Goal: Task Accomplishment & Management: Manage account settings

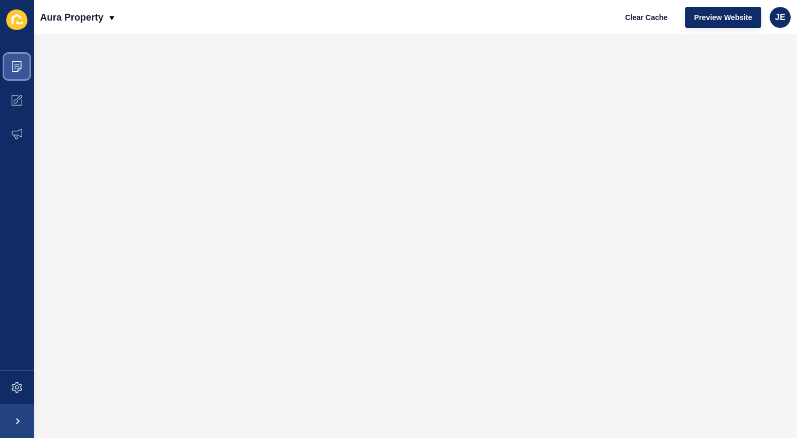
click at [13, 65] on icon at bounding box center [17, 66] width 11 height 11
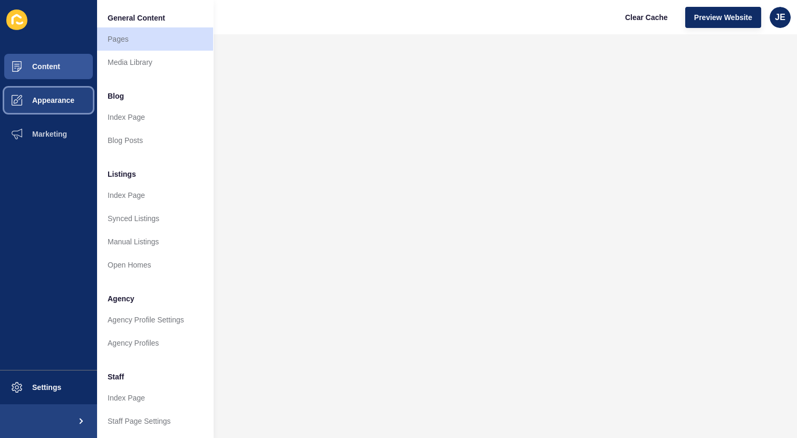
click at [59, 105] on button "Appearance" at bounding box center [48, 100] width 97 height 34
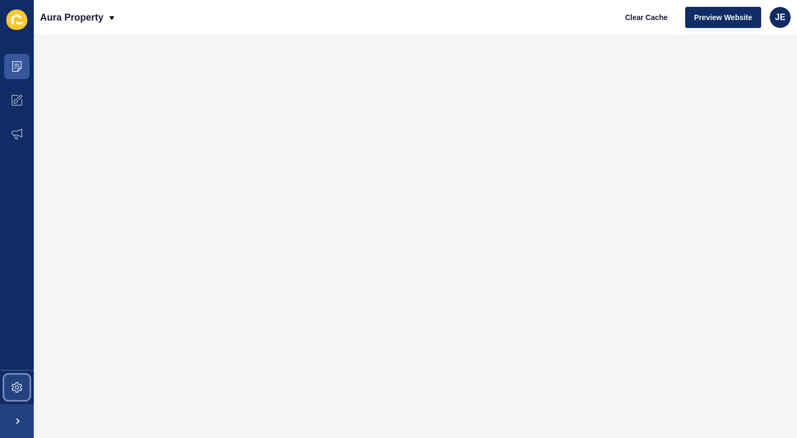
click at [12, 388] on icon at bounding box center [17, 387] width 11 height 11
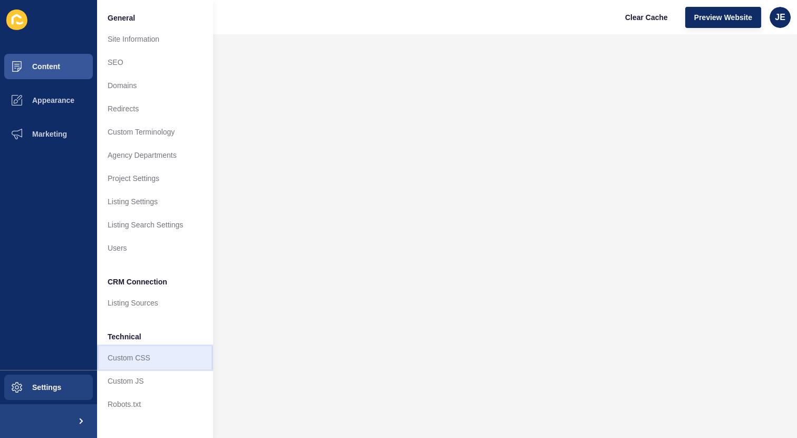
click at [126, 358] on link "Custom CSS" at bounding box center [155, 357] width 116 height 23
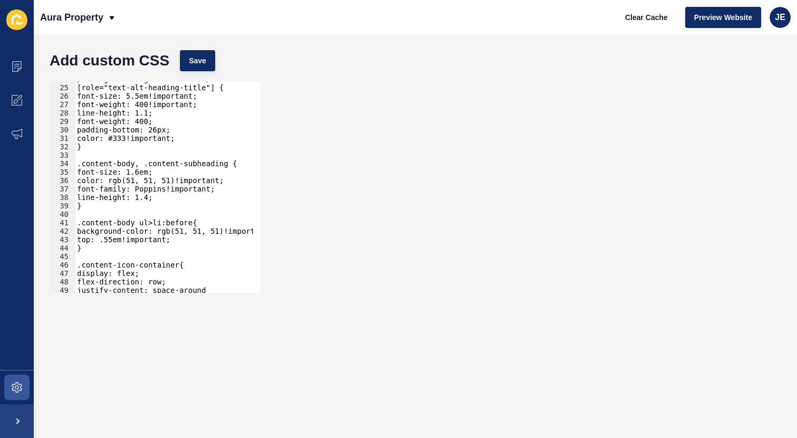
scroll to position [336, 0]
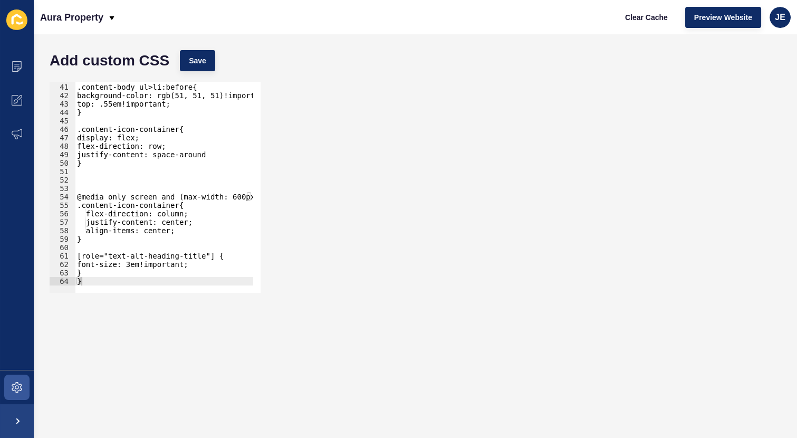
type textarea "}"
click at [103, 167] on div ".content-body ul>li:before{ background-color: rgb(51, 51, 51)!important; top: .…" at bounding box center [188, 184] width 227 height 220
click at [97, 177] on div ".content-body ul>li:before{ background-color: rgb(51, 51, 51)!important; top: .…" at bounding box center [188, 184] width 227 height 220
type textarea ".heading{"
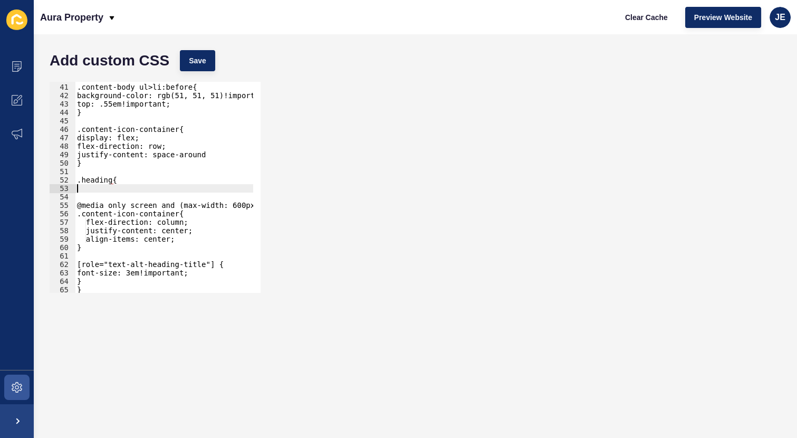
paste textarea "letter-spacing: 2px;"
type textarea "letter-spacing: 2px;"
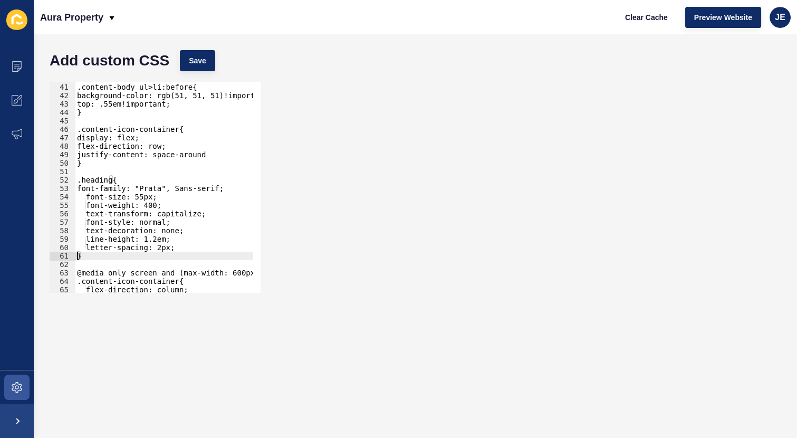
click at [78, 187] on div ".content-body ul>li:before{ background-color: rgb(51, 51, 51)!important; top: .…" at bounding box center [188, 184] width 227 height 220
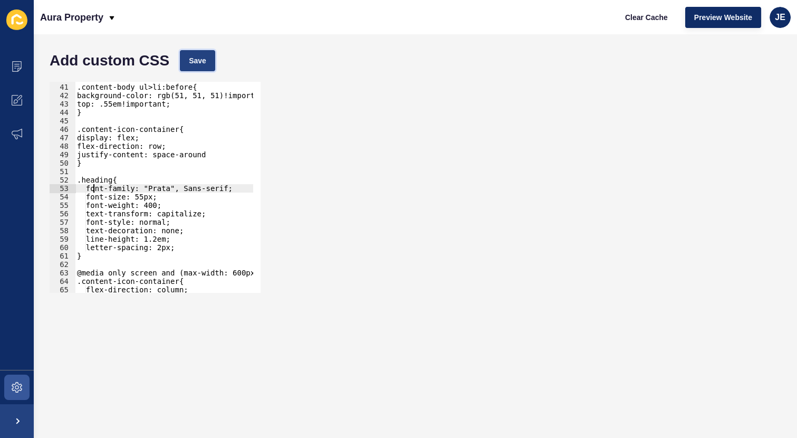
click at [198, 59] on span "Save" at bounding box center [197, 60] width 17 height 11
click at [410, 160] on div "font-family: "Prata", Sans-serif; 40 41 42 43 44 45 46 47 48 49 50 51 52 53 54 …" at bounding box center [415, 186] width 742 height 221
drag, startPoint x: 176, startPoint y: 191, endPoint x: 223, endPoint y: 190, distance: 46.9
click at [223, 190] on div ".content-body ul>li:before{ background-color: rgb(51, 51, 51)!important; top: .…" at bounding box center [188, 184] width 227 height 220
click at [214, 63] on button "Save" at bounding box center [197, 60] width 35 height 21
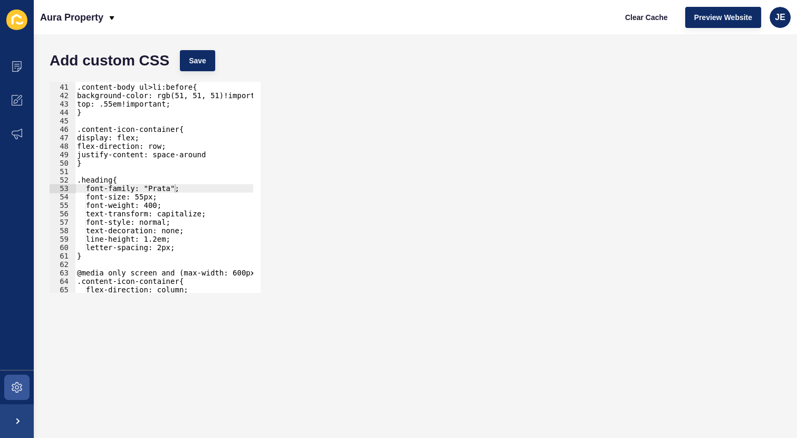
click at [184, 195] on div ".content-body ul>li:before{ background-color: rgb(51, 51, 51)!important; top: .…" at bounding box center [188, 184] width 227 height 220
click at [205, 53] on button "Save" at bounding box center [197, 60] width 35 height 21
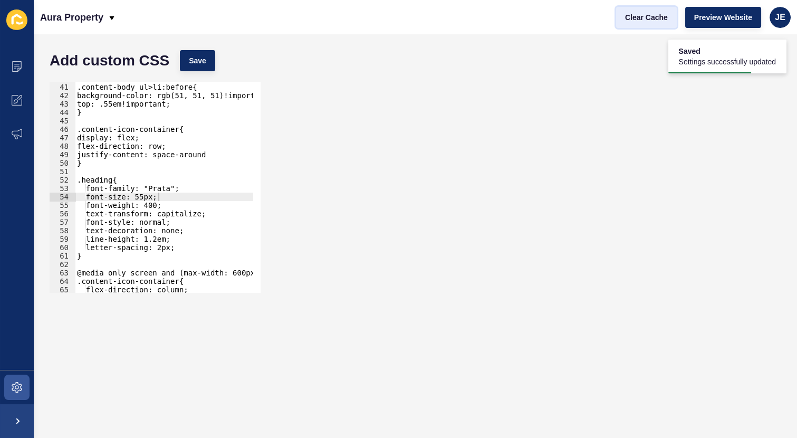
click at [625, 20] on span "Clear Cache" at bounding box center [646, 17] width 43 height 11
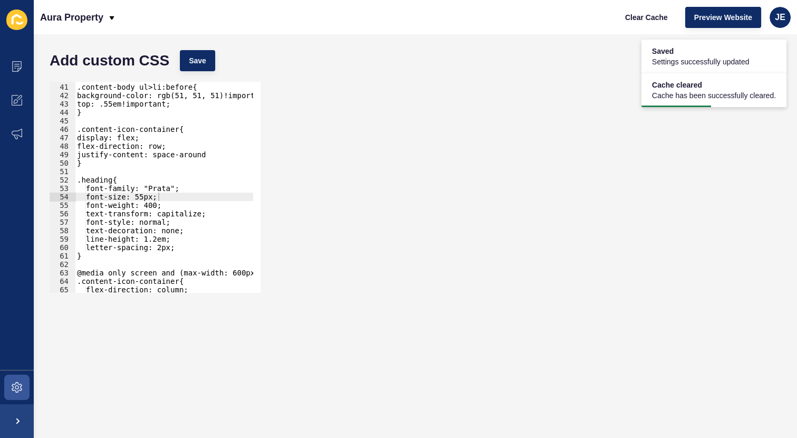
click at [174, 187] on div ".content-body ul>li:before{ background-color: rgb(51, 51, 51)!important; top: .…" at bounding box center [188, 184] width 227 height 220
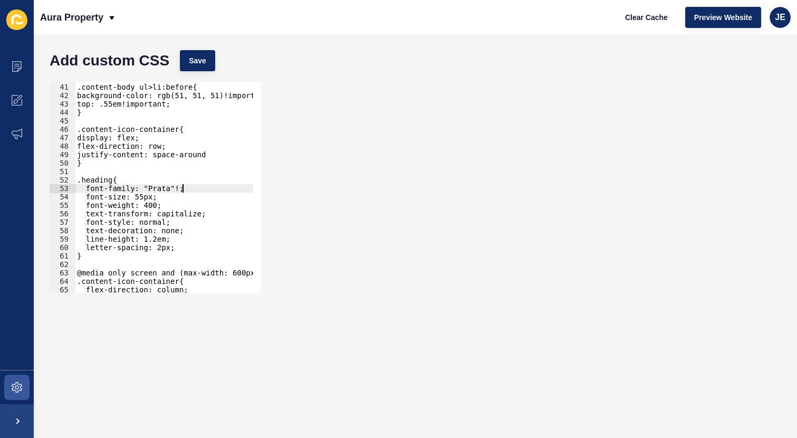
scroll to position [0, 7]
click at [177, 187] on div ".content-body ul>li:before{ background-color: rgb(51, 51, 51)!important; top: .…" at bounding box center [188, 184] width 227 height 220
click at [200, 195] on div ".content-body ul>li:before{ background-color: rgb(51, 51, 51)!important; top: .…" at bounding box center [188, 184] width 227 height 220
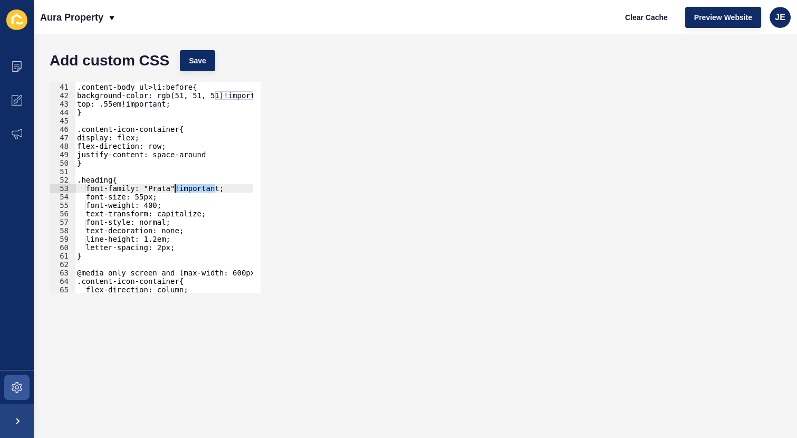
drag, startPoint x: 214, startPoint y: 189, endPoint x: 176, endPoint y: 190, distance: 38.5
click at [176, 190] on div ".content-body ul>li:before{ background-color: rgb(51, 51, 51)!important; top: .…" at bounding box center [188, 184] width 227 height 220
click at [153, 199] on div ".content-body ul>li:before{ background-color: rgb(51, 51, 51)!important; top: .…" at bounding box center [188, 184] width 227 height 220
paste textarea "!important"
click at [206, 63] on button "Save" at bounding box center [197, 60] width 35 height 21
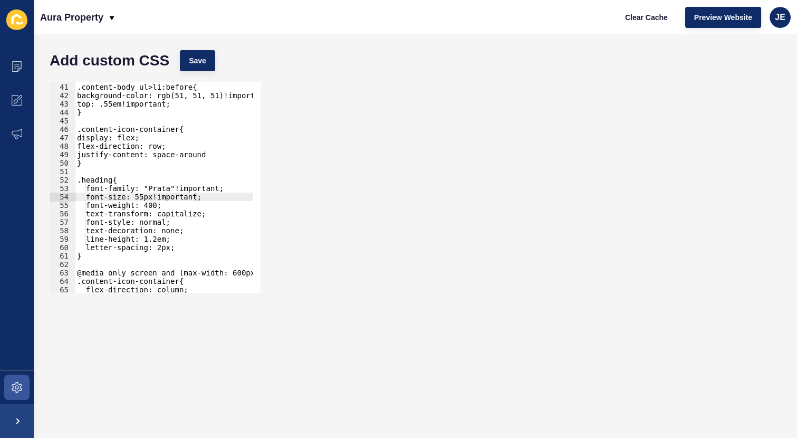
click at [167, 240] on div ".content-body ul>li:before{ background-color: rgb(51, 51, 51)!important; top: .…" at bounding box center [188, 184] width 227 height 220
drag, startPoint x: 167, startPoint y: 240, endPoint x: 207, endPoint y: 238, distance: 40.7
click at [207, 238] on div ".content-body ul>li:before{ background-color: rgb(51, 51, 51)!important; top: .…" at bounding box center [188, 184] width 227 height 220
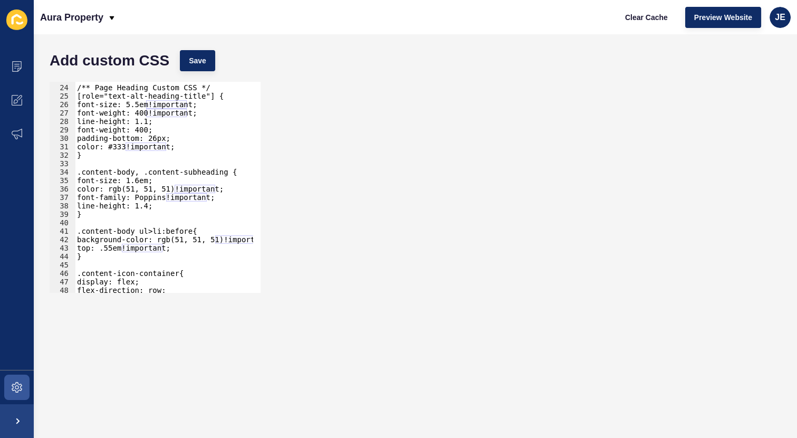
scroll to position [135, 0]
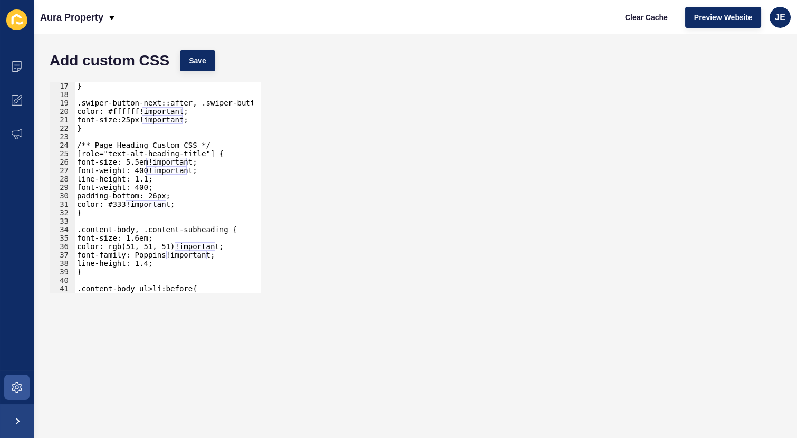
click at [147, 181] on div "} .swiper-button-next::after, .swiper-button-prev::after{ color: #ffffff!import…" at bounding box center [188, 192] width 227 height 220
paste textarea "!important"
click at [147, 190] on div "} .swiper-button-next::after, .swiper-button-prev::after{ color: #ffffff!import…" at bounding box center [188, 192] width 227 height 220
paste textarea "!important"
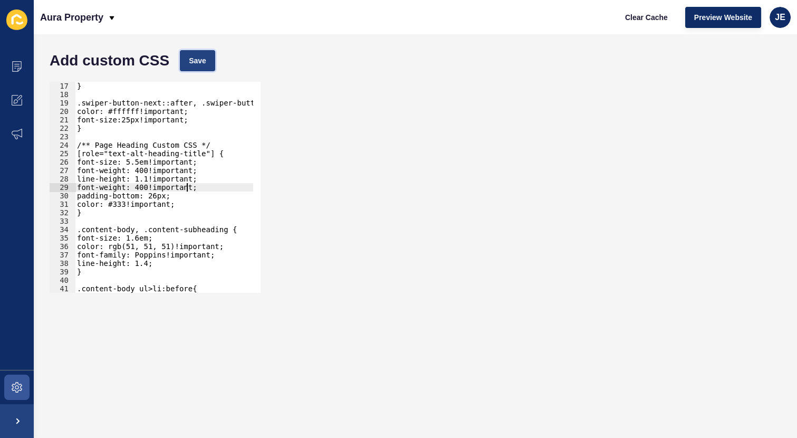
click at [200, 59] on span "Save" at bounding box center [197, 60] width 17 height 11
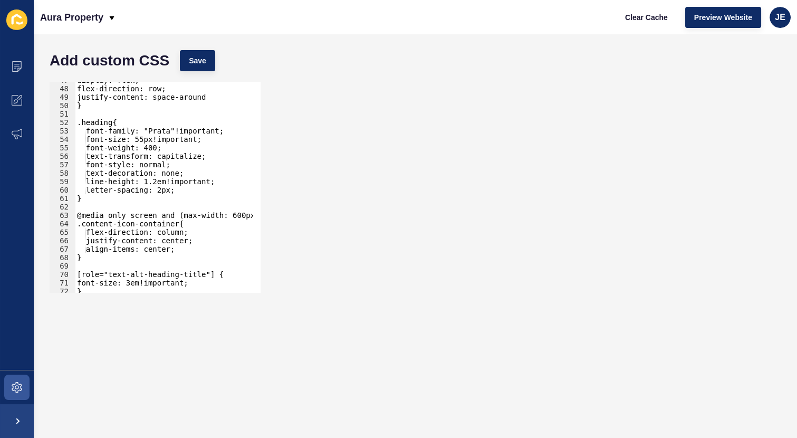
scroll to position [412, 0]
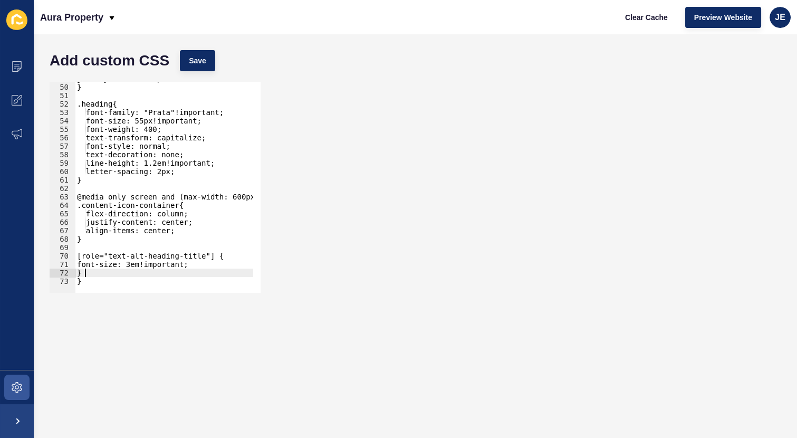
click at [94, 270] on div "justify-content: space-around } .heading{ font-family: "Prata"!important; font-…" at bounding box center [188, 184] width 227 height 220
click at [82, 263] on div "justify-content: space-around } .heading{ font-family: "Prata"!important; font-…" at bounding box center [188, 184] width 227 height 220
click at [116, 272] on div "justify-content: space-around } .heading{ font-family: "Prata"!important; font-…" at bounding box center [188, 184] width 227 height 220
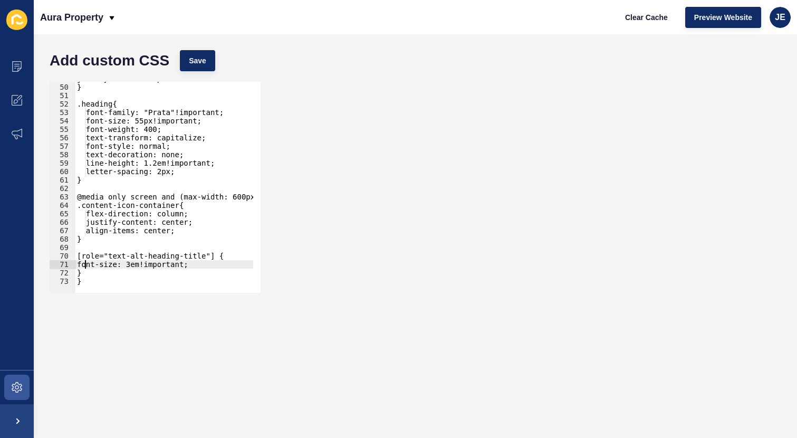
type textarea "}"
paste textarea "28px"
type textarea ".heading{"
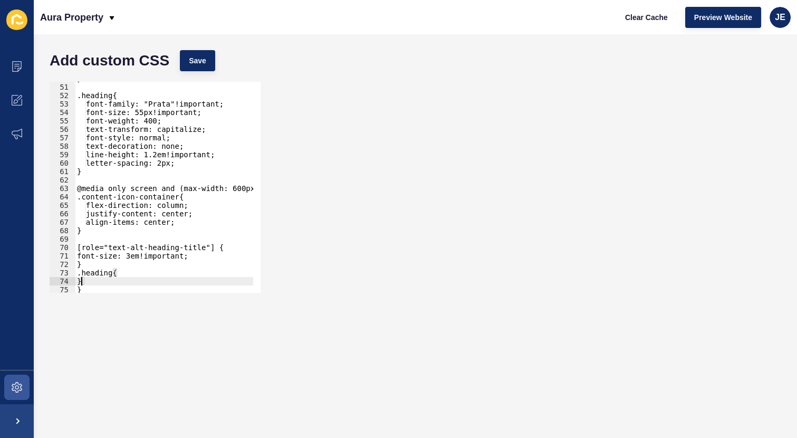
type textarea "}"
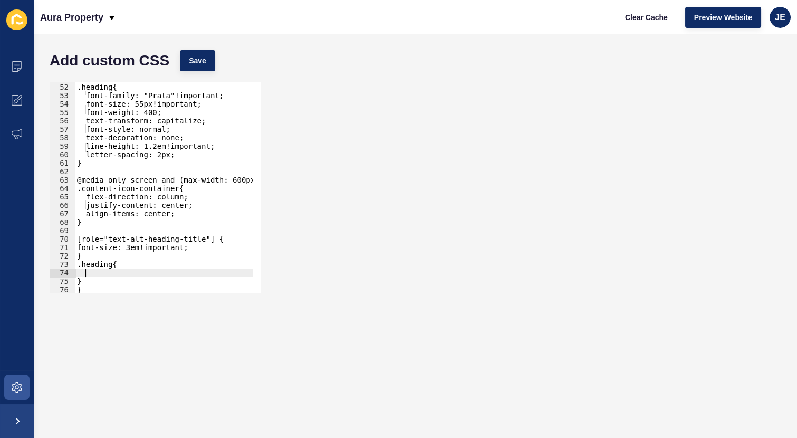
paste textarea "28px"
type textarea "28px"
paste textarea "28px"
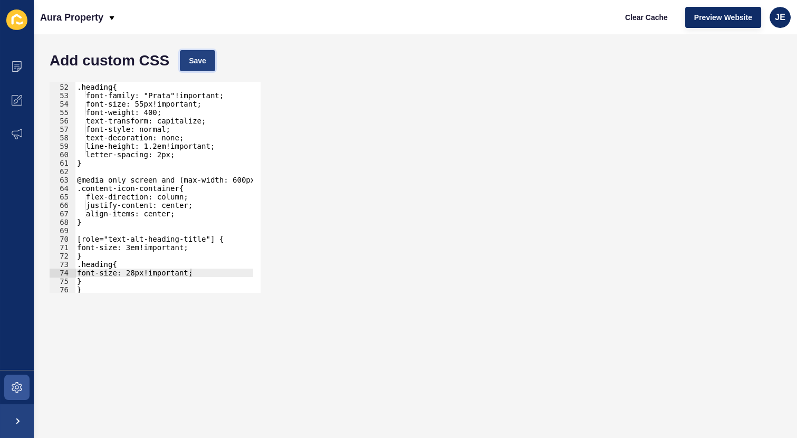
click at [190, 60] on span "Save" at bounding box center [197, 60] width 17 height 11
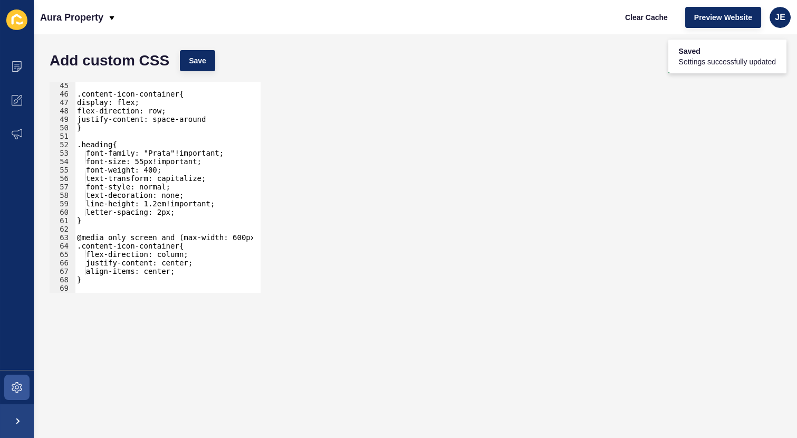
scroll to position [372, 0]
click at [158, 171] on div ".content-icon-container{ display: flex; flex-direction: row; justify-content: s…" at bounding box center [188, 191] width 227 height 220
drag, startPoint x: 147, startPoint y: 170, endPoint x: 199, endPoint y: 169, distance: 52.2
click at [199, 169] on div ".content-icon-container{ display: flex; flex-direction: row; justify-content: s…" at bounding box center [188, 191] width 227 height 220
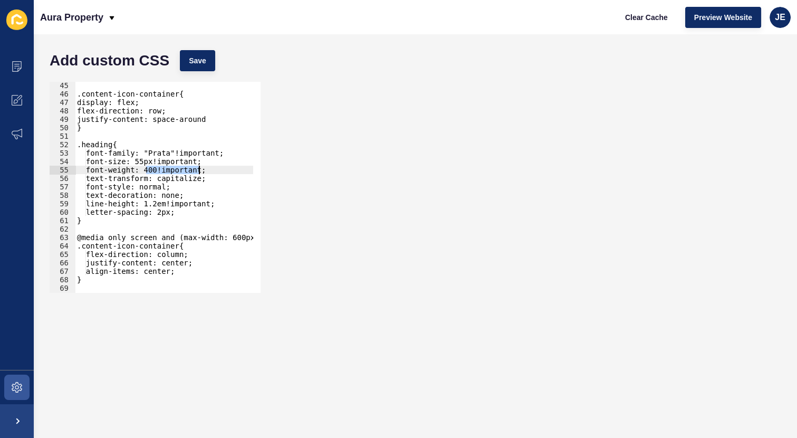
click at [166, 186] on div ".content-icon-container{ display: flex; flex-direction: row; justify-content: s…" at bounding box center [188, 191] width 227 height 220
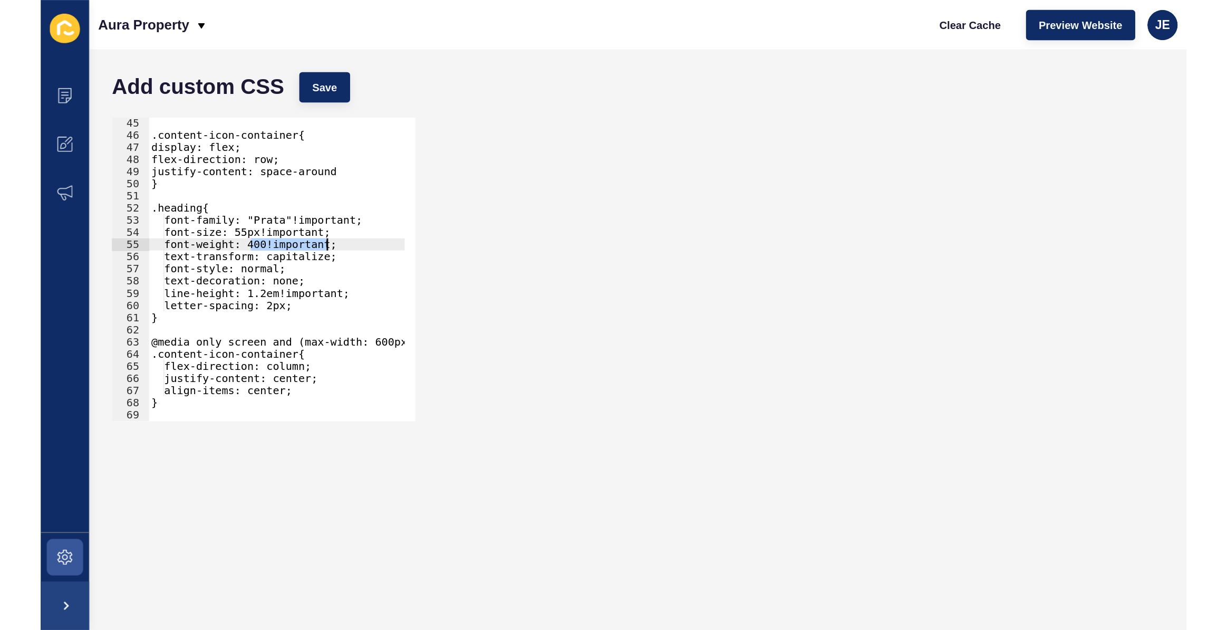
scroll to position [0, 6]
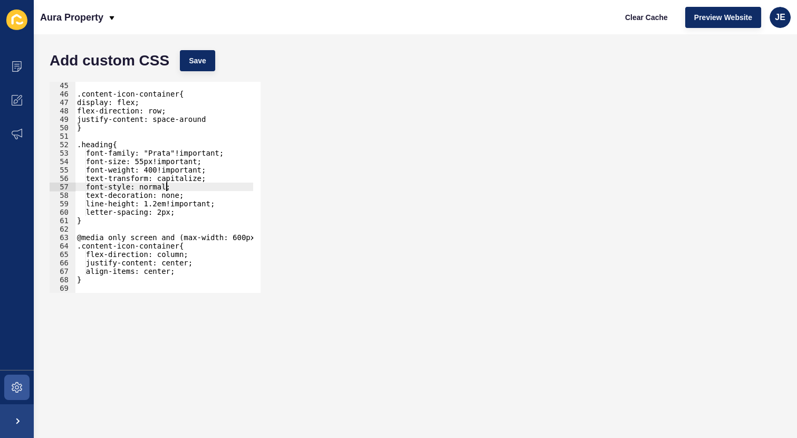
paste textarea "400!important"
click at [172, 188] on div ".content-icon-container{ display: flex; flex-direction: row; justify-content: s…" at bounding box center [188, 191] width 227 height 220
click at [178, 187] on div ".content-icon-container{ display: flex; flex-direction: row; justify-content: s…" at bounding box center [188, 191] width 227 height 220
click at [196, 63] on span "Save" at bounding box center [197, 60] width 17 height 11
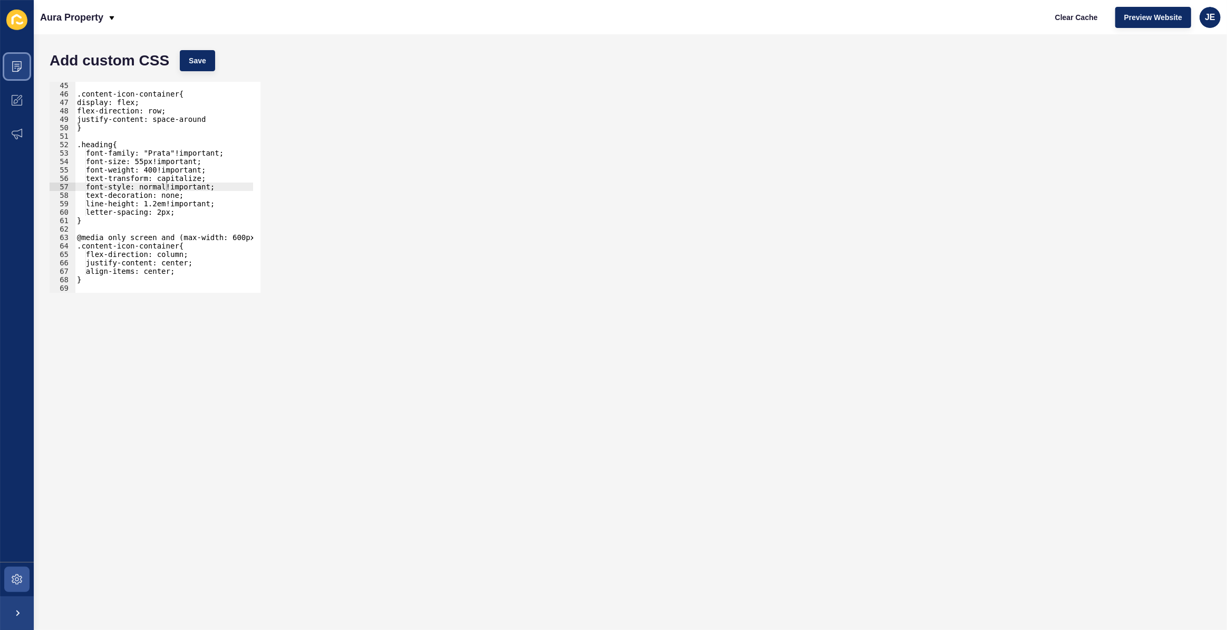
click at [13, 72] on span at bounding box center [17, 67] width 34 height 34
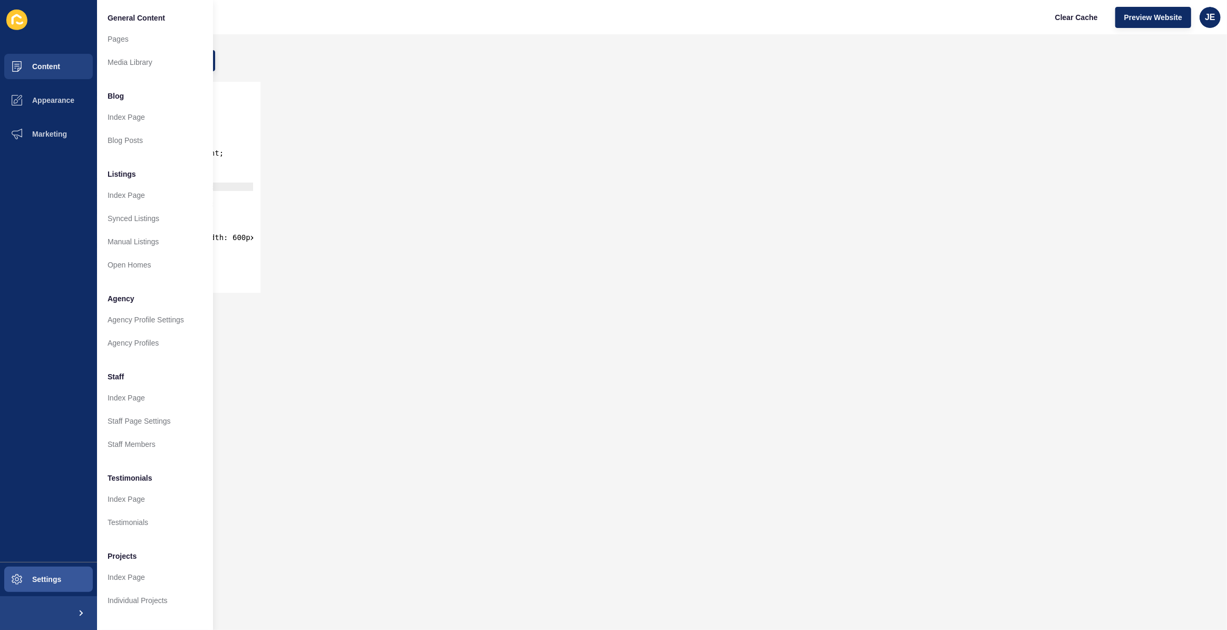
click at [333, 375] on form "Add custom CSS Save font-style: normal!important; 45 46 47 48 49 50 51 52 53 54…" at bounding box center [630, 332] width 1172 height 574
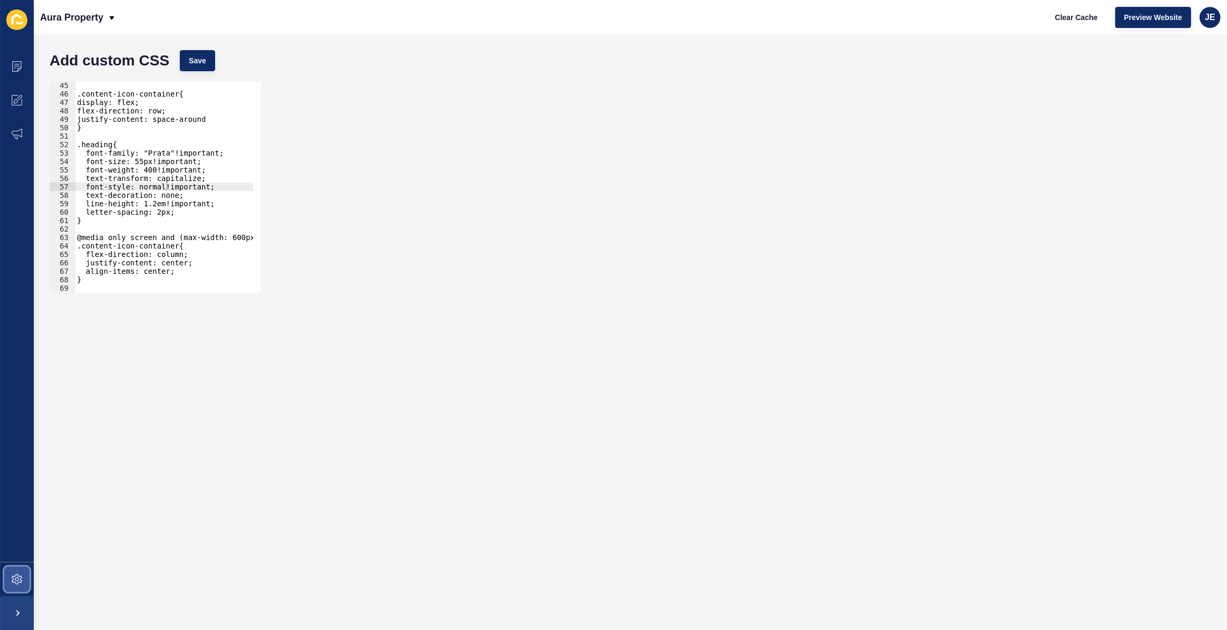
click at [11, 568] on span at bounding box center [17, 579] width 34 height 34
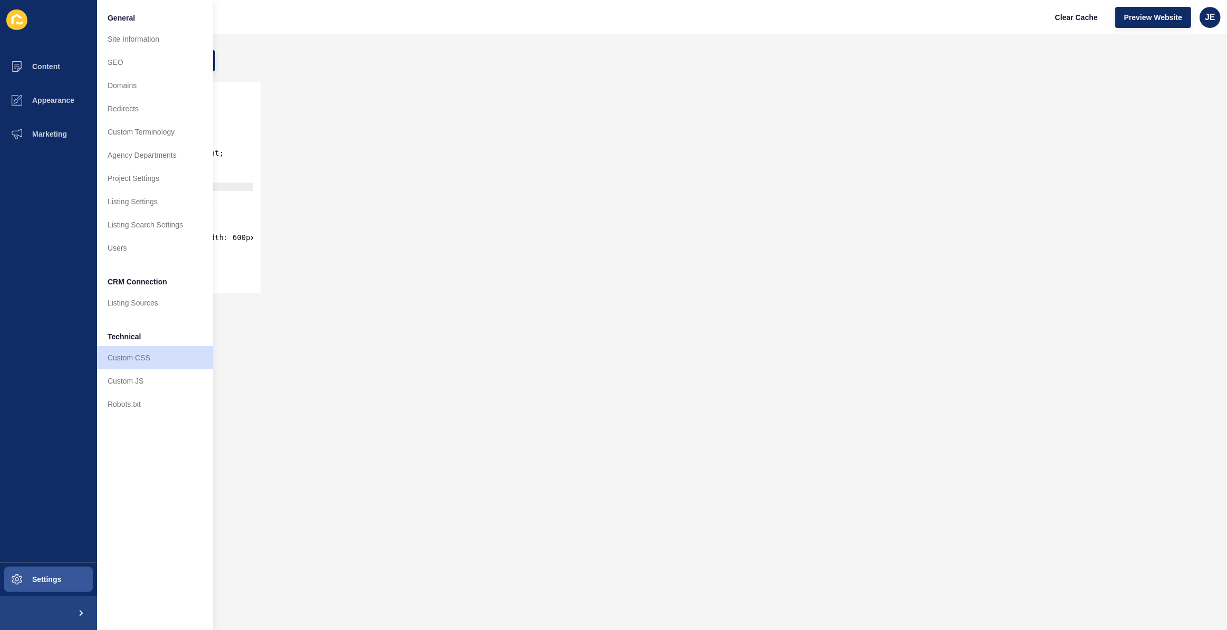
drag, startPoint x: 37, startPoint y: 63, endPoint x: 69, endPoint y: 322, distance: 261.3
click at [69, 322] on ul "Content Appearance Marketing" at bounding box center [48, 306] width 97 height 512
click at [59, 63] on span "Content" at bounding box center [29, 66] width 62 height 8
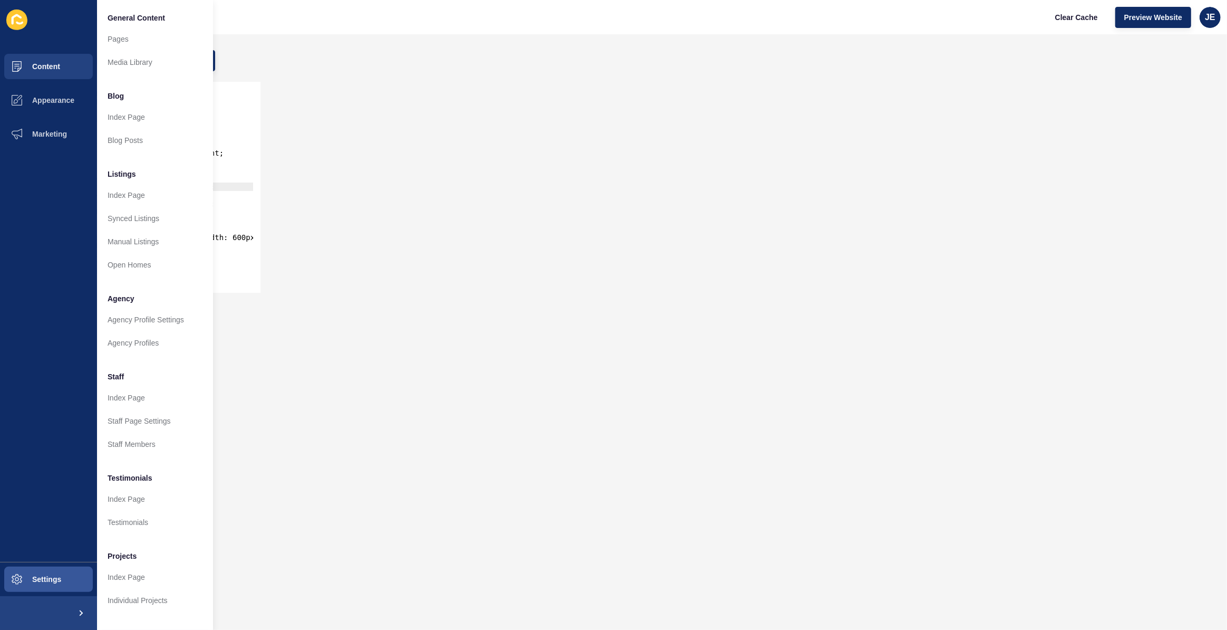
click at [469, 212] on div "font-style: normal!important; 45 46 47 48 49 50 51 52 53 54 55 56 57 58 59 60 6…" at bounding box center [630, 186] width 1172 height 221
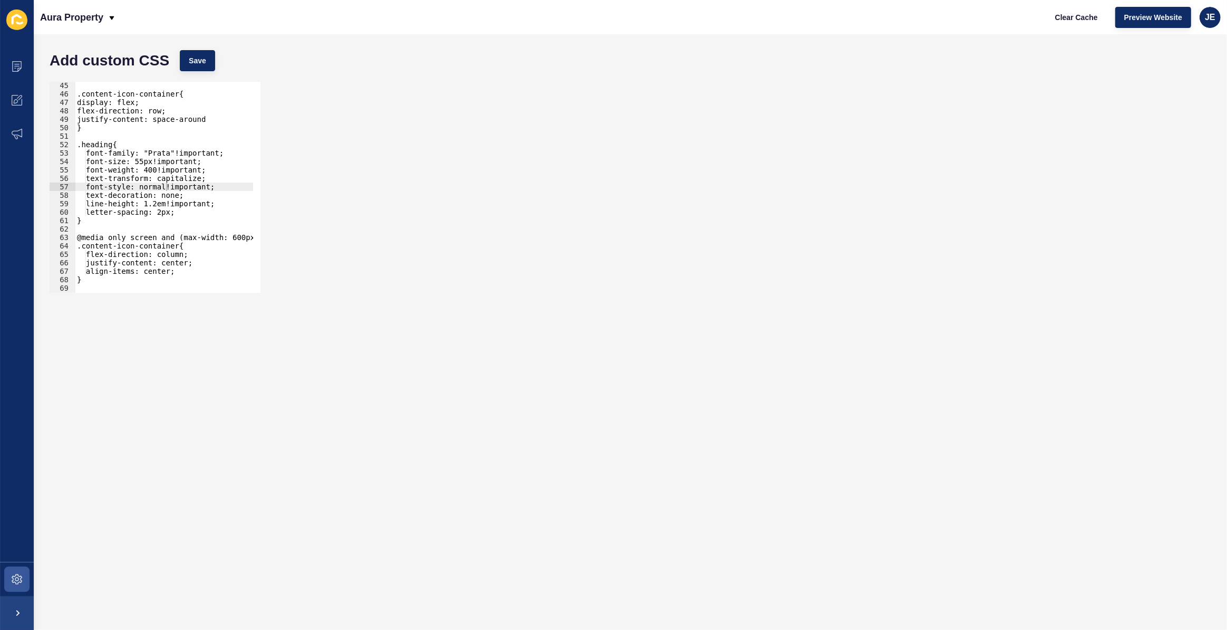
click at [98, 145] on div ".content-icon-container{ display: flex; flex-direction: row; justify-content: s…" at bounding box center [188, 191] width 227 height 220
paste textarea "content-"
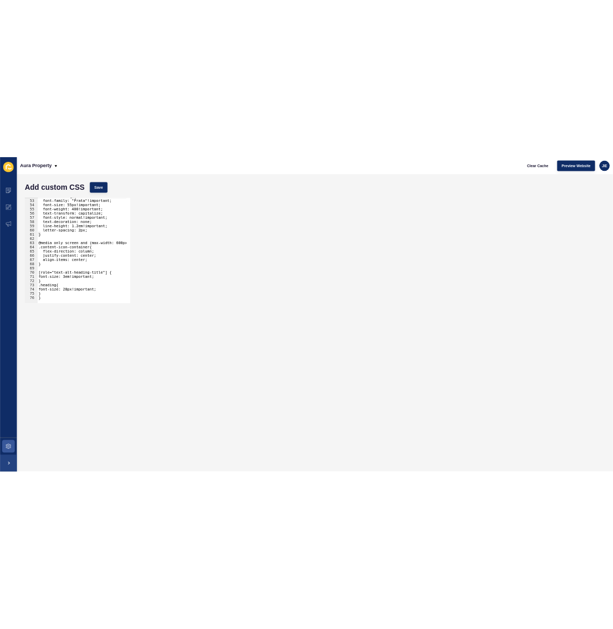
scroll to position [438, 0]
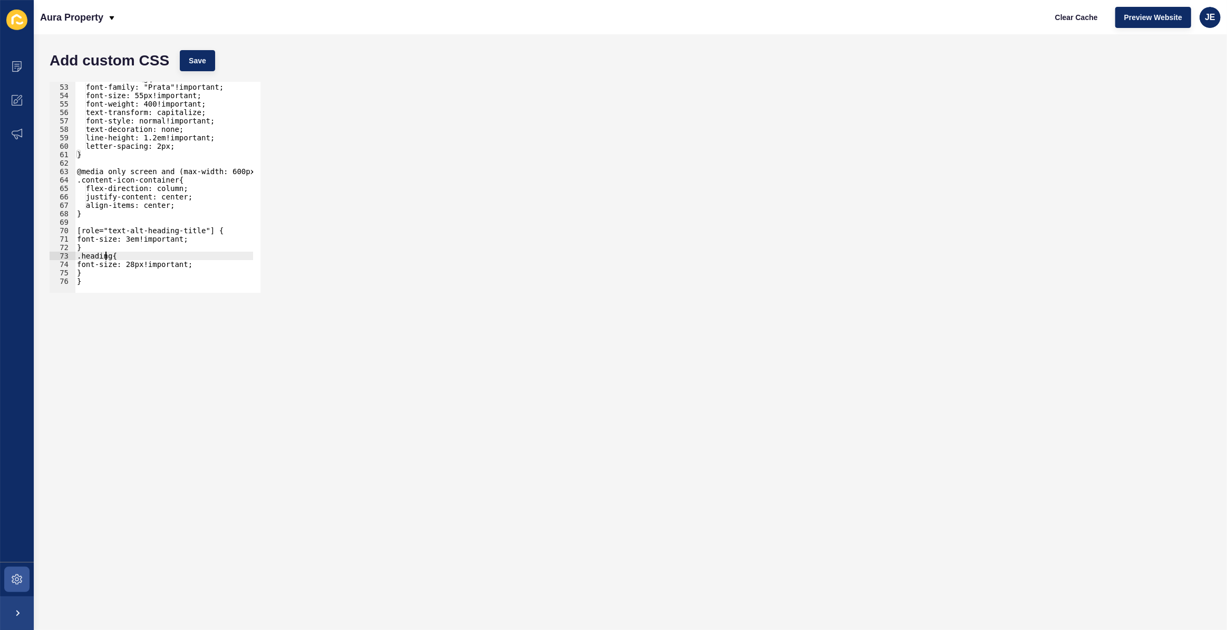
click at [104, 253] on div ".content-heading{ font-family: "Prata"!important; font-size: 55px!important; fo…" at bounding box center [188, 184] width 227 height 220
paste textarea "content-"
click at [196, 63] on span "Save" at bounding box center [197, 60] width 17 height 11
click at [12, 64] on icon at bounding box center [16, 66] width 9 height 11
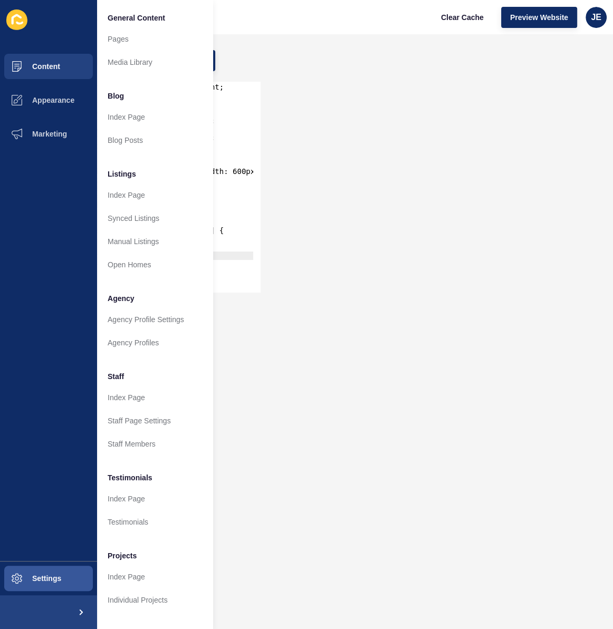
click at [359, 149] on div ".content-heading{ 52 53 54 55 56 57 58 59 60 61 62 63 64 65 66 67 68 69 70 71 7…" at bounding box center [323, 186] width 558 height 221
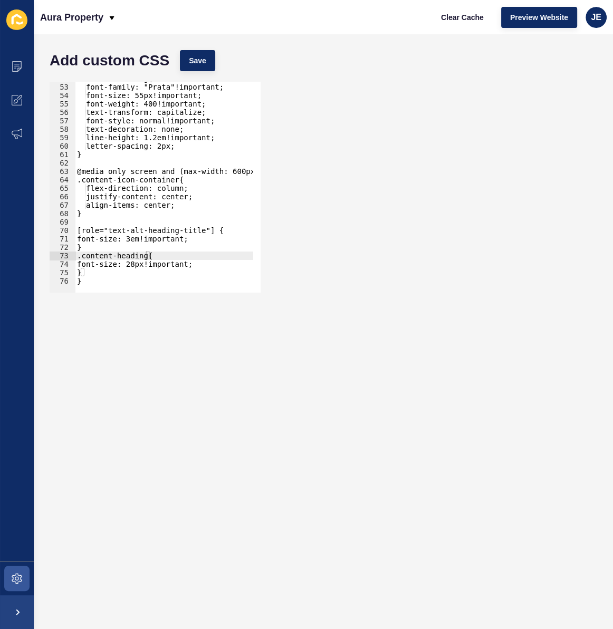
scroll to position [380, 0]
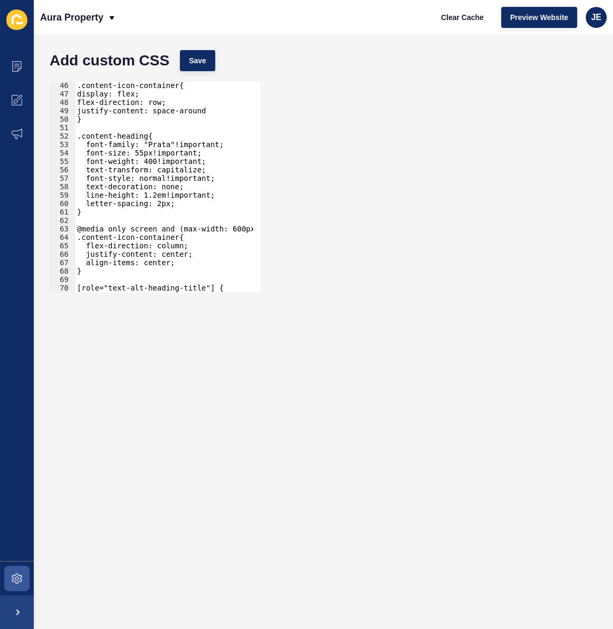
click at [182, 205] on div ".content-icon-container{ display: flex; flex-direction: row; justify-content: s…" at bounding box center [188, 191] width 227 height 220
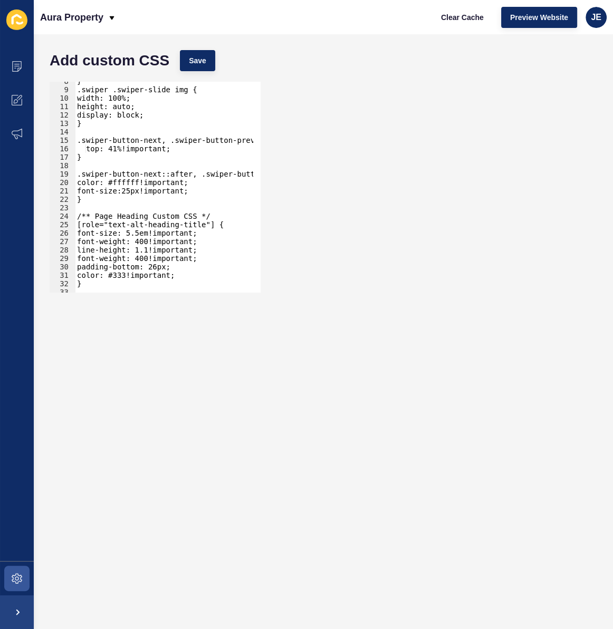
scroll to position [150, 0]
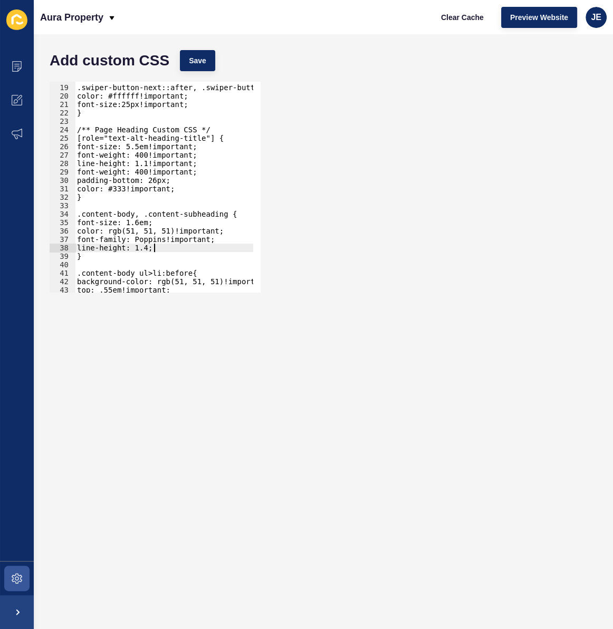
click at [166, 244] on div ".swiper-button-next::after, .swiper-button-prev::after{ color: #ffffff!importan…" at bounding box center [188, 185] width 227 height 220
click at [100, 252] on div ".swiper-button-next::after, .swiper-button-prev::after{ color: #ffffff!importan…" at bounding box center [188, 185] width 227 height 220
type textarea "}"
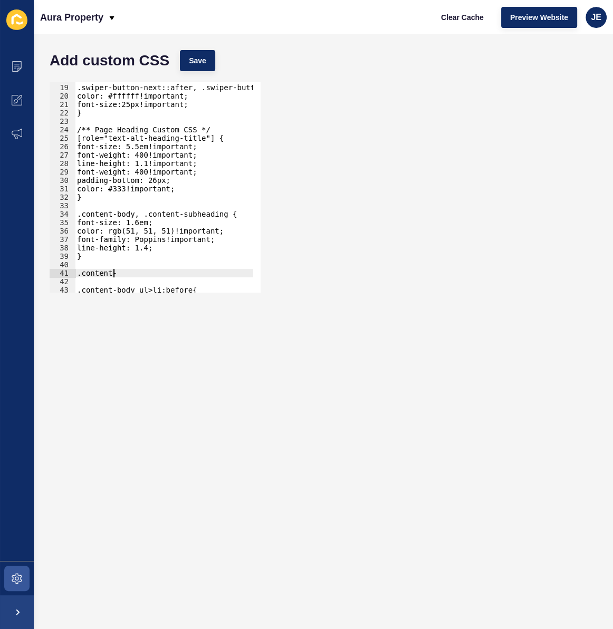
scroll to position [0, 3]
type textarea ".content-body {"
type textarea "}"
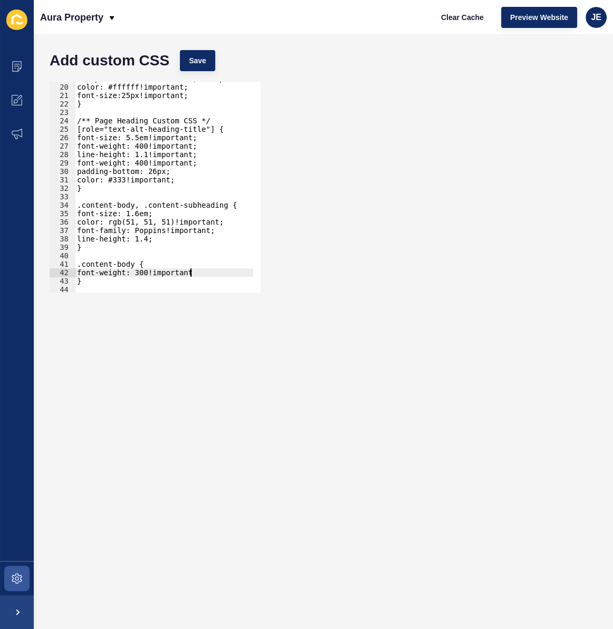
scroll to position [0, 8]
click at [181, 63] on button "Save" at bounding box center [197, 60] width 35 height 21
click at [417, 284] on div "font-weight: 300!important; 19 20 21 22 23 24 25 26 27 28 29 30 31 32 33 34 35 …" at bounding box center [323, 186] width 558 height 221
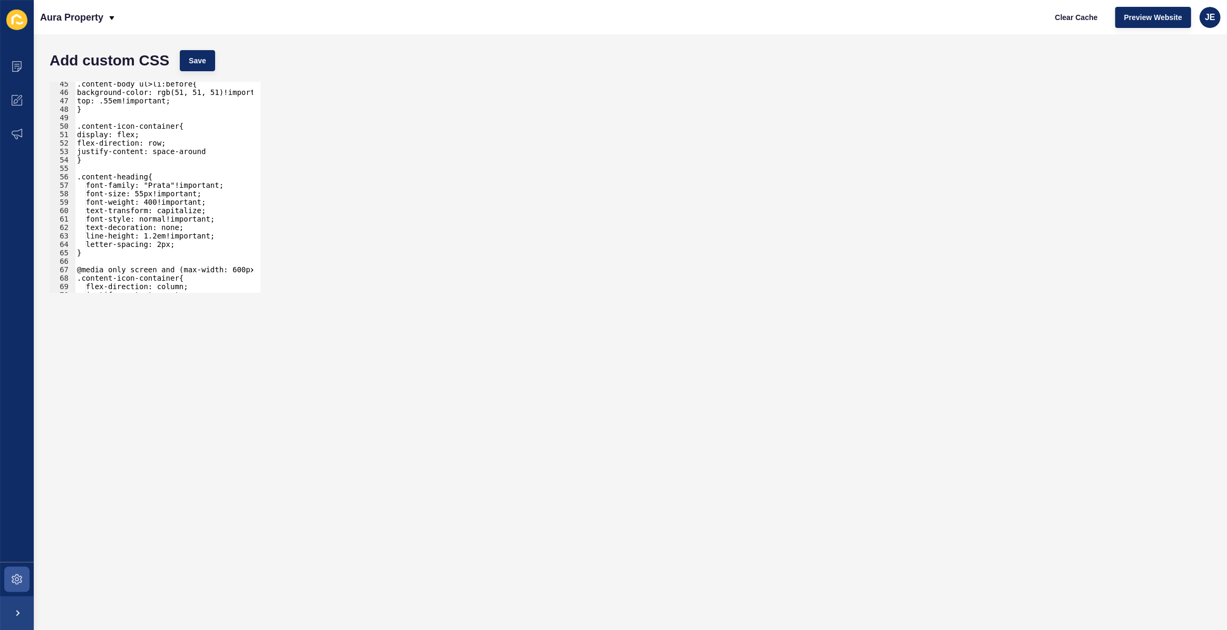
scroll to position [0, 0]
drag, startPoint x: 91, startPoint y: 159, endPoint x: 76, endPoint y: 123, distance: 39.0
click at [76, 123] on div ".content-body ul>li:before{ background-color: rgb(51, 51, 51)!important; top: .…" at bounding box center [188, 190] width 227 height 220
click at [423, 181] on div ".content-icon-container{ display: flex; 45 46 47 48 49 50 51 52 53 54 55 56 57 …" at bounding box center [630, 186] width 1172 height 221
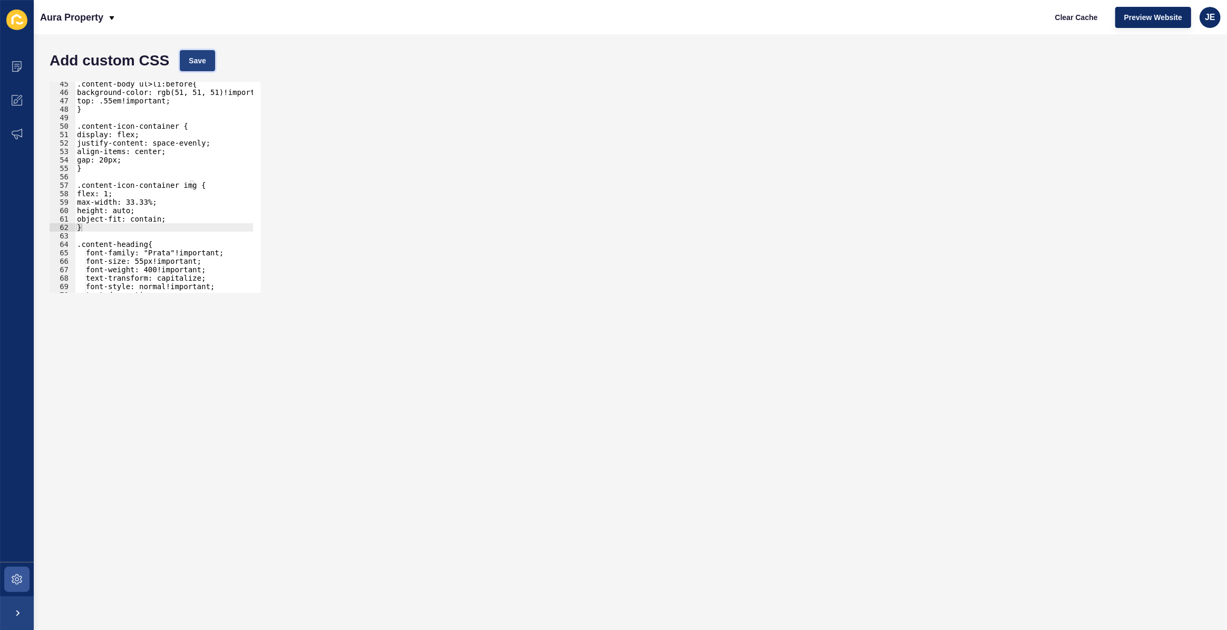
click at [200, 65] on span "Save" at bounding box center [197, 60] width 17 height 11
click at [133, 163] on div ".content-body ul>li:before{ background-color: rgb(51, 51, 51)!important; top: .…" at bounding box center [188, 190] width 227 height 220
drag, startPoint x: 155, startPoint y: 208, endPoint x: 65, endPoint y: 210, distance: 90.2
click at [65, 210] on div "gap: 20px; 45 46 47 48 49 50 51 52 53 54 55 56 57 58 59 60 61 62 63 64 65 66 67…" at bounding box center [155, 187] width 211 height 211
type textarea "height: auto;"
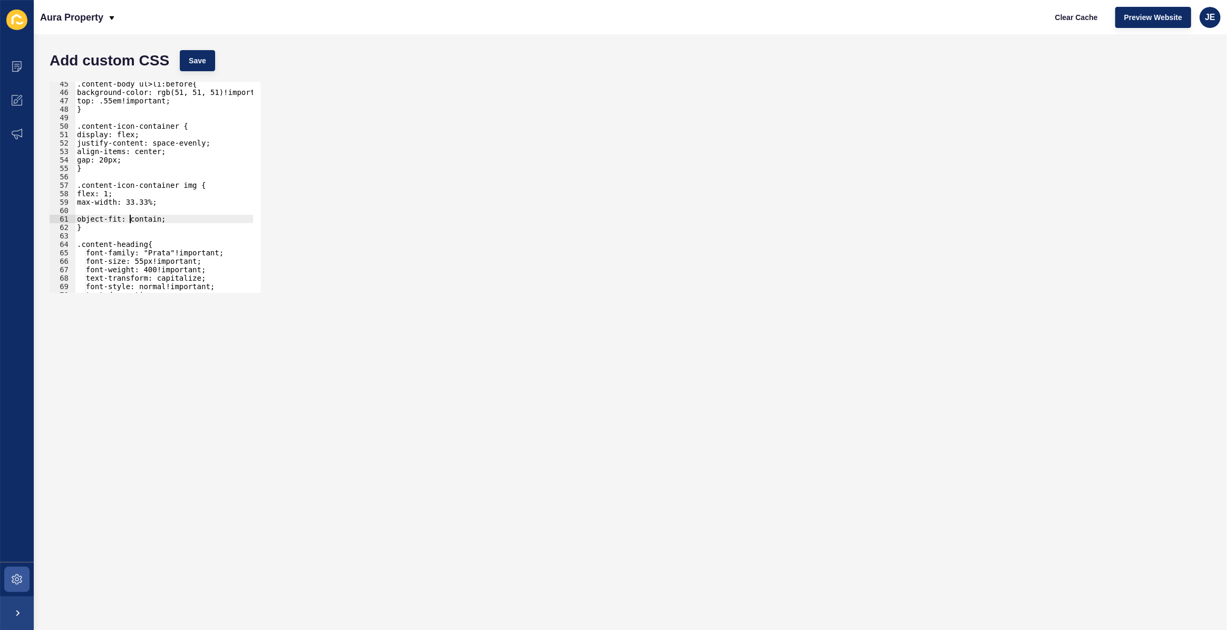
click at [131, 220] on div ".content-body ul>li:before{ background-color: rgb(51, 51, 51)!important; top: .…" at bounding box center [188, 190] width 227 height 220
click at [196, 63] on span "Save" at bounding box center [197, 60] width 17 height 11
type textarea "flex: 1;"
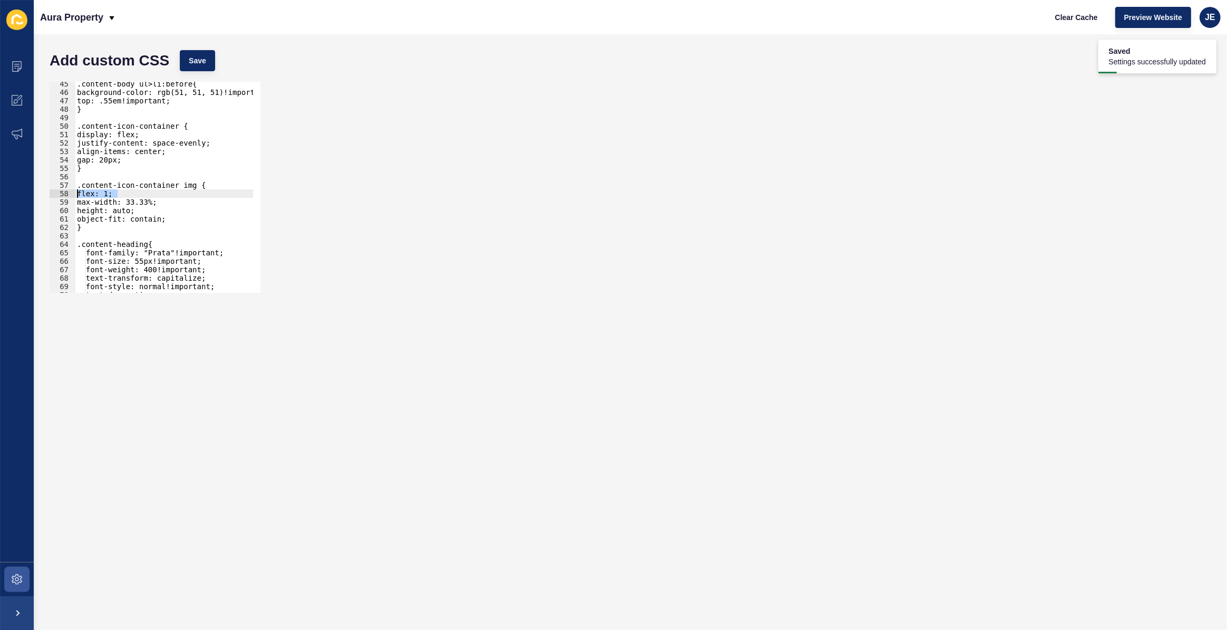
drag, startPoint x: 121, startPoint y: 192, endPoint x: 70, endPoint y: 195, distance: 51.2
click at [70, 195] on div "flex: 1; 45 46 47 48 49 50 51 52 53 54 55 56 57 58 59 60 61 62 63 64 65 66 67 6…" at bounding box center [155, 187] width 211 height 211
click at [196, 64] on span "Save" at bounding box center [197, 60] width 17 height 11
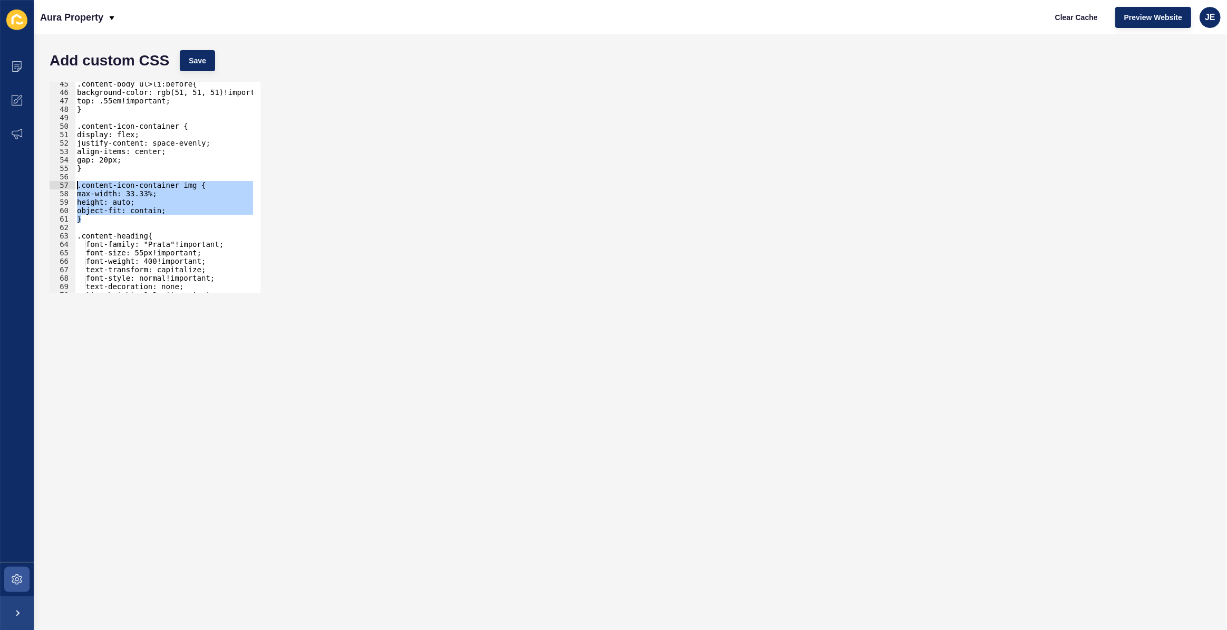
drag, startPoint x: 103, startPoint y: 216, endPoint x: 71, endPoint y: 182, distance: 46.6
click at [71, 182] on div "} 45 46 47 48 49 50 51 52 53 54 55 56 57 58 59 60 61 62 63 64 65 66 67 68 69 70…" at bounding box center [155, 187] width 211 height 211
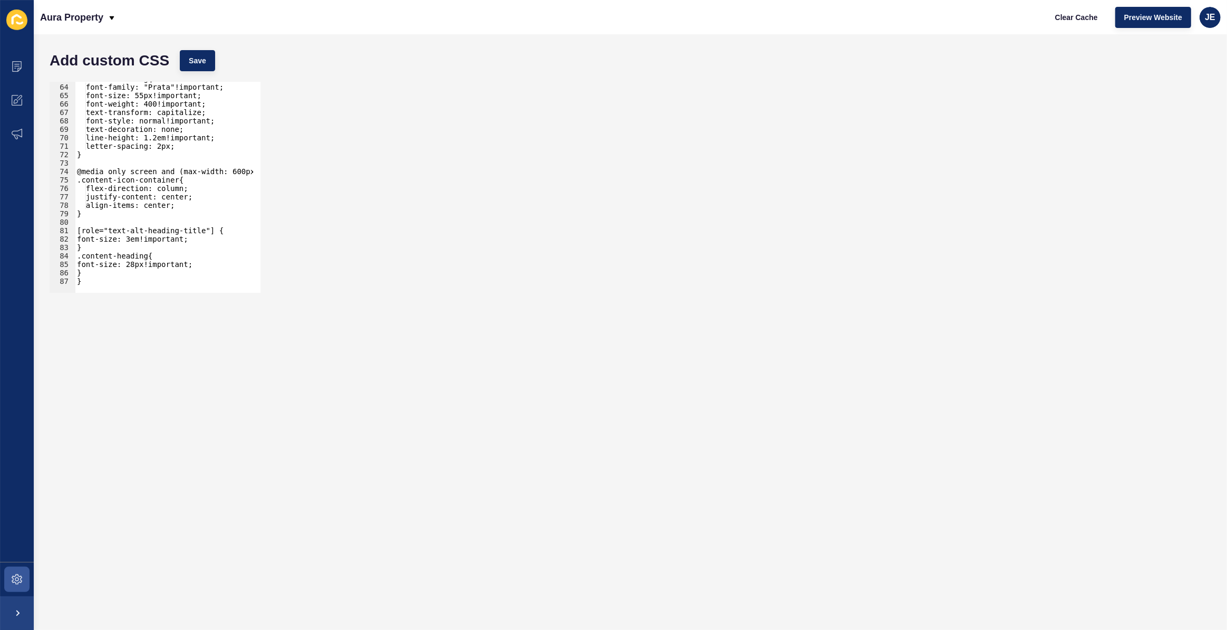
scroll to position [530, 0]
click at [103, 268] on div ".content-heading{ font-family: "Prata"!important; font-size: 55px!important; fo…" at bounding box center [188, 184] width 227 height 220
type textarea "}"
paste textarea "}"
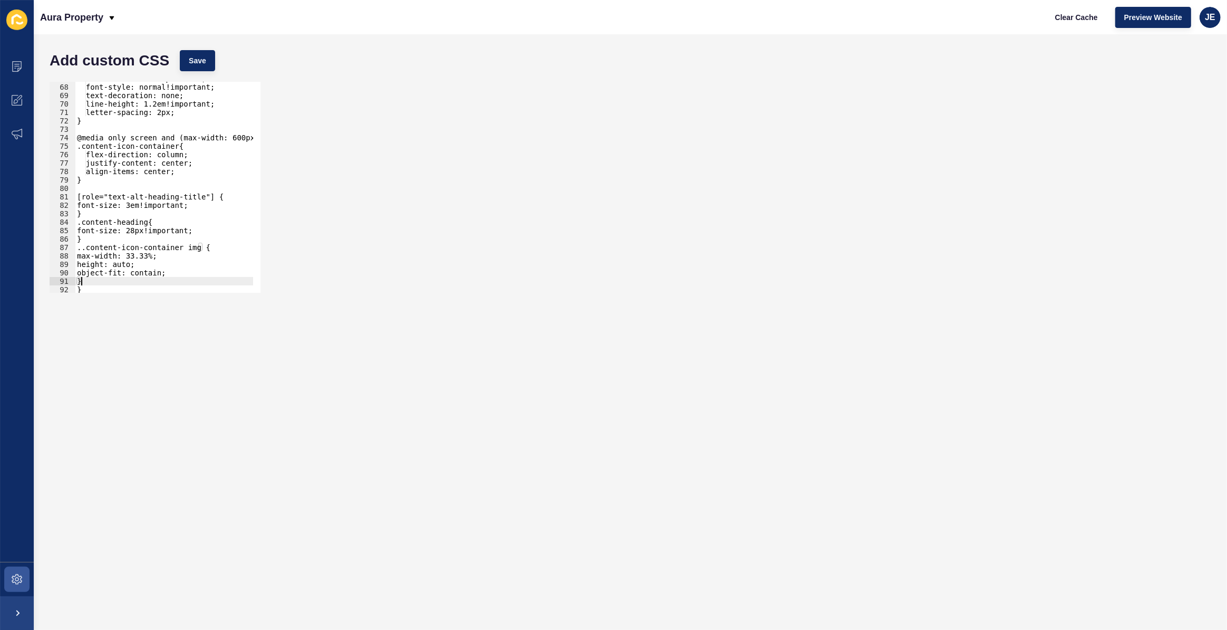
scroll to position [564, 0]
click at [88, 247] on div "text-transform: capitalize; font-style: normal!important; text-decoration: none…" at bounding box center [188, 184] width 227 height 220
click at [90, 239] on div "text-transform: capitalize; font-style: normal!important; text-decoration: none…" at bounding box center [188, 184] width 227 height 220
type textarea "}"
click at [94, 212] on div "text-transform: capitalize; font-style: normal!important; text-decoration: none…" at bounding box center [188, 184] width 227 height 220
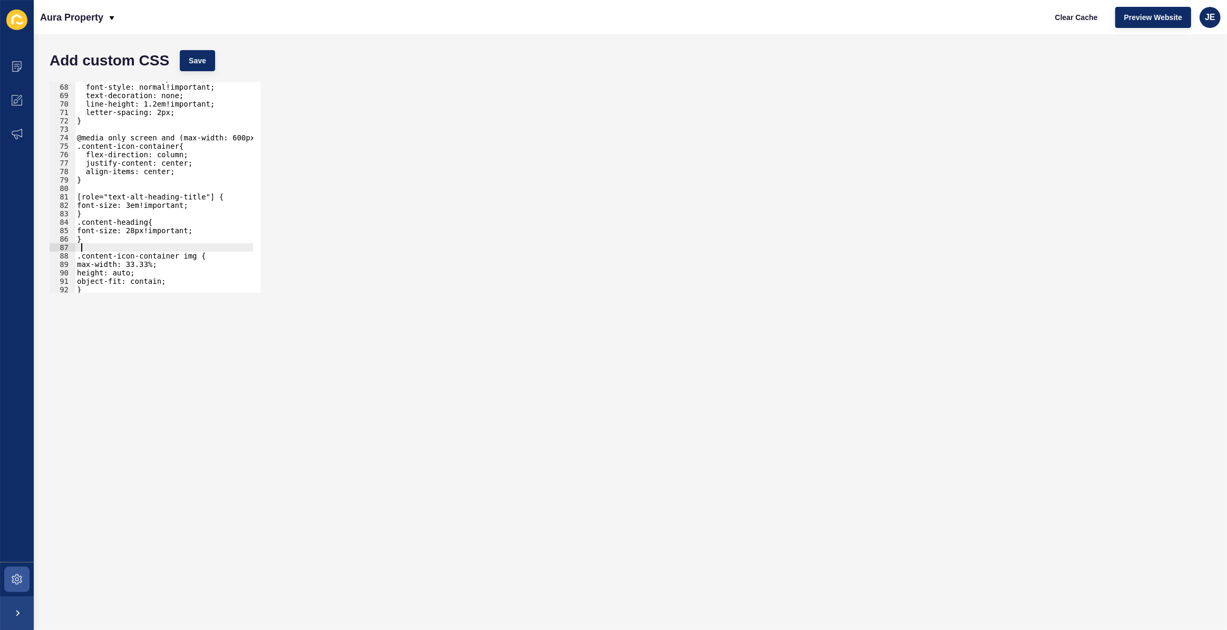
type textarea "}"
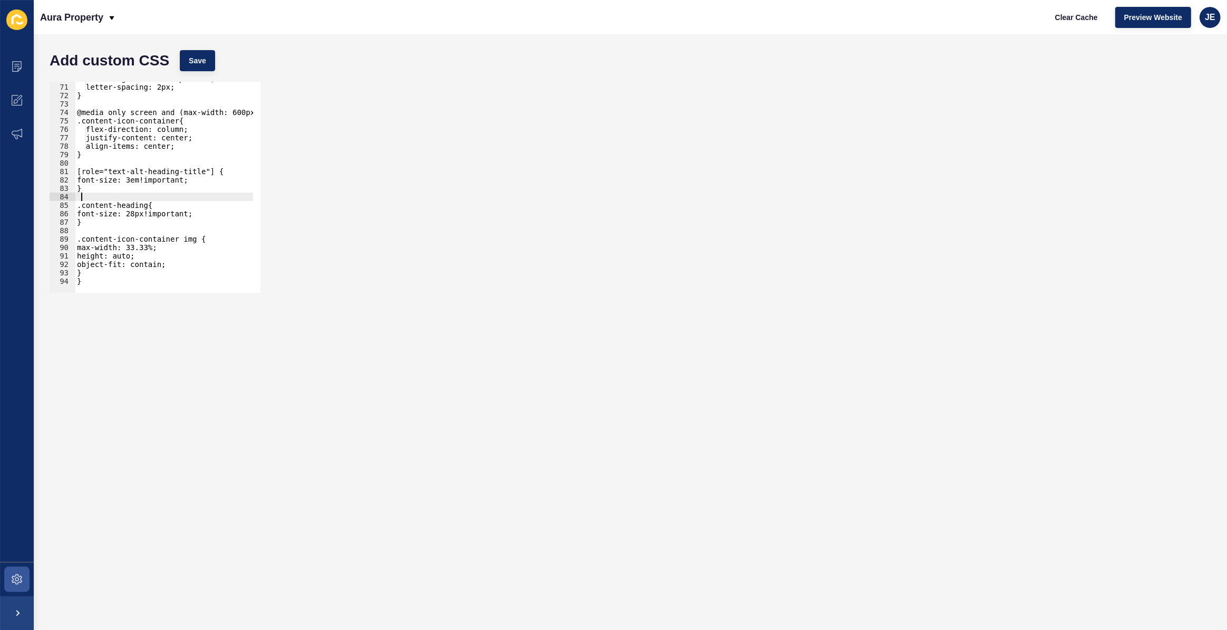
scroll to position [589, 0]
drag, startPoint x: 148, startPoint y: 248, endPoint x: 130, endPoint y: 247, distance: 17.9
click at [130, 247] on div "line-height: 1.2em!important; letter-spacing: 2px; } @media only screen and (ma…" at bounding box center [188, 184] width 227 height 220
drag, startPoint x: 180, startPoint y: 259, endPoint x: 157, endPoint y: 265, distance: 23.9
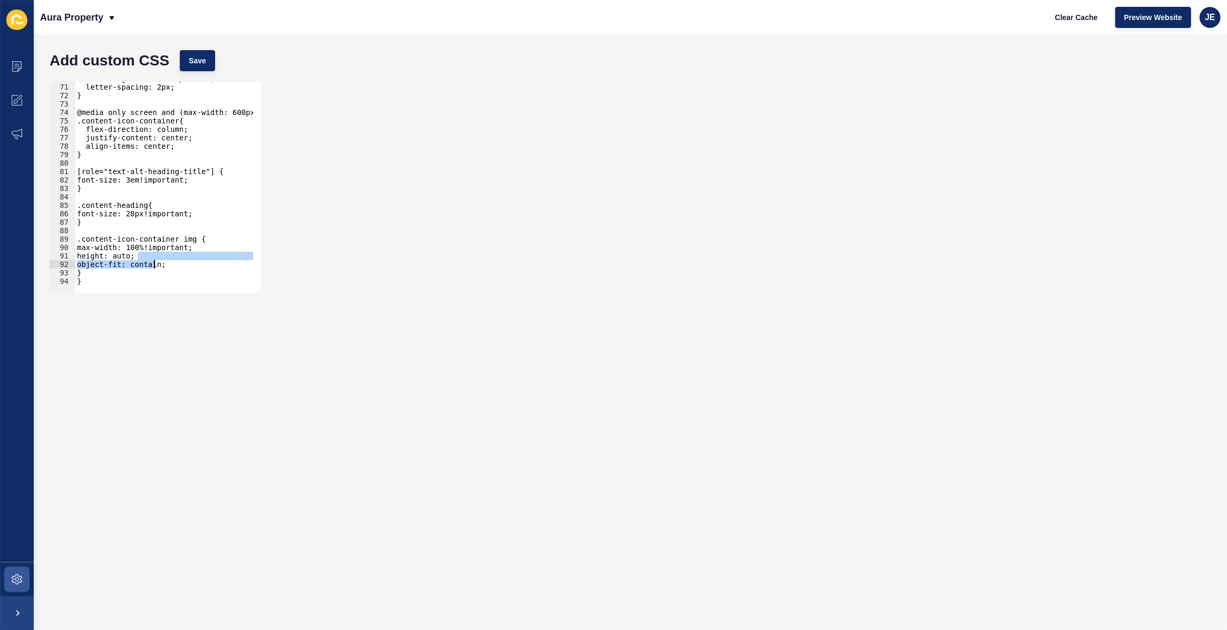
click at [153, 265] on div "line-height: 1.2em!important; letter-spacing: 2px; } @media only screen and (ma…" at bounding box center [188, 184] width 227 height 220
click at [177, 272] on div "line-height: 1.2em!important; letter-spacing: 2px; } @media only screen and (ma…" at bounding box center [188, 184] width 227 height 220
drag, startPoint x: 174, startPoint y: 261, endPoint x: 51, endPoint y: 251, distance: 123.3
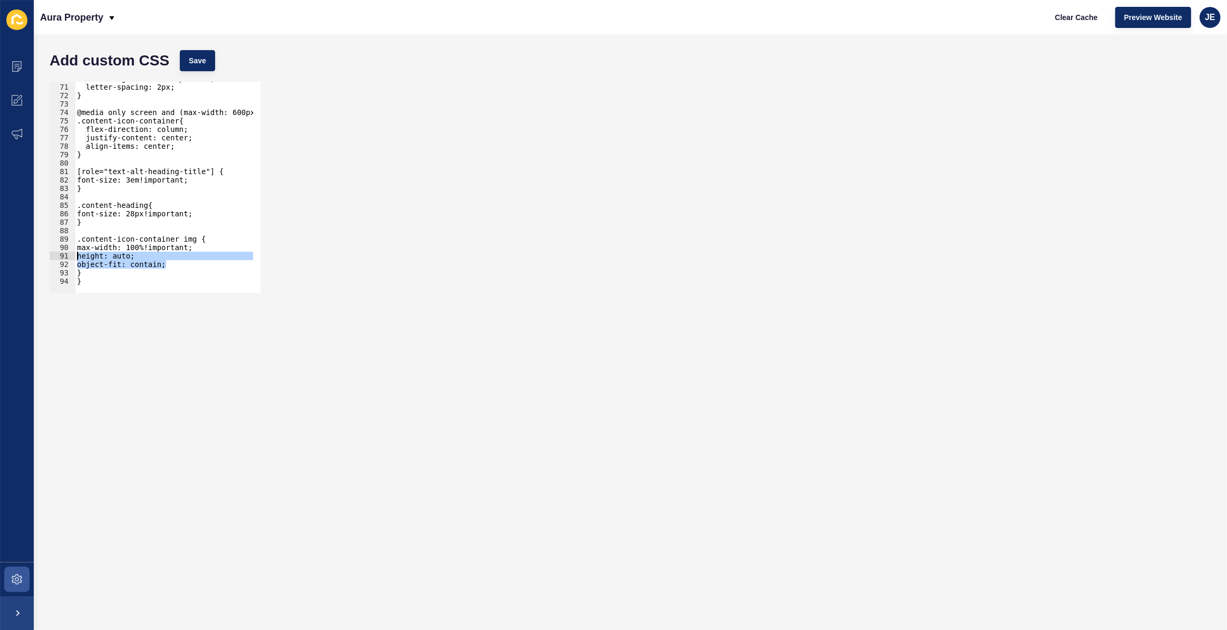
click at [47, 253] on div "} 70 71 72 73 74 75 76 77 78 79 80 81 82 83 84 85 86 87 88 89 90 91 92 93 94 li…" at bounding box center [630, 186] width 1172 height 221
type textarea "height: auto; object-fit: contain;"
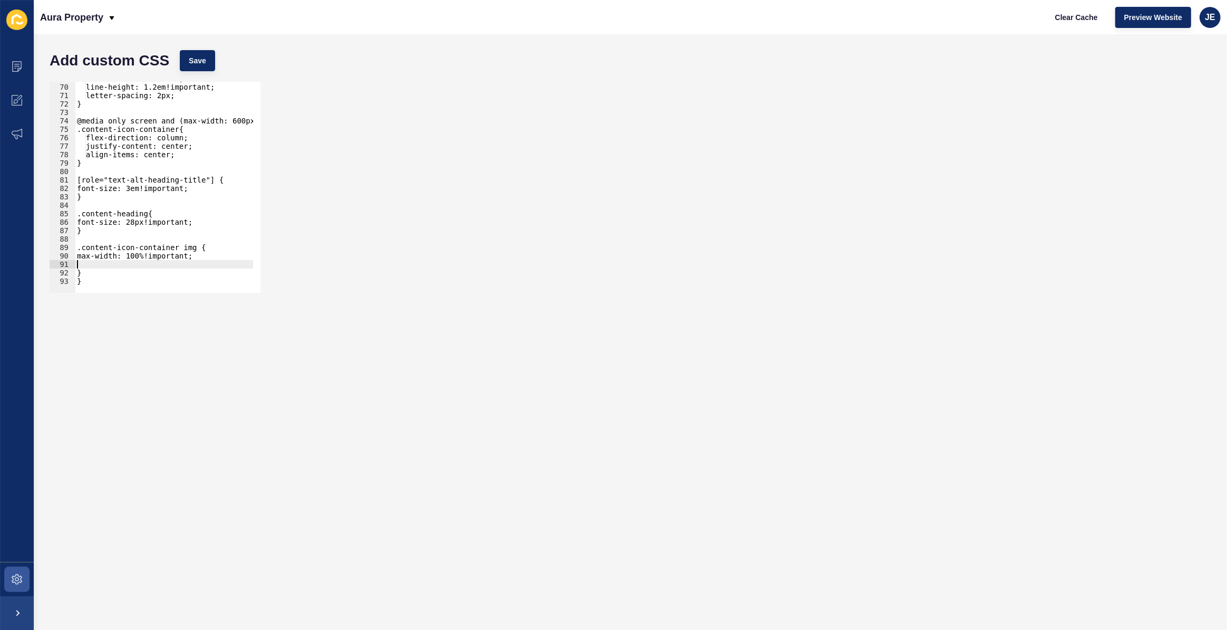
scroll to position [572, 0]
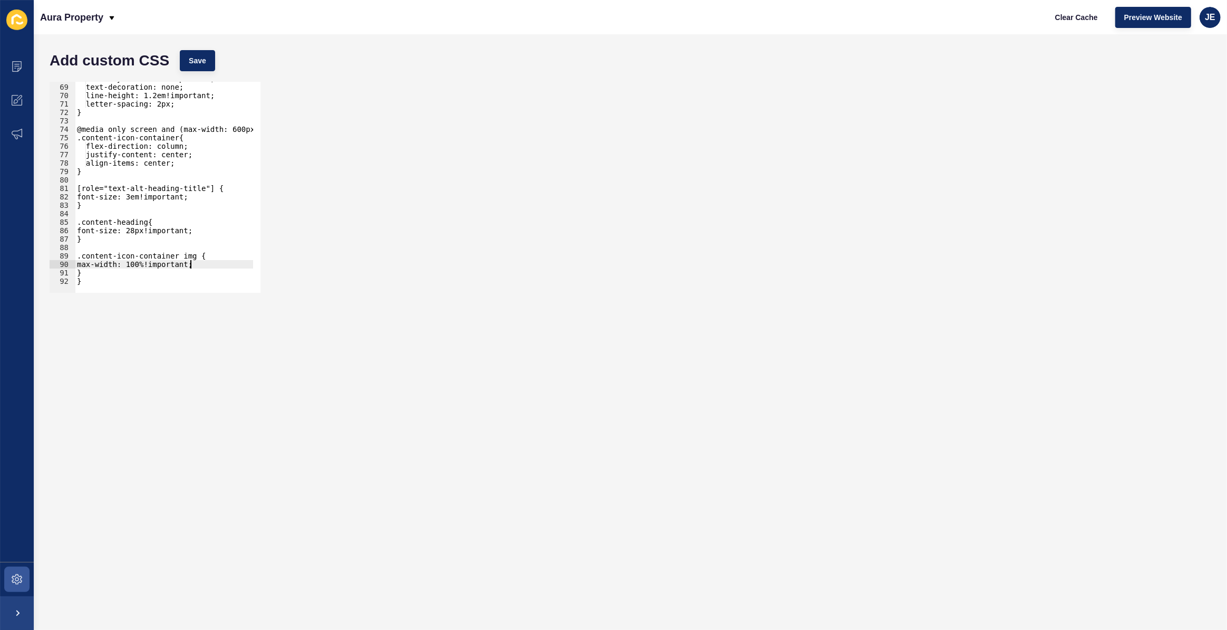
click at [79, 273] on div "font-style: normal!important; text-decoration: none; line-height: 1.2em!importa…" at bounding box center [188, 184] width 227 height 220
click at [205, 69] on button "Save" at bounding box center [197, 60] width 35 height 21
click at [84, 229] on div "font-style: normal!important; text-decoration: none; line-height: 1.2em!importa…" at bounding box center [188, 184] width 227 height 220
click at [80, 265] on div "font-style: normal!important; text-decoration: none; line-height: 1.2em!importa…" at bounding box center [188, 184] width 227 height 220
click at [189, 64] on span "Save" at bounding box center [197, 60] width 17 height 11
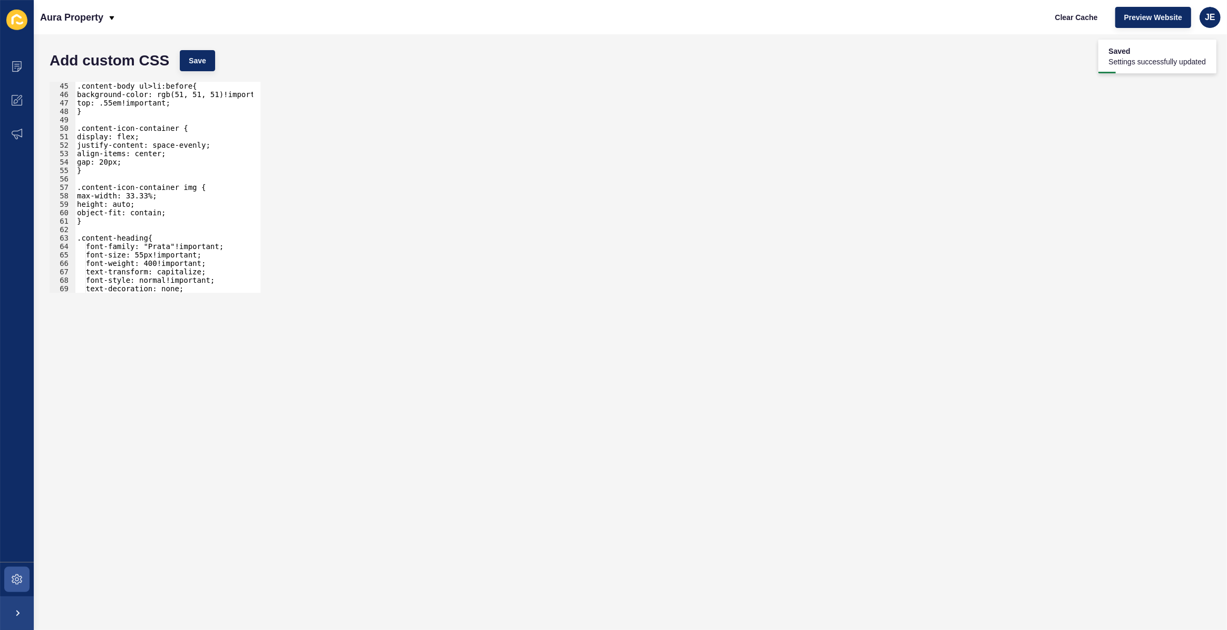
scroll to position [343, 0]
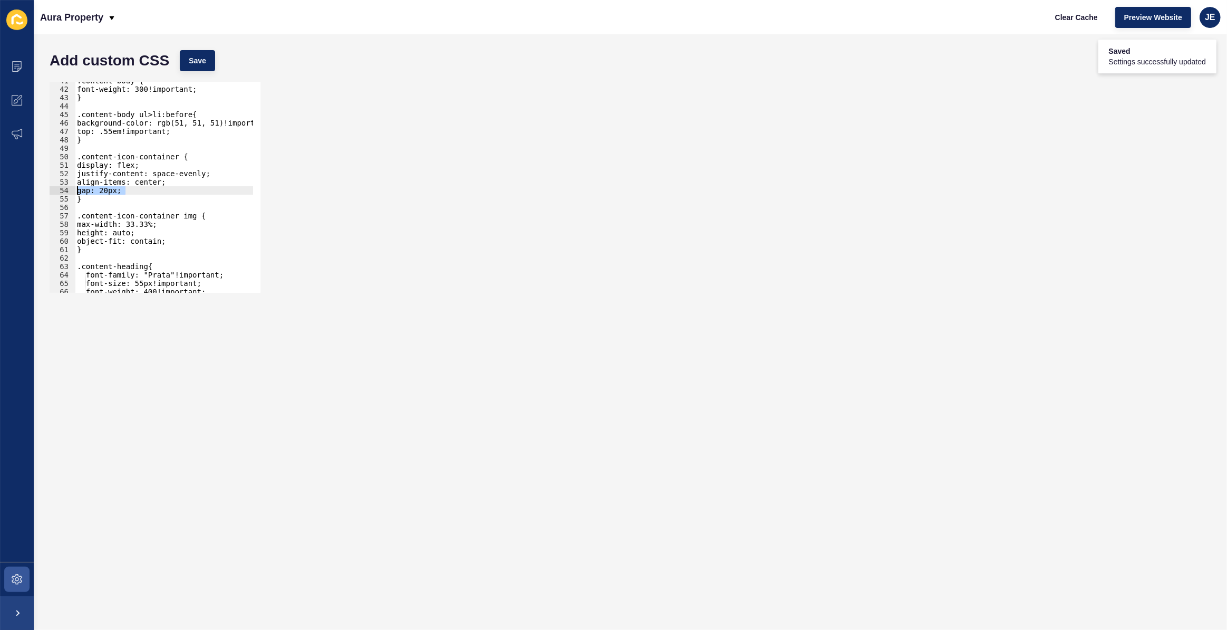
drag, startPoint x: 122, startPoint y: 192, endPoint x: 49, endPoint y: 186, distance: 73.0
click at [50, 186] on div "gap: 20px; 41 42 43 44 45 46 47 48 49 50 51 52 53 54 55 56 57 58 59 60 61 62 63…" at bounding box center [155, 187] width 211 height 211
type textarea "align-items: center; gap: 20px;"
click at [132, 195] on div ".content-body { font-weight: 300!important; } .content-body ul>li:before{ backg…" at bounding box center [188, 186] width 227 height 220
type textarea "}"
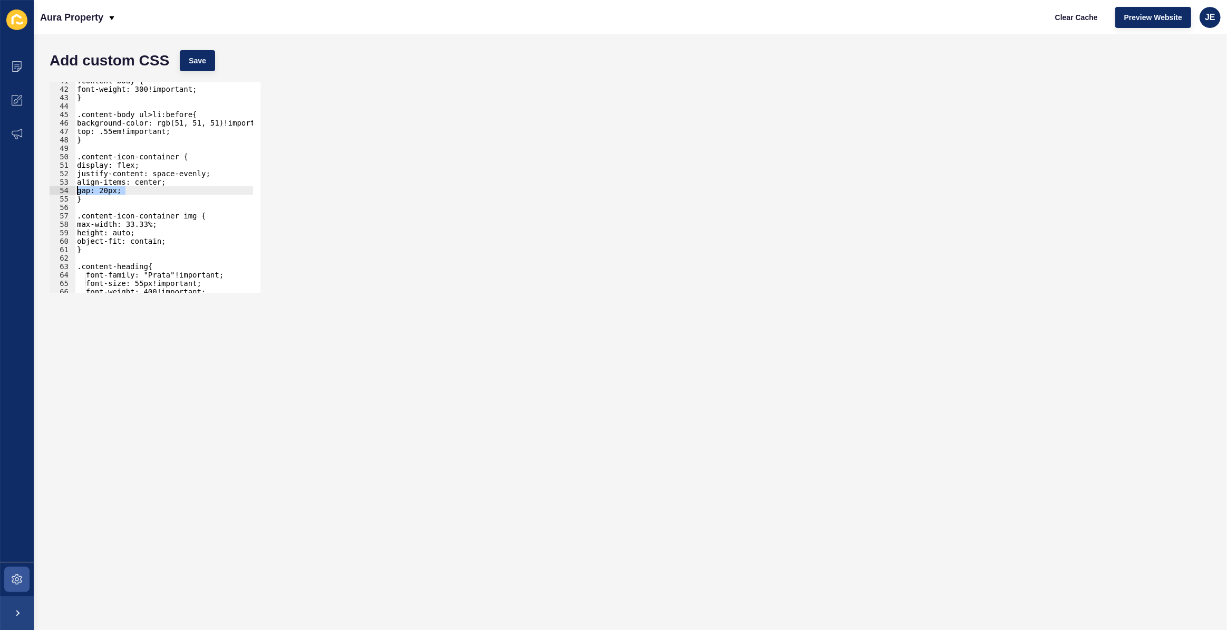
drag, startPoint x: 136, startPoint y: 190, endPoint x: 62, endPoint y: 194, distance: 73.9
click at [62, 194] on div "} 41 42 43 44 45 46 47 48 49 50 51 52 53 54 55 56 57 58 59 60 61 62 63 64 65 66…" at bounding box center [155, 187] width 211 height 211
click at [189, 57] on span "Save" at bounding box center [197, 60] width 17 height 11
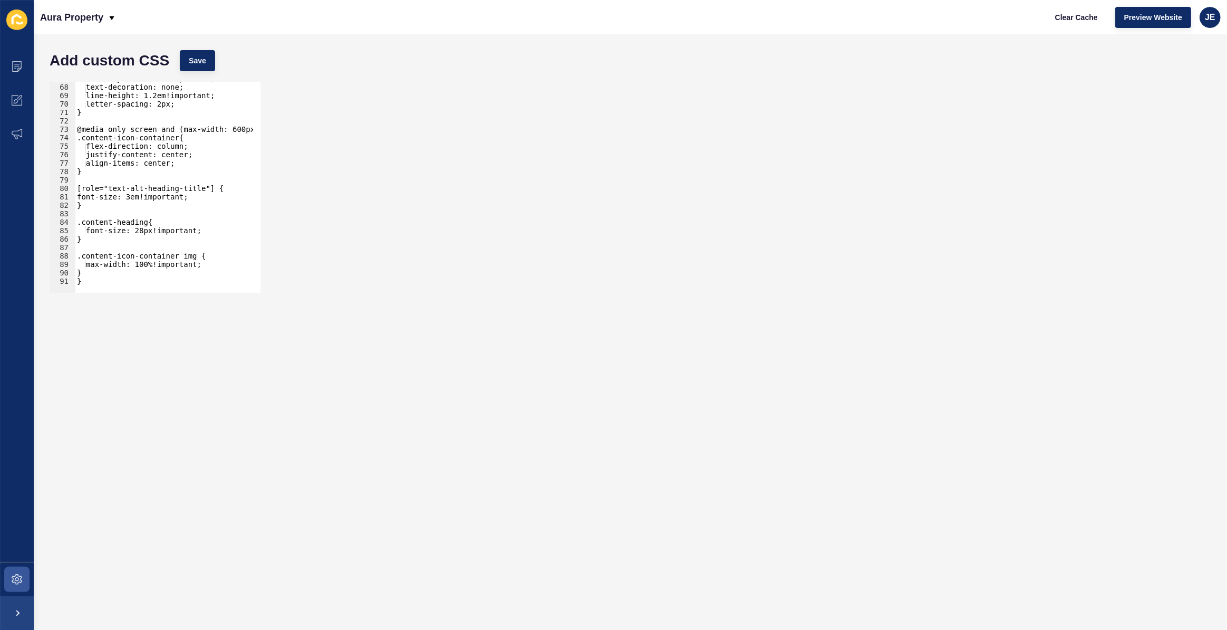
scroll to position [564, 0]
type textarea "max-width: 100%!important;"
click at [205, 266] on div "font-style: normal!important; text-decoration: none; line-height: 1.2em!importa…" at bounding box center [188, 184] width 227 height 220
paste textarea "margin-bottom: 2em;"
click at [92, 279] on div "font-style: normal!important; text-decoration: none; line-height: 1.2em!importa…" at bounding box center [188, 184] width 227 height 220
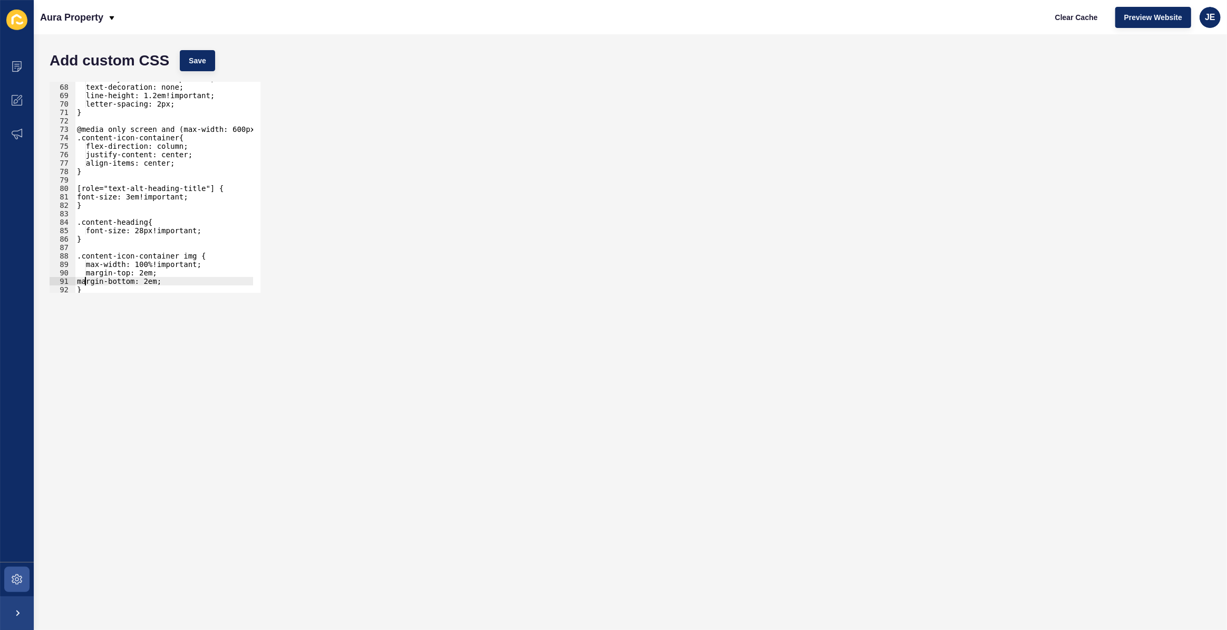
scroll to position [0, 1]
click at [138, 272] on div "font-style: normal!important; text-decoration: none; line-height: 1.2em!importa…" at bounding box center [188, 184] width 227 height 220
click at [150, 270] on div "font-style: normal!important; text-decoration: none; line-height: 1.2em!importa…" at bounding box center [188, 184] width 227 height 220
drag, startPoint x: 138, startPoint y: 273, endPoint x: 172, endPoint y: 276, distance: 34.4
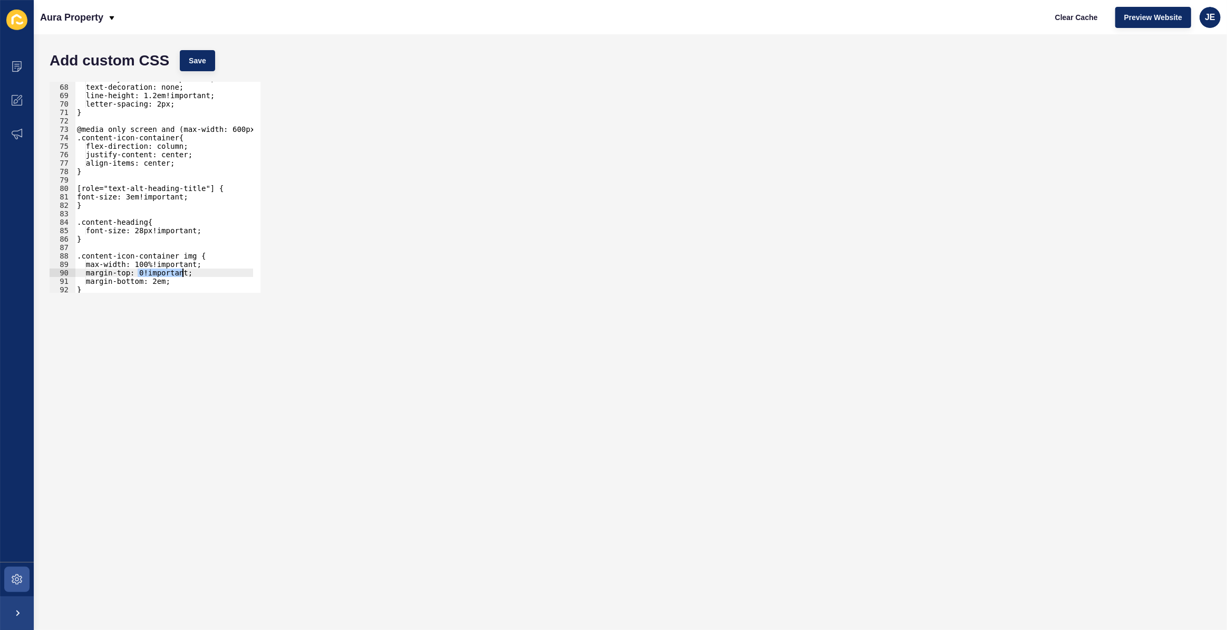
click at [180, 273] on div "font-style: normal!important; text-decoration: none; line-height: 1.2em!importa…" at bounding box center [188, 184] width 227 height 220
click at [154, 282] on div "font-style: normal!important; text-decoration: none; line-height: 1.2em!importa…" at bounding box center [188, 184] width 227 height 220
click at [155, 282] on div "font-style: normal!important; text-decoration: none; line-height: 1.2em!importa…" at bounding box center [188, 184] width 227 height 220
paste textarea "0!importan"
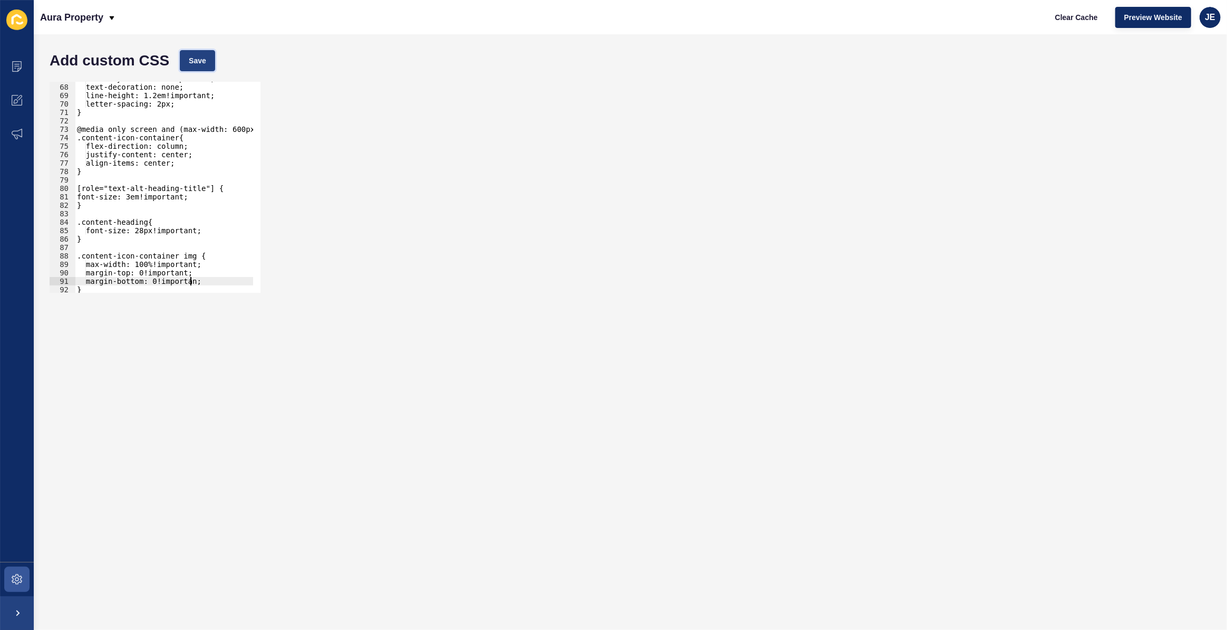
click at [206, 61] on span "Save" at bounding box center [197, 60] width 17 height 11
click at [1088, 17] on span "Clear Cache" at bounding box center [1076, 17] width 43 height 11
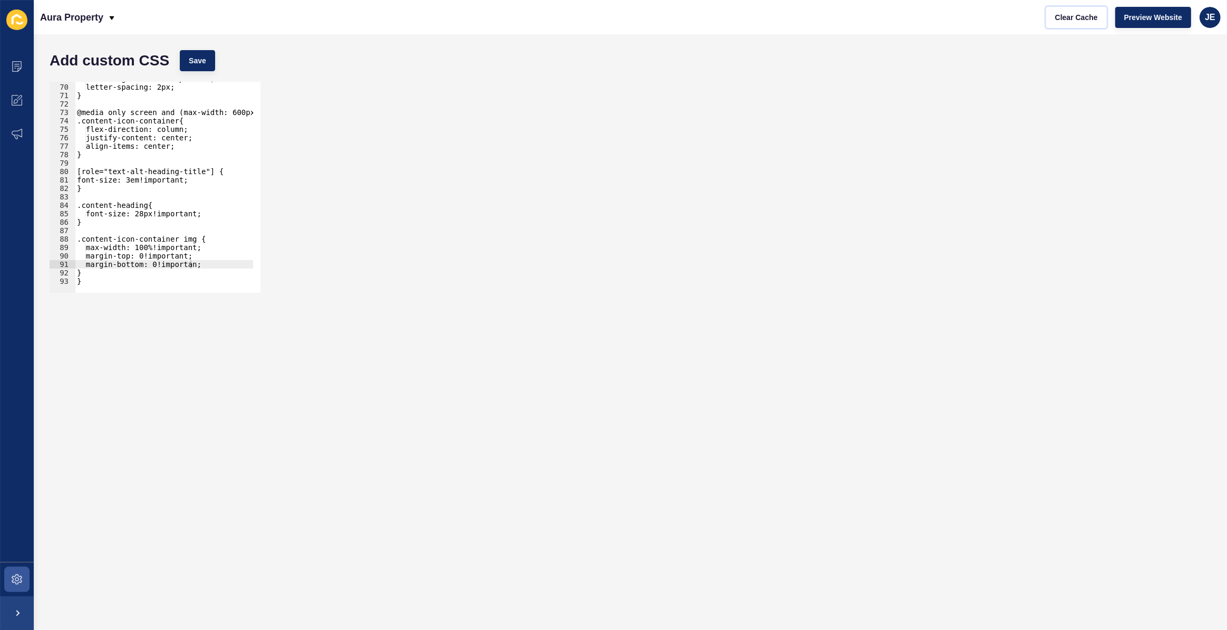
scroll to position [495, 0]
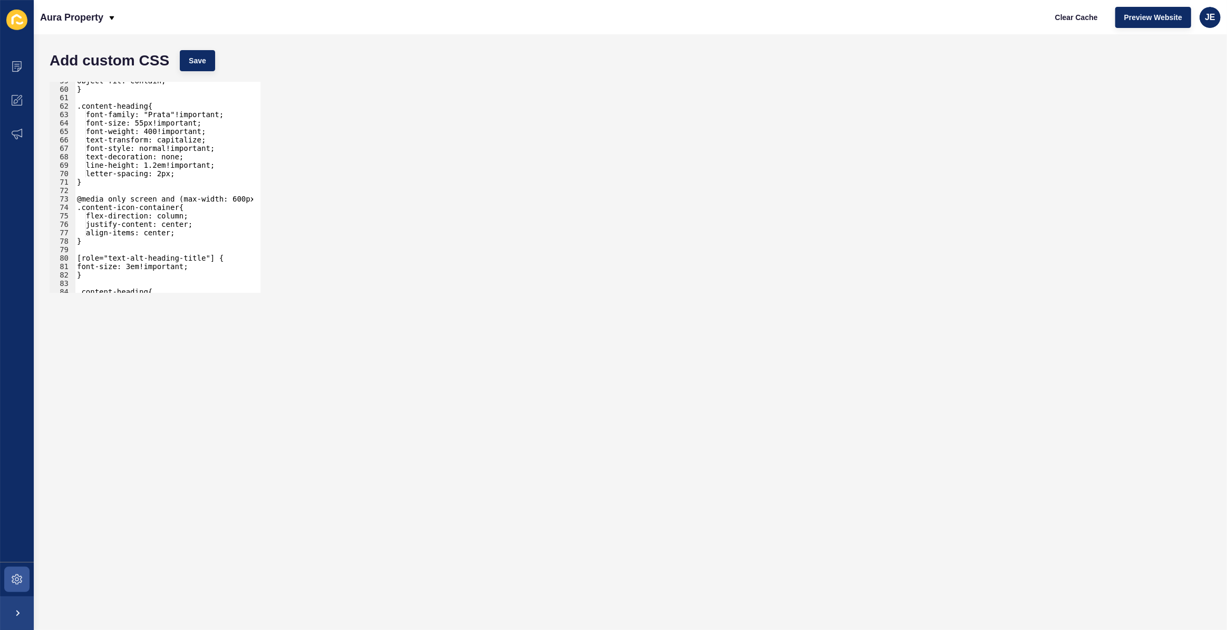
type textarea "}"
click at [128, 180] on div "object-fit: contain; } .content-heading{ font-family: "Prata"!important; font-s…" at bounding box center [188, 186] width 227 height 220
type textarea "/** Counter */"
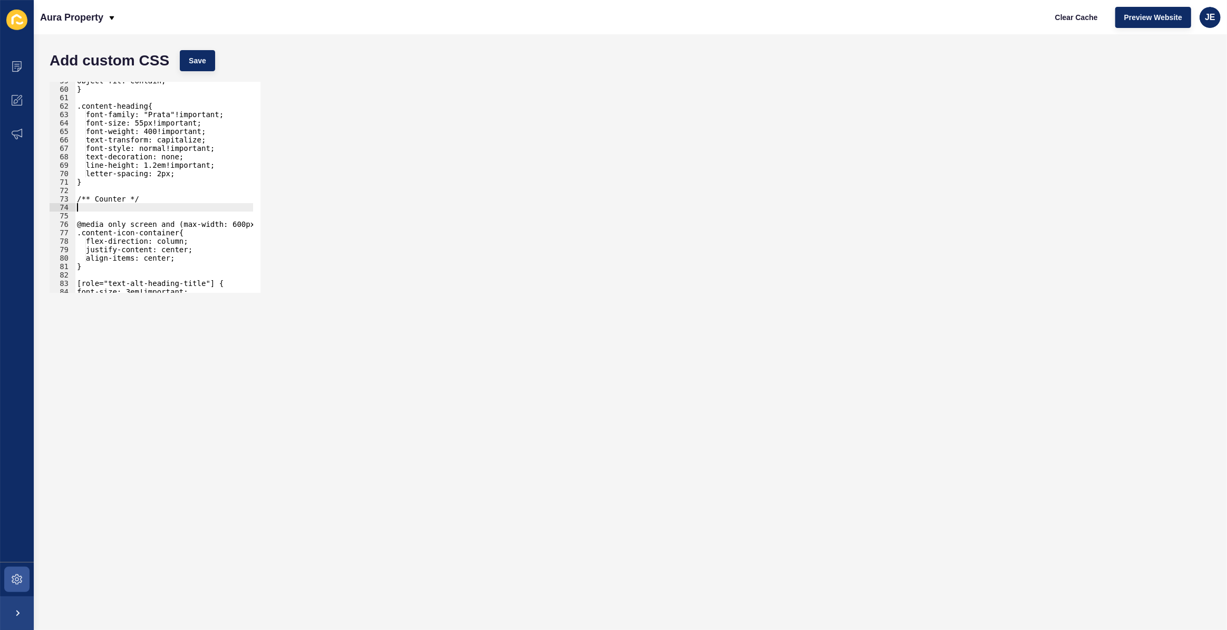
paste textarea "}"
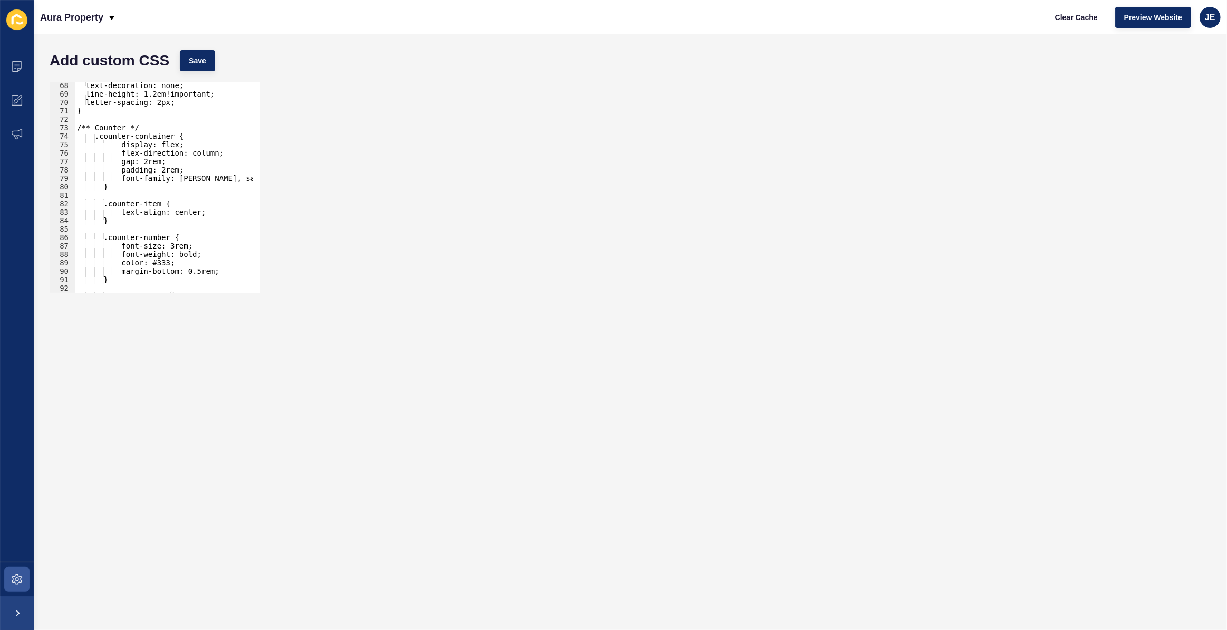
scroll to position [537, 0]
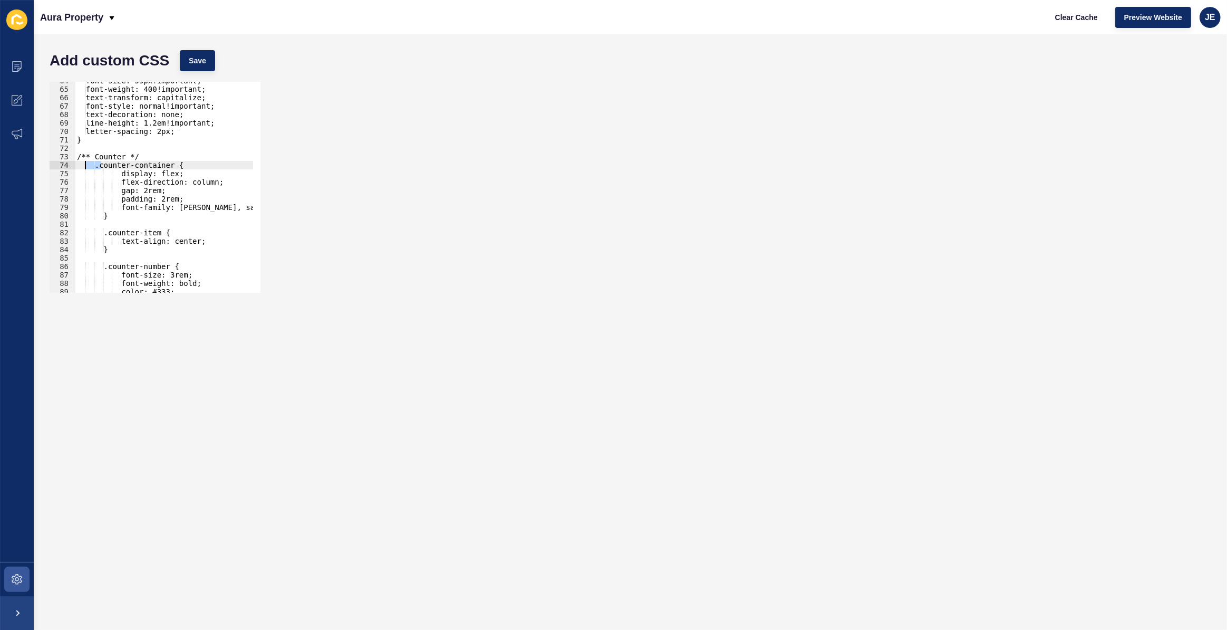
drag, startPoint x: 101, startPoint y: 168, endPoint x: 84, endPoint y: 169, distance: 16.4
click at [84, 169] on div "font-size: 55px!important; font-weight: 400!important; text-transform: capitali…" at bounding box center [188, 186] width 227 height 220
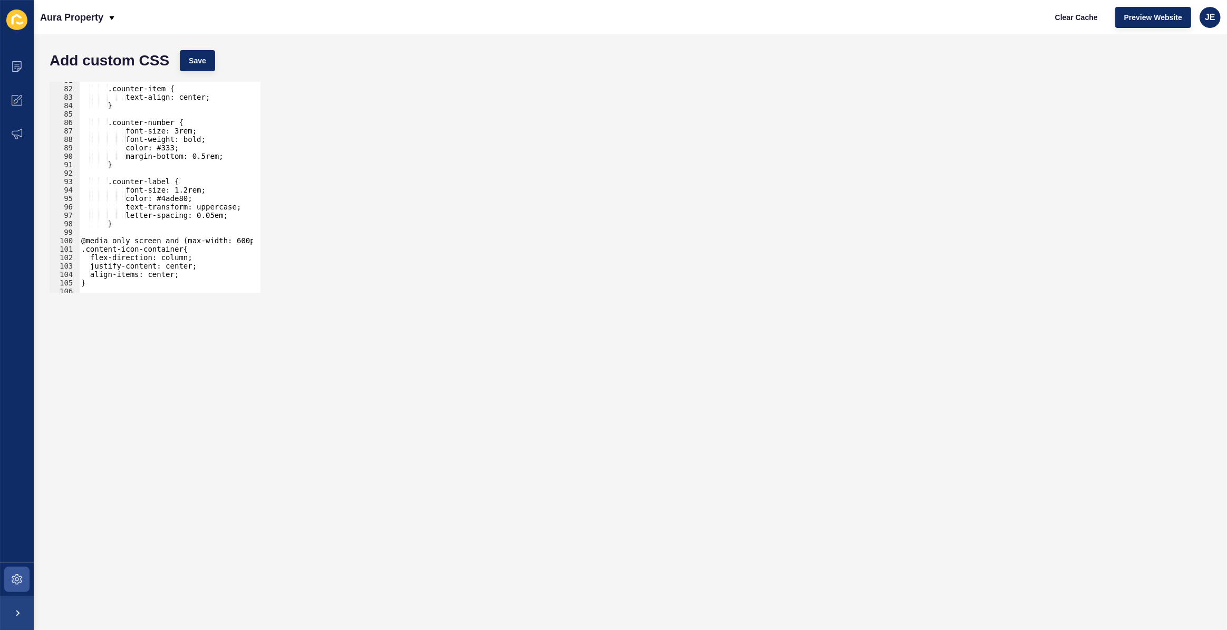
scroll to position [709, 0]
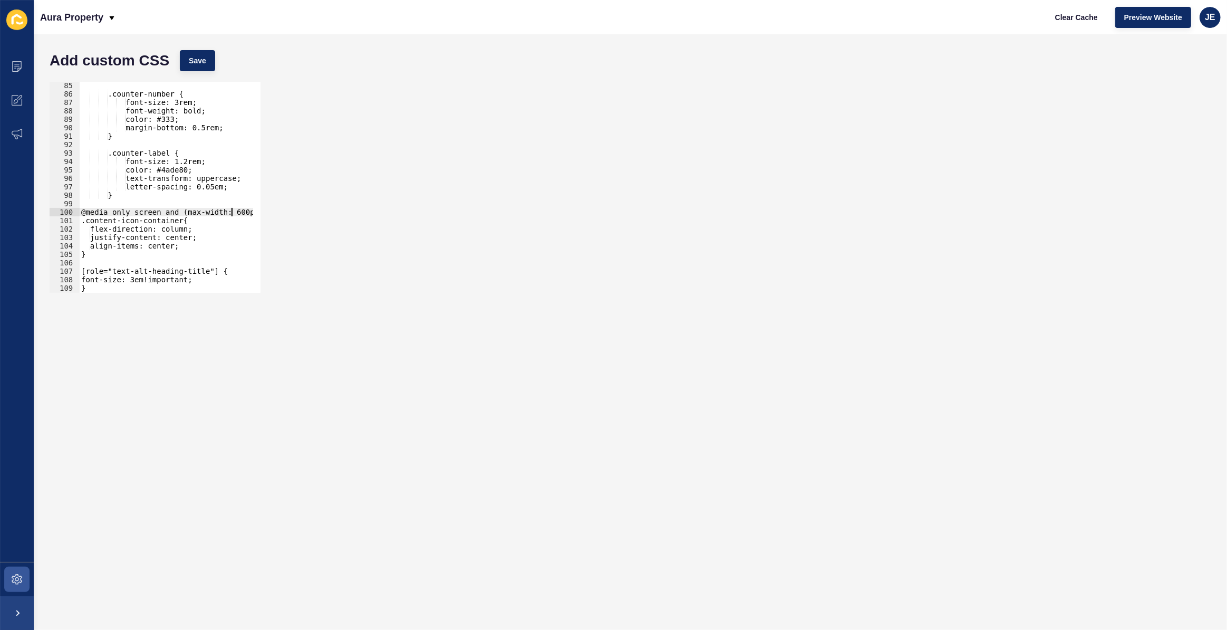
click at [231, 211] on div ".counter-number { font-size: 3rem; font-weight: bold; color: #333; margin-botto…" at bounding box center [192, 191] width 227 height 220
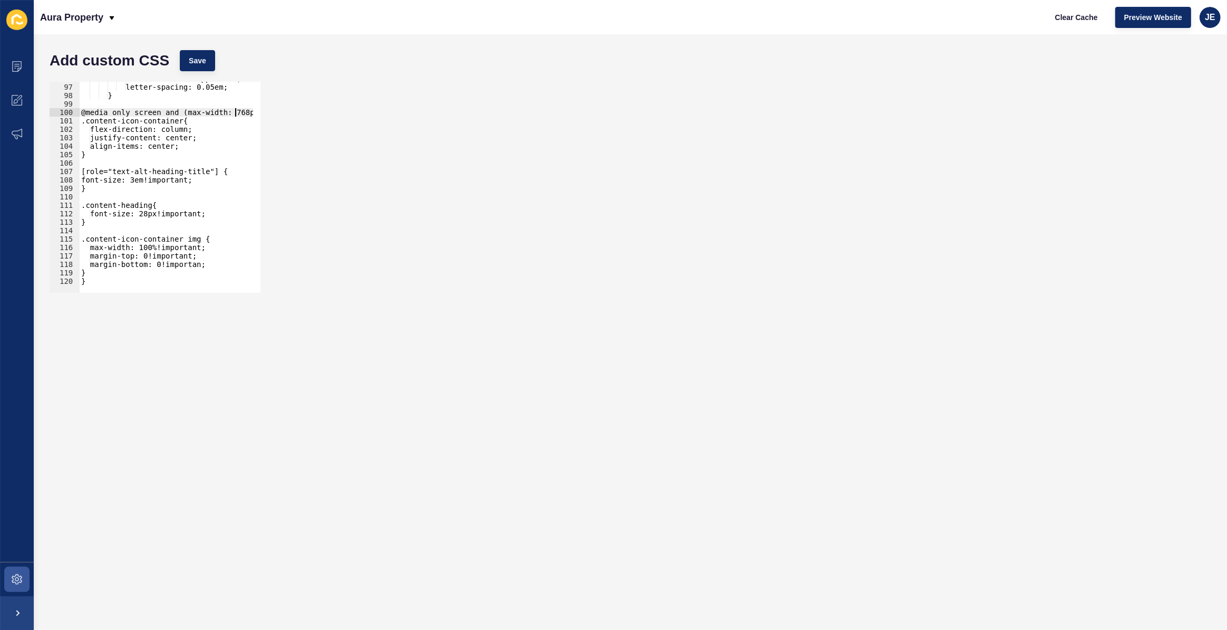
scroll to position [808, 0]
click at [94, 275] on div "text-transform: uppercase; letter-spacing: 0.05em; } @media only screen and (ma…" at bounding box center [192, 184] width 227 height 220
type textarea "}"
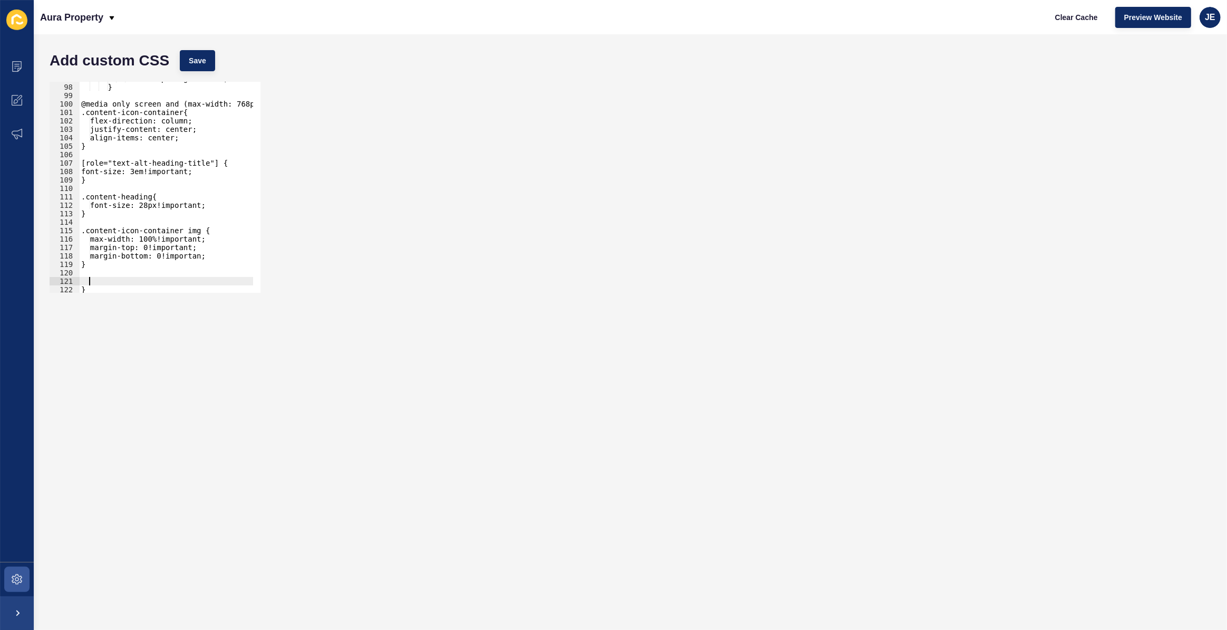
paste textarea "}"
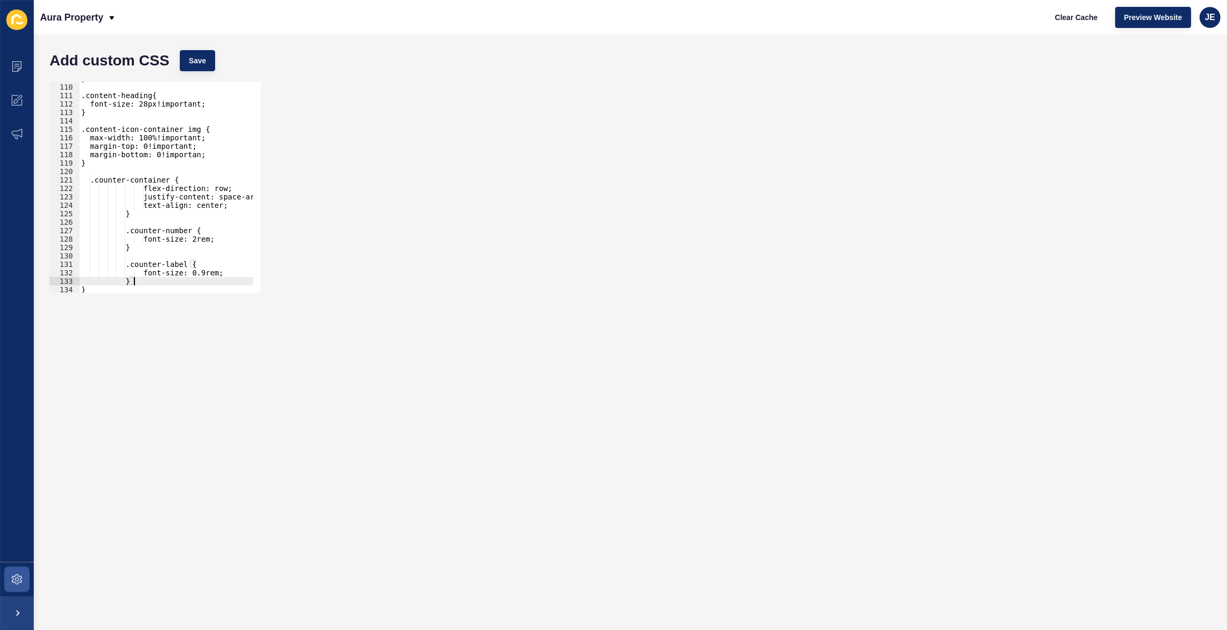
scroll to position [918, 0]
click at [190, 63] on span "Save" at bounding box center [197, 60] width 17 height 11
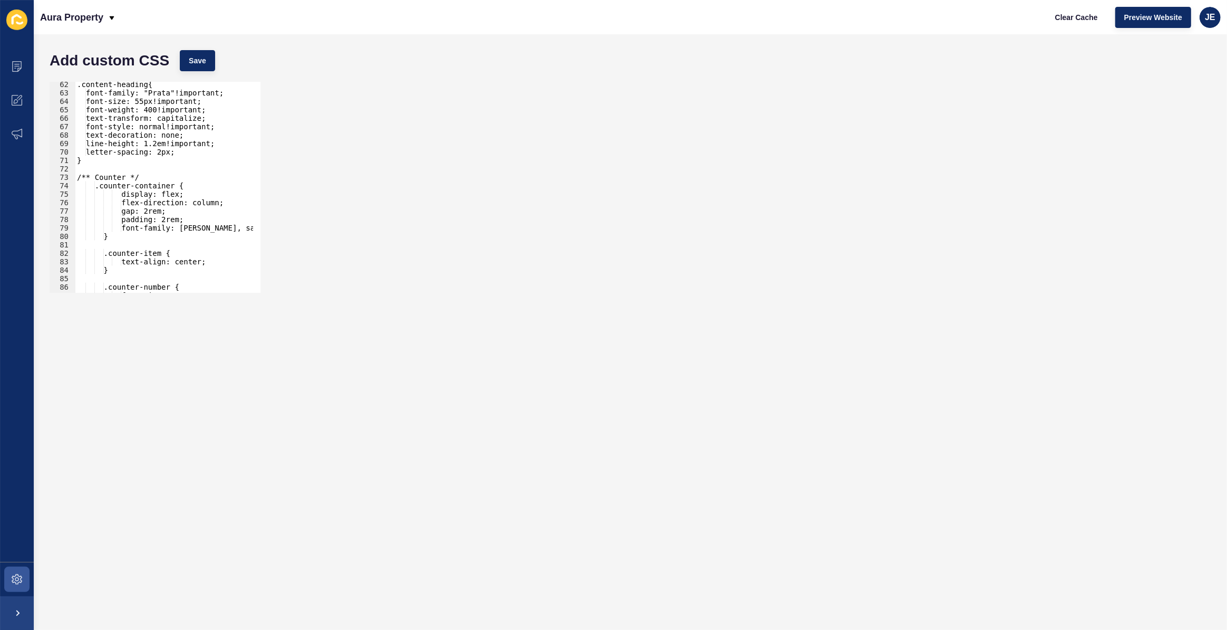
scroll to position [516, 0]
click at [199, 205] on div ".content-heading{ font-family: "Prata"!important; font-size: 55px!important; fo…" at bounding box center [188, 190] width 227 height 220
click at [200, 61] on span "Save" at bounding box center [197, 60] width 17 height 11
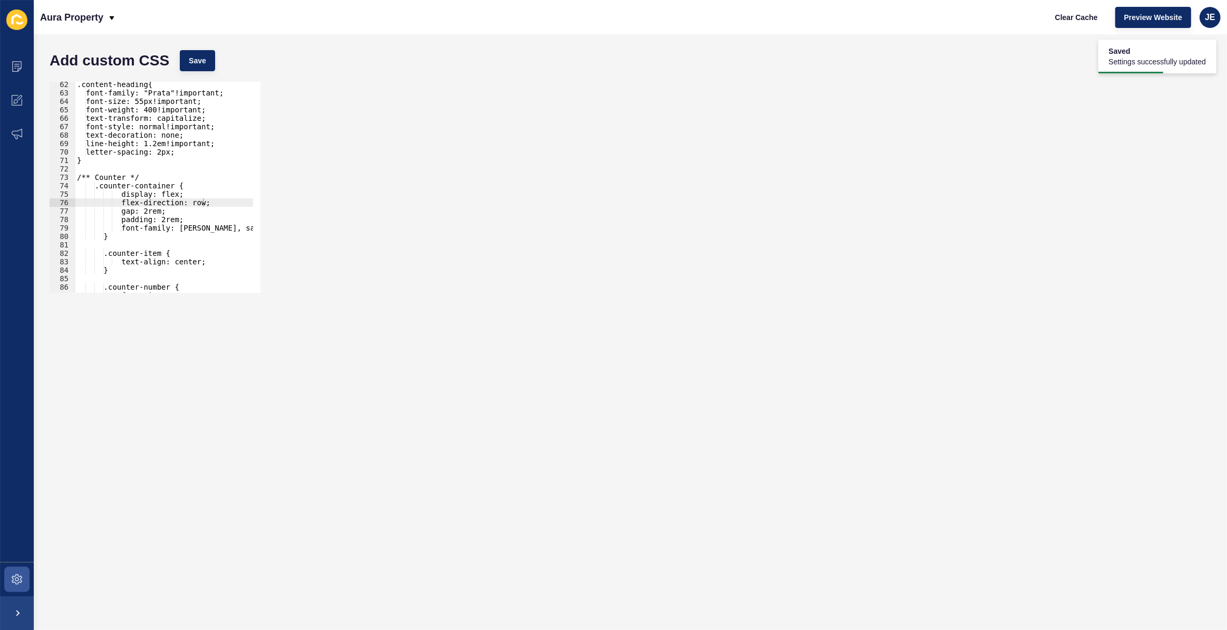
click at [221, 196] on div ".content-heading{ font-family: "Prata"!important; font-size: 55px!important; fo…" at bounding box center [188, 190] width 227 height 220
click at [218, 200] on div ".content-heading{ font-family: "Prata"!important; font-size: 55px!important; fo…" at bounding box center [188, 190] width 227 height 220
type textarea "flex-direction: row;"
type textarea "align-items: center;"
click at [190, 60] on span "Save" at bounding box center [197, 60] width 17 height 11
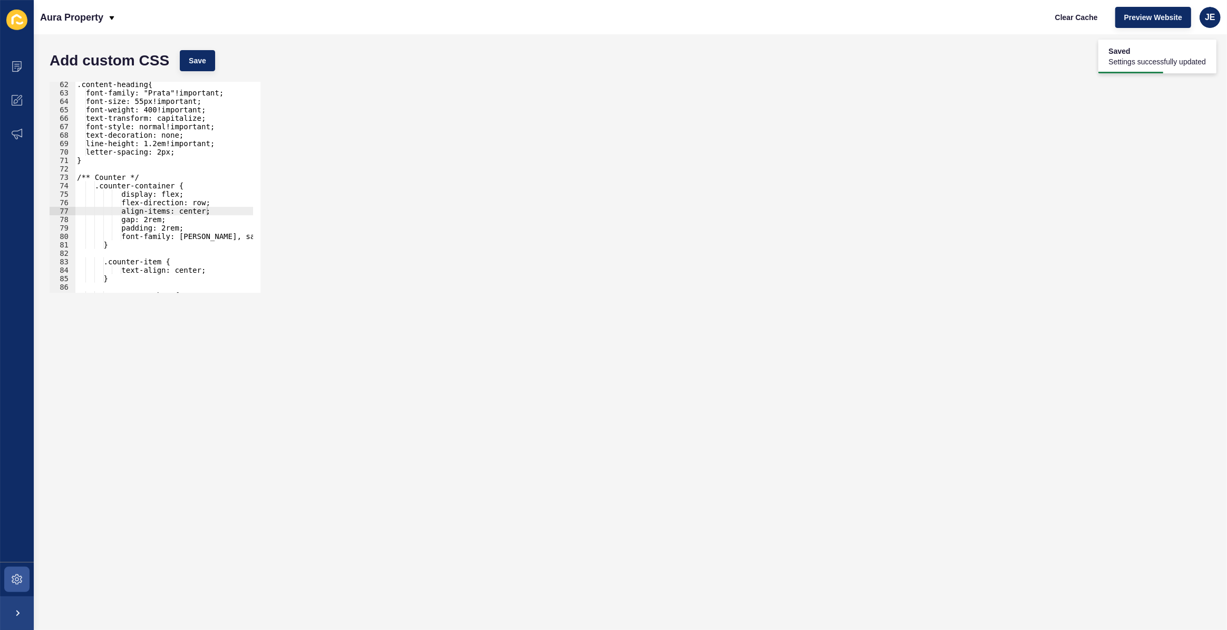
click at [217, 208] on div ".content-heading{ font-family: "Prata"!important; font-size: 55px!important; fo…" at bounding box center [188, 190] width 227 height 220
drag, startPoint x: 217, startPoint y: 208, endPoint x: 72, endPoint y: 216, distance: 145.7
click at [72, 216] on div "justify-content: center; 62 63 64 65 66 67 68 69 70 71 72 73 74 75 76 77 78 79 …" at bounding box center [155, 187] width 211 height 211
click at [194, 210] on div ".content-heading{ font-family: "Prata"!important; font-size: 55px!important; fo…" at bounding box center [188, 190] width 227 height 220
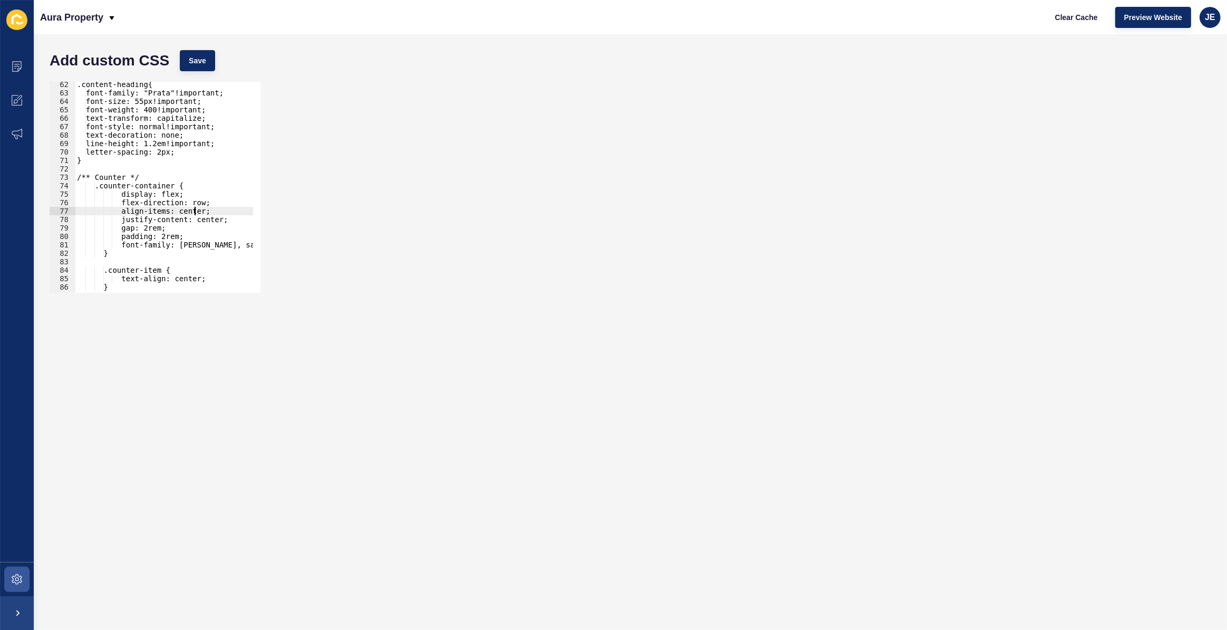
scroll to position [0, 8]
click at [194, 210] on div ".content-heading{ font-family: "Prata"!important; font-size: 55px!important; fo…" at bounding box center [188, 190] width 227 height 220
type textarea "justify-content: center;"
click at [206, 65] on button "Save" at bounding box center [197, 60] width 35 height 21
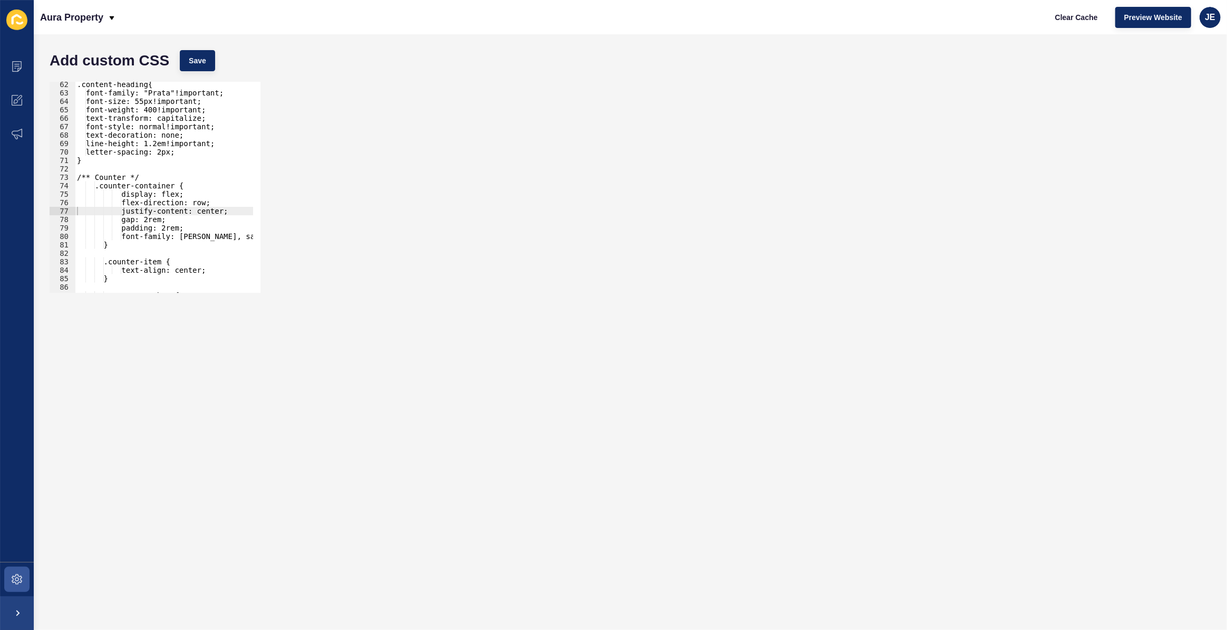
click at [181, 215] on div ".content-heading{ font-family: "Prata"!important; font-size: 55px!important; fo…" at bounding box center [188, 190] width 227 height 220
drag, startPoint x: 188, startPoint y: 209, endPoint x: 125, endPoint y: 210, distance: 62.2
click at [125, 210] on div ".content-heading{ font-family: "Prata"!important; font-size: 55px!important; fo…" at bounding box center [188, 190] width 227 height 220
click at [190, 62] on span "Save" at bounding box center [197, 60] width 17 height 11
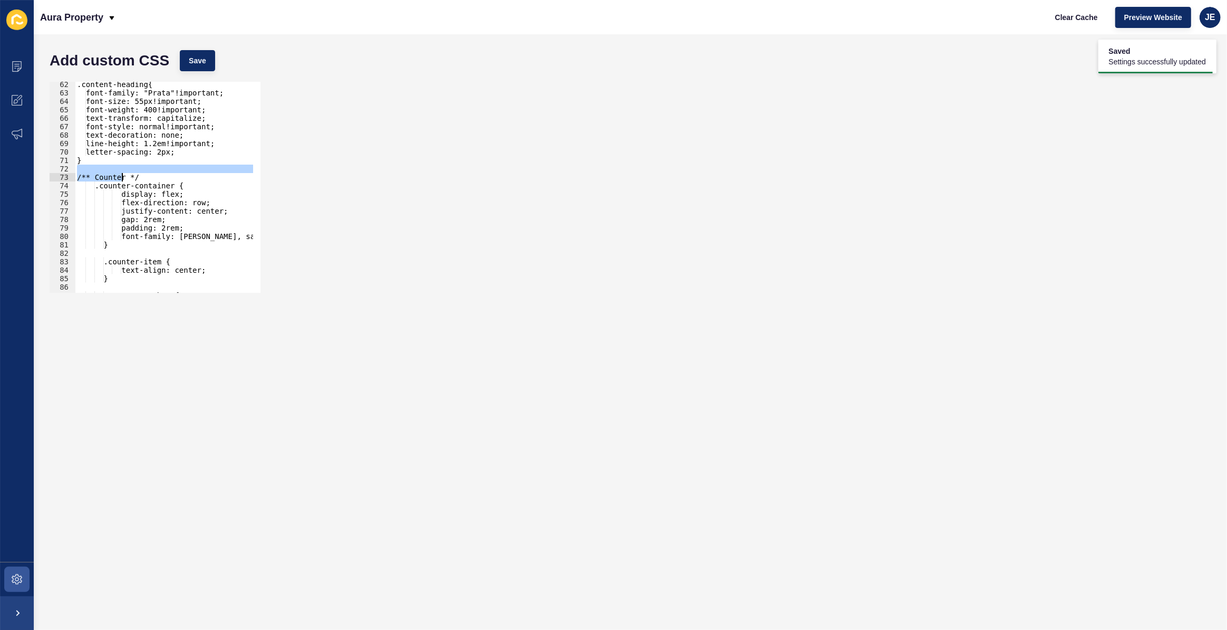
drag, startPoint x: 148, startPoint y: 172, endPoint x: 97, endPoint y: 178, distance: 51.0
click at [95, 179] on div ".content-heading{ font-family: "Prata"!important; font-size: 55px!important; fo…" at bounding box center [188, 190] width 227 height 220
click at [1079, 16] on span "Clear Cache" at bounding box center [1076, 17] width 43 height 11
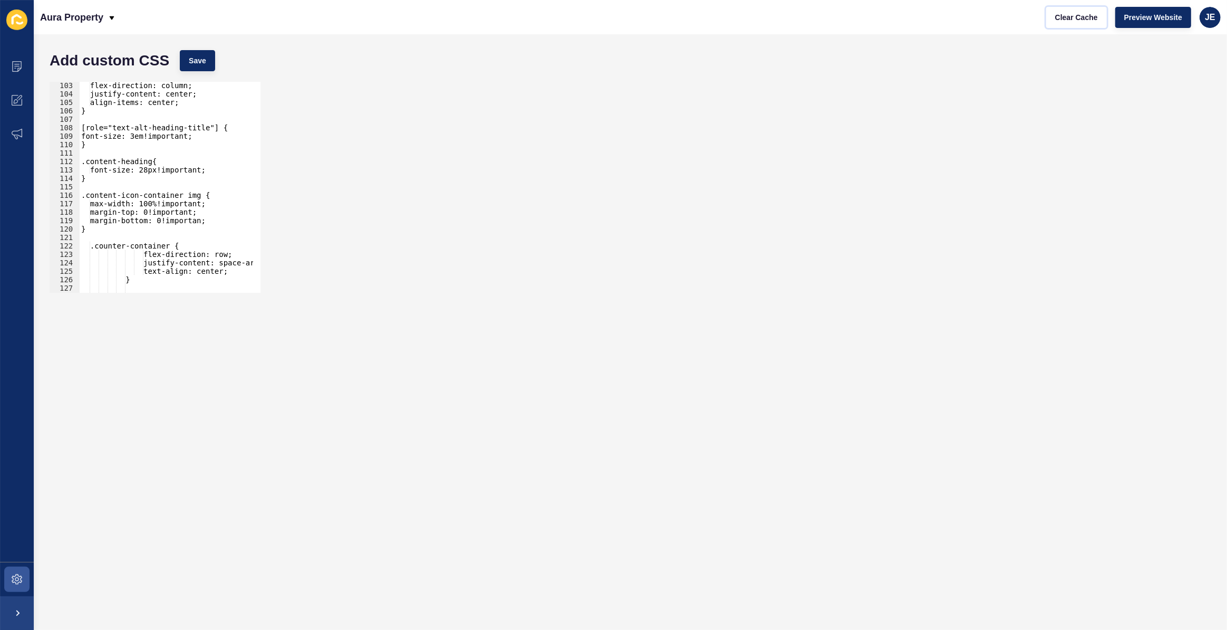
scroll to position [918, 0]
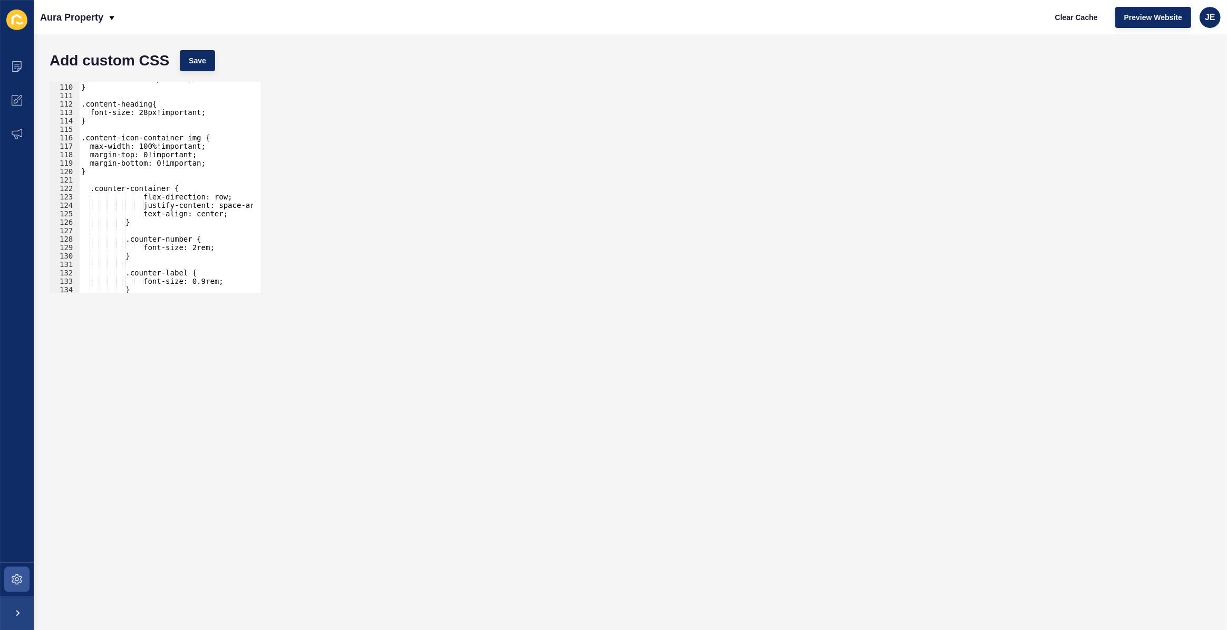
click at [217, 196] on div "font-size: 3em!important; } .content-heading{ font-size: 28px!important; } .con…" at bounding box center [192, 184] width 227 height 220
click at [197, 66] on button "Save" at bounding box center [197, 60] width 35 height 21
click at [92, 190] on div "font-size: 3em!important; } .content-heading{ font-size: 28px!important; } .con…" at bounding box center [192, 184] width 227 height 220
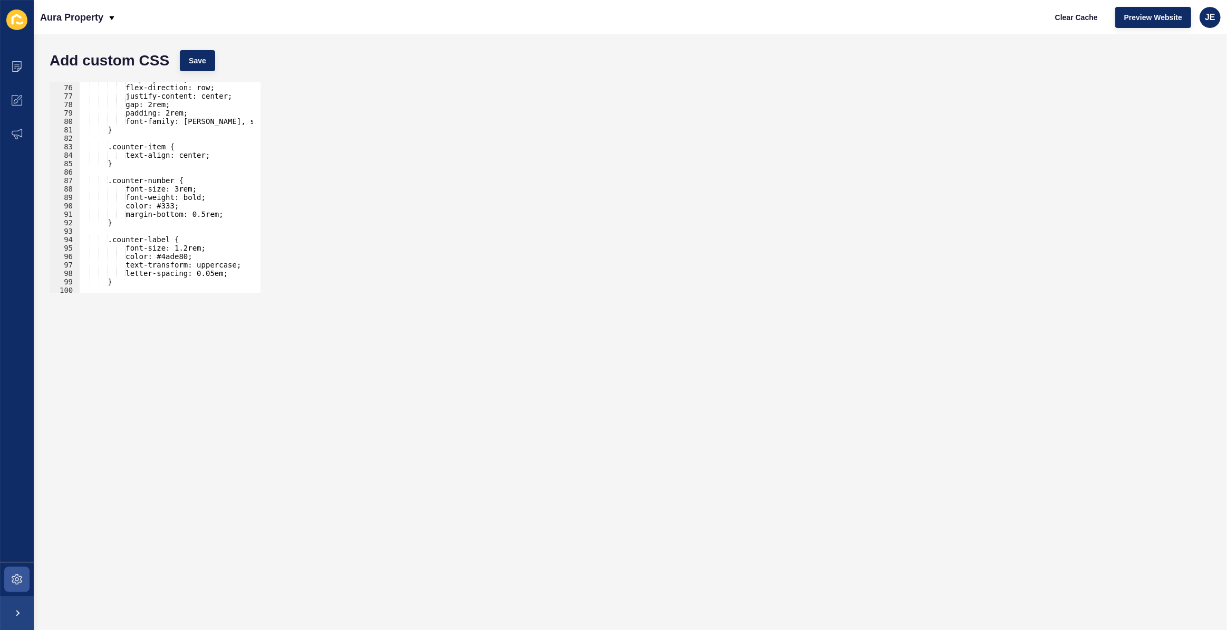
scroll to position [487, 0]
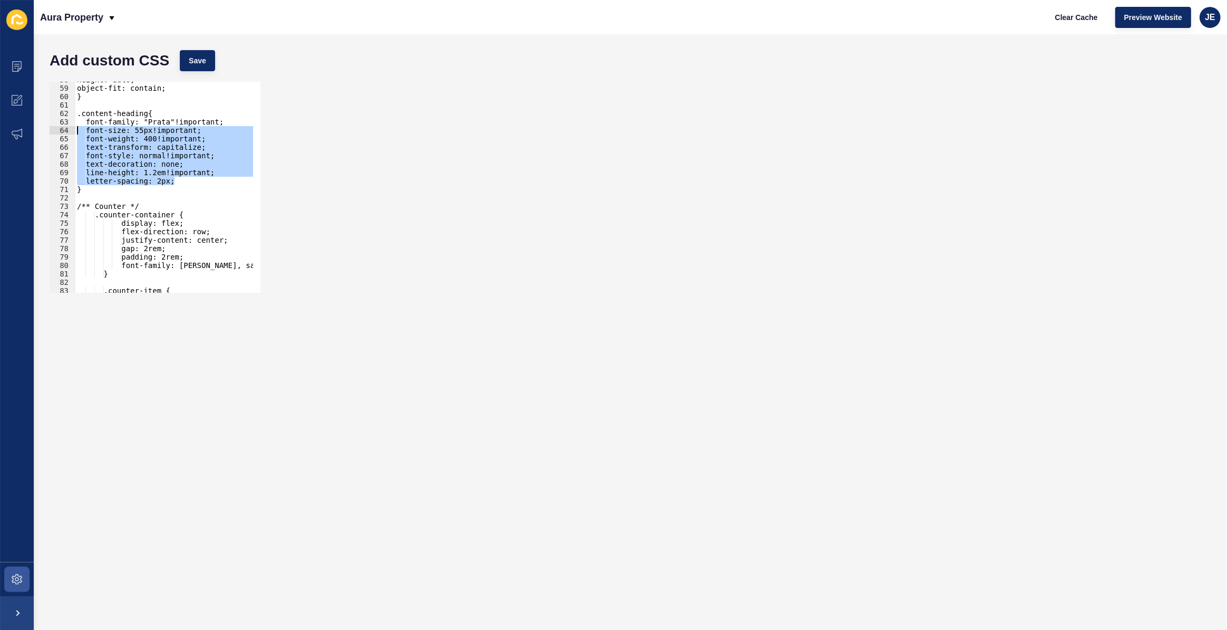
drag, startPoint x: 179, startPoint y: 179, endPoint x: 63, endPoint y: 133, distance: 124.7
click at [63, 133] on div ".counter-container { 58 59 60 61 62 63 64 65 66 67 68 69 70 71 72 73 74 75 76 7…" at bounding box center [155, 187] width 211 height 211
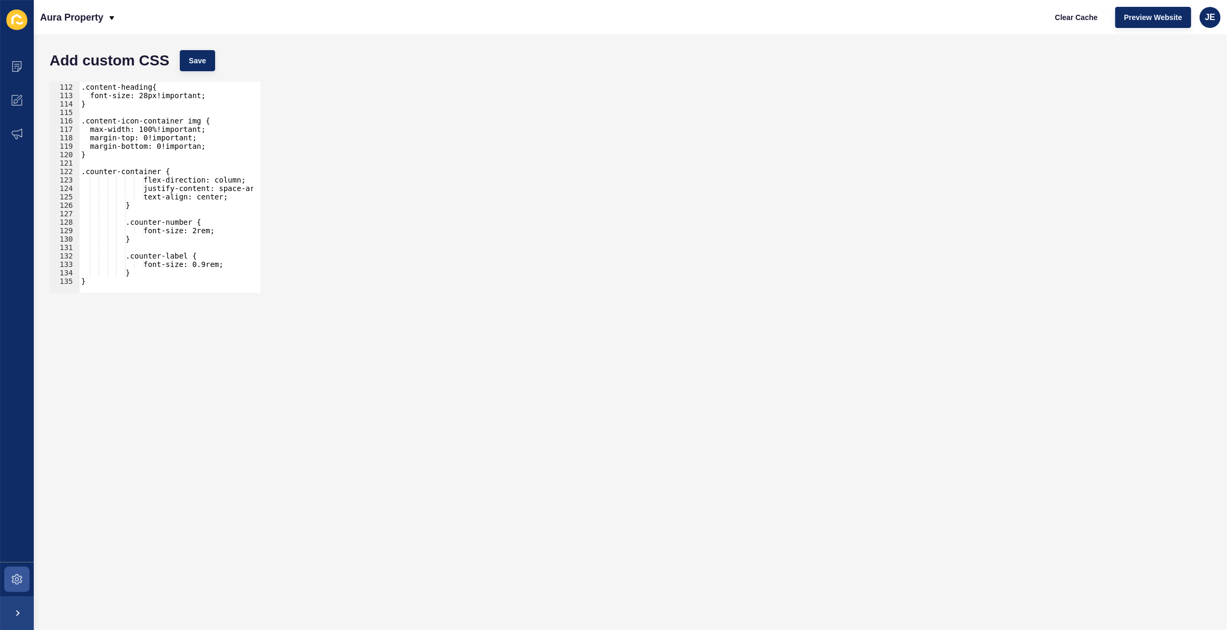
scroll to position [935, 0]
click at [214, 228] on div ".content-heading{ font-size: 28px!important; } .content-icon-container img { ma…" at bounding box center [192, 184] width 227 height 220
drag, startPoint x: 216, startPoint y: 232, endPoint x: 147, endPoint y: 230, distance: 69.6
click at [147, 230] on div ".content-heading{ font-size: 28px!important; } .content-icon-container img { ma…" at bounding box center [192, 184] width 227 height 220
paste textarea "letter-spacing: 2px"
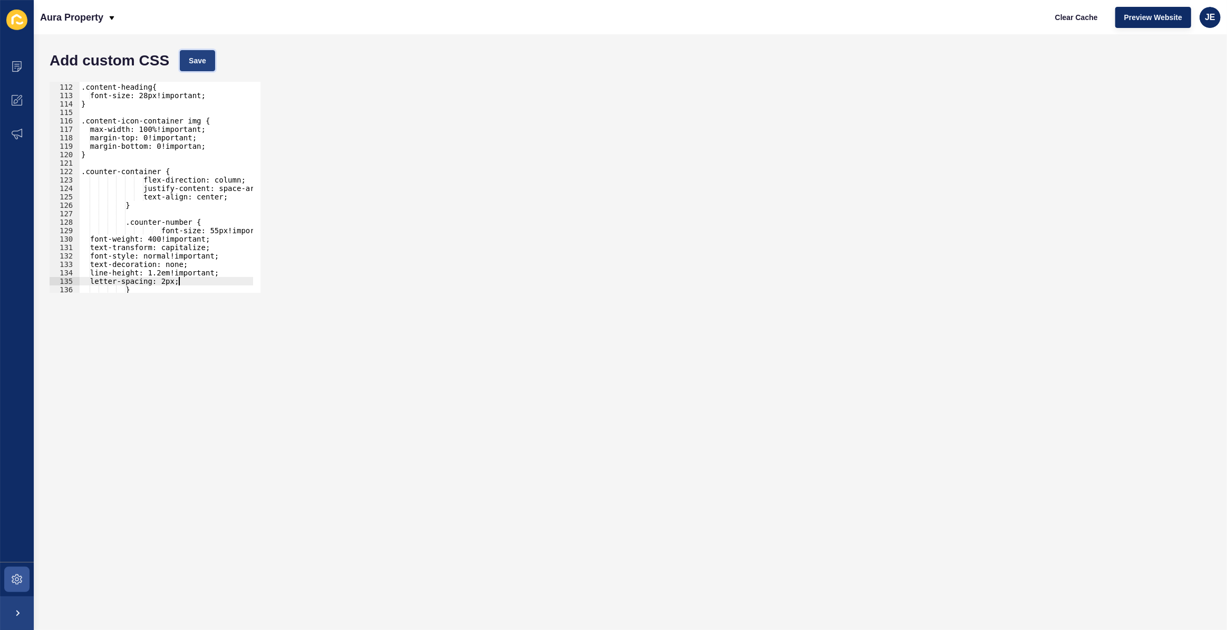
click at [191, 56] on span "Save" at bounding box center [197, 60] width 17 height 11
click at [149, 238] on div ".content-heading{ font-size: 28px!important; } .content-icon-container img { ma…" at bounding box center [192, 184] width 227 height 220
click at [207, 231] on div ".content-heading{ font-size: 28px!important; } .content-icon-container img { ma…" at bounding box center [192, 184] width 227 height 220
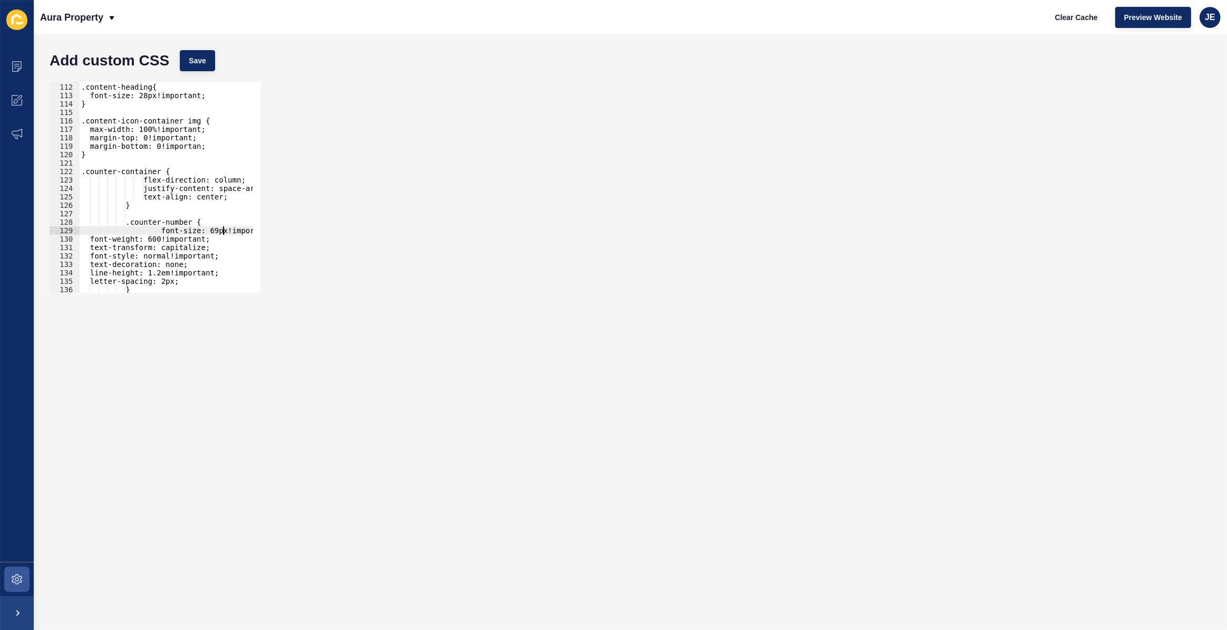
scroll to position [0, 10]
click at [210, 66] on button "Save" at bounding box center [197, 60] width 35 height 21
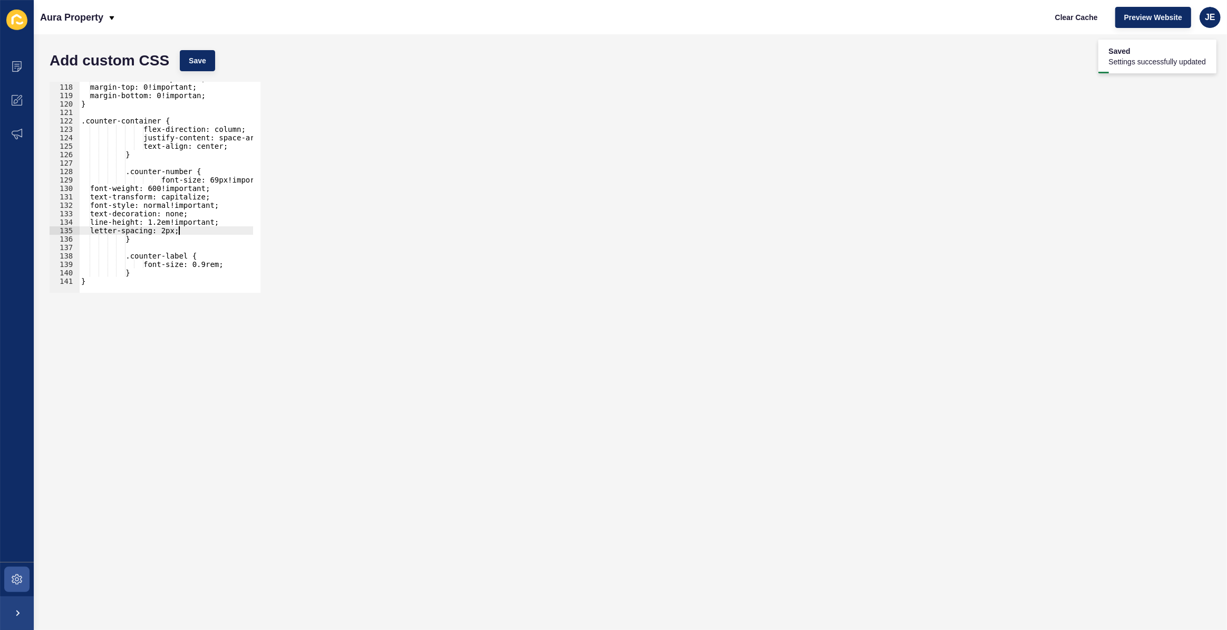
scroll to position [0, 6]
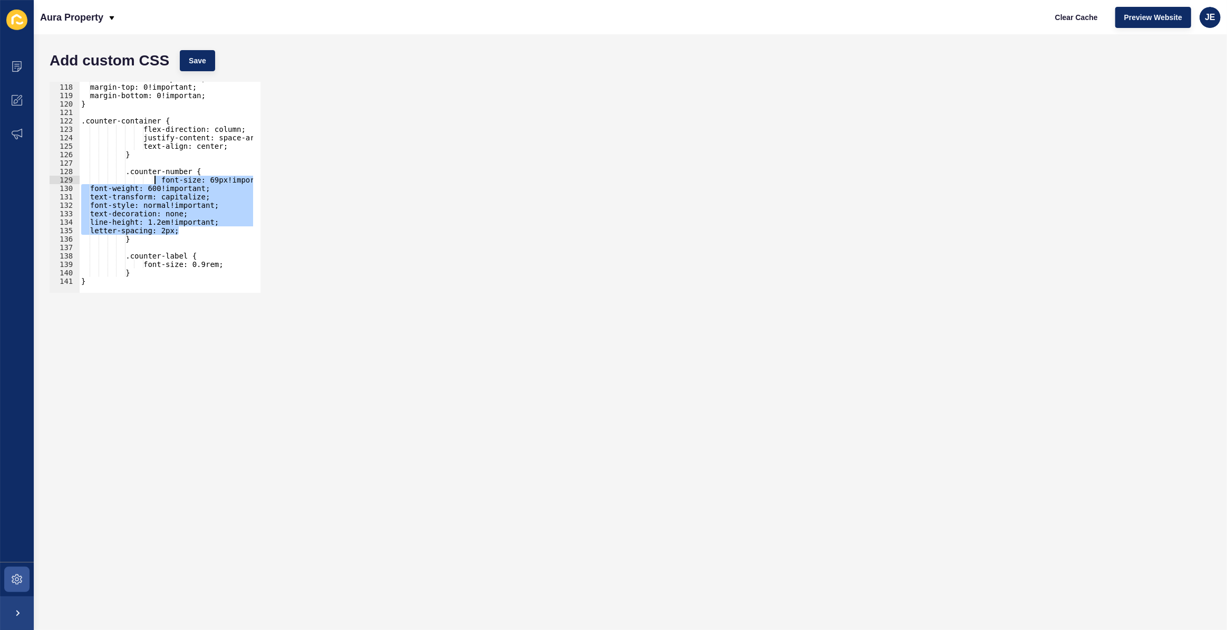
drag, startPoint x: 194, startPoint y: 231, endPoint x: 155, endPoint y: 181, distance: 63.1
click at [155, 181] on div "max-width: 100%!important; margin-top: 0!important; margin-bottom: 0!importan; …" at bounding box center [192, 184] width 227 height 220
type textarea "font-size: 69px!important; font-weight: 600!important;"
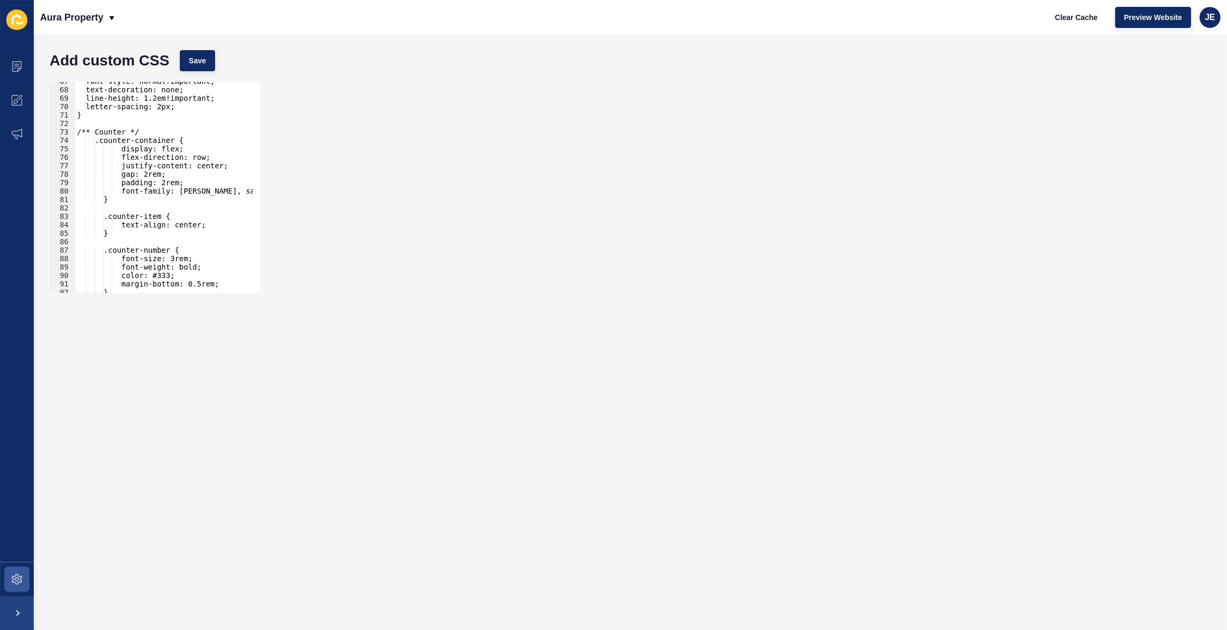
scroll to position [648, 0]
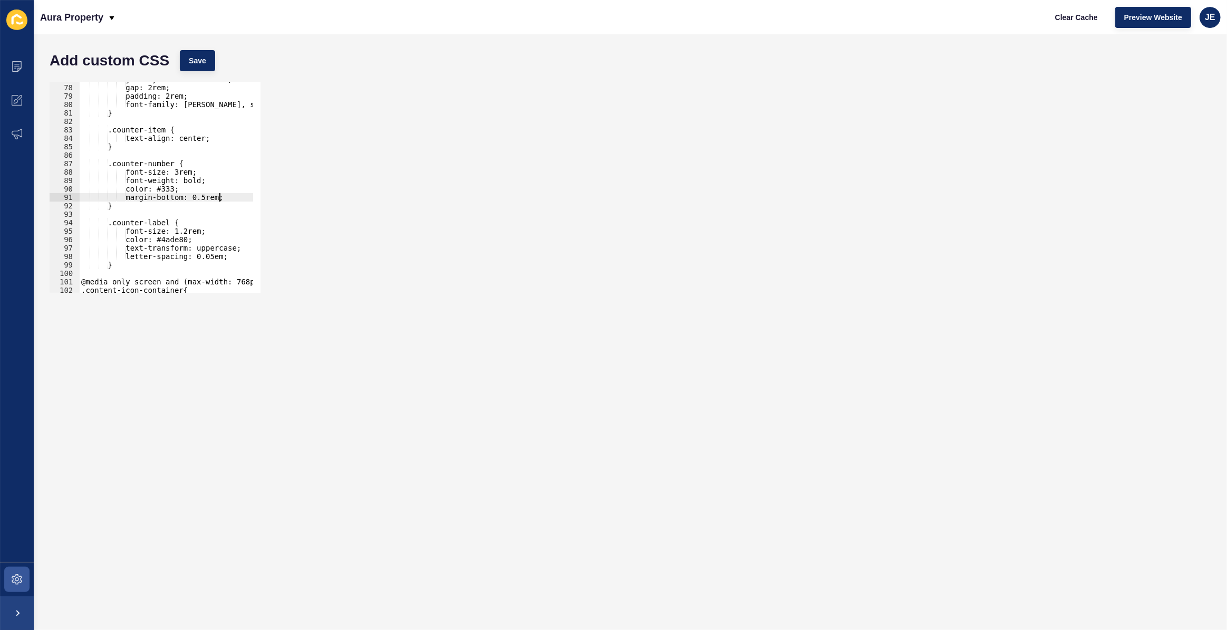
click at [222, 198] on div "justify-content: center; gap: 2rem; padding: 2rem; font-family: Arial, sans-ser…" at bounding box center [192, 185] width 227 height 220
drag, startPoint x: 222, startPoint y: 198, endPoint x: 62, endPoint y: 172, distance: 161.8
click at [62, 172] on div "margin-bottom: 0.5rem; 77 78 79 80 81 82 83 84 85 86 87 88 89 90 91 92 93 94 95…" at bounding box center [155, 187] width 211 height 211
paste textarea "letter-spacing: 2px"
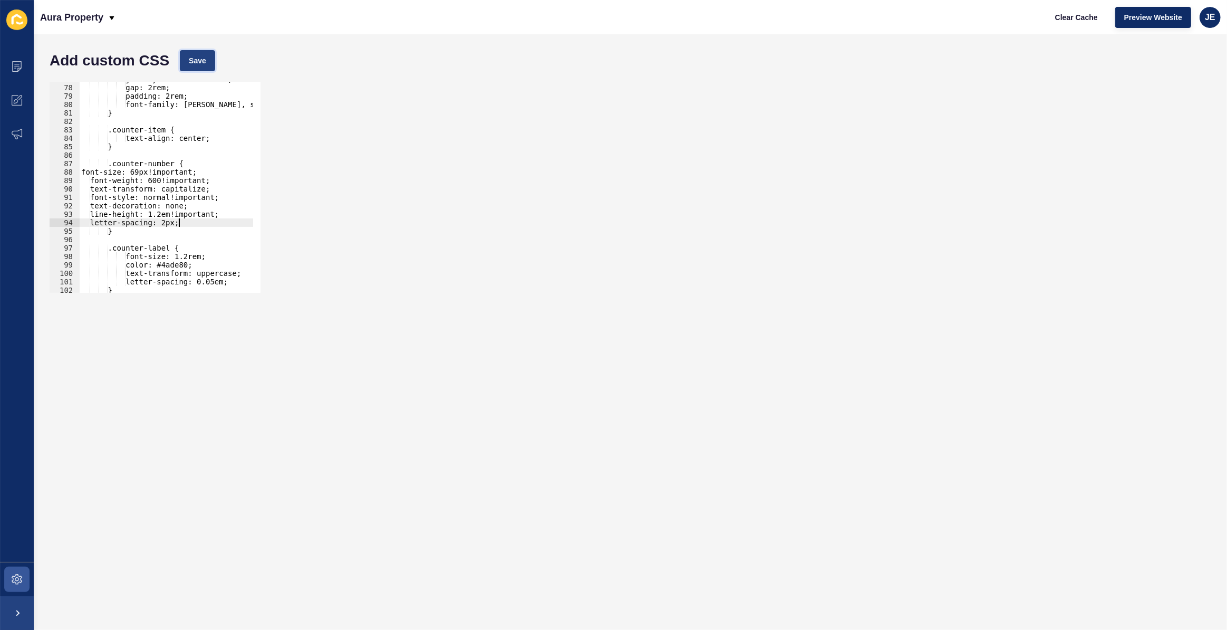
click at [194, 60] on span "Save" at bounding box center [197, 60] width 17 height 11
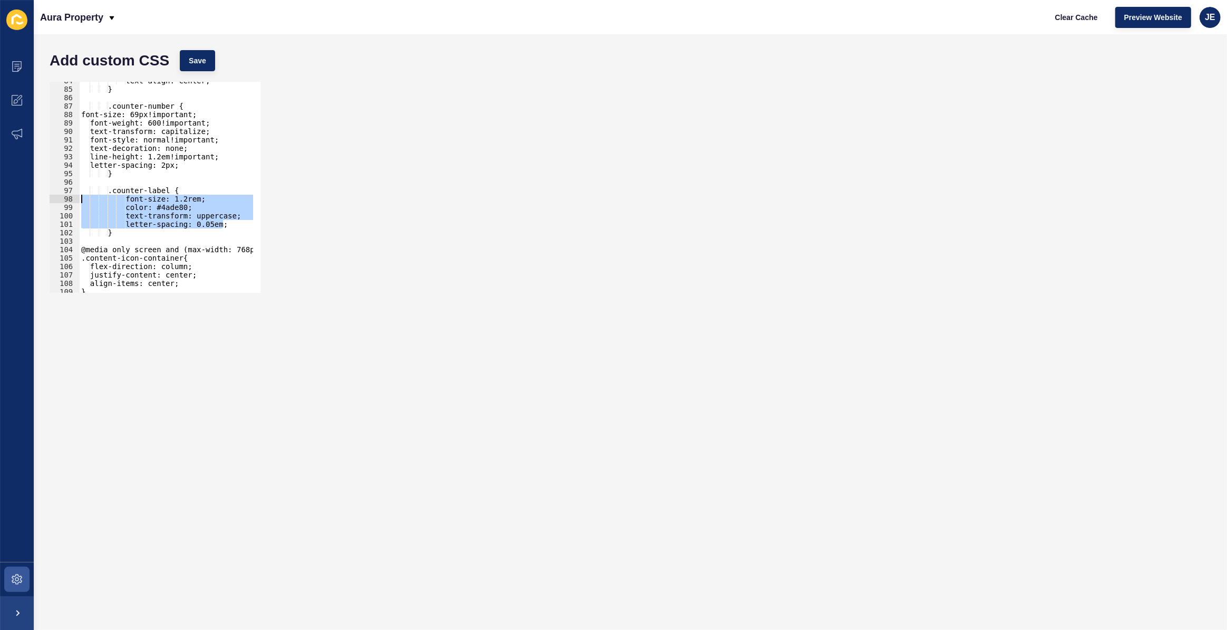
drag, startPoint x: 228, startPoint y: 224, endPoint x: 74, endPoint y: 199, distance: 155.9
click at [74, 199] on div "letter-spacing: 0.05em; 84 85 86 87 88 89 90 91 92 93 94 95 96 97 98 99 100 101…" at bounding box center [155, 187] width 211 height 211
paste textarea "line-height: 2.5"
click at [191, 53] on button "Save" at bounding box center [197, 60] width 35 height 21
click at [188, 220] on div "text-align: center; } .counter-number { font-size: 69px!important; font-weight:…" at bounding box center [192, 186] width 227 height 220
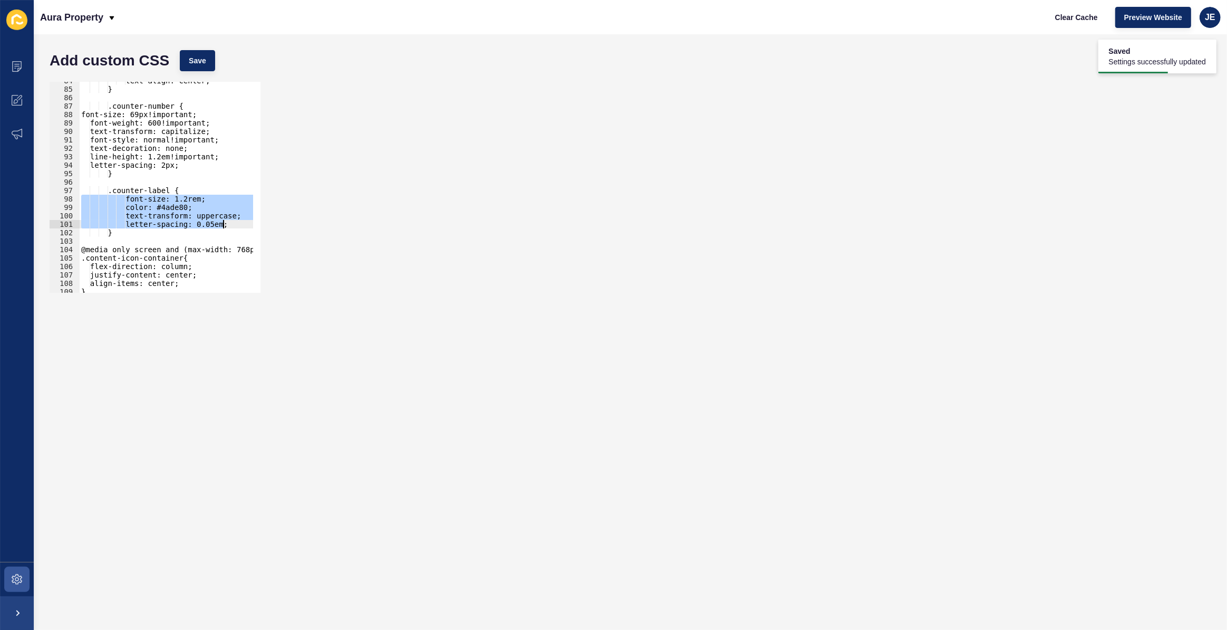
click at [236, 221] on div "text-align: center; } .counter-number { font-size: 69px!important; font-weight:…" at bounding box center [166, 187] width 174 height 211
type textarea "letter-spacing: 0.05em;"
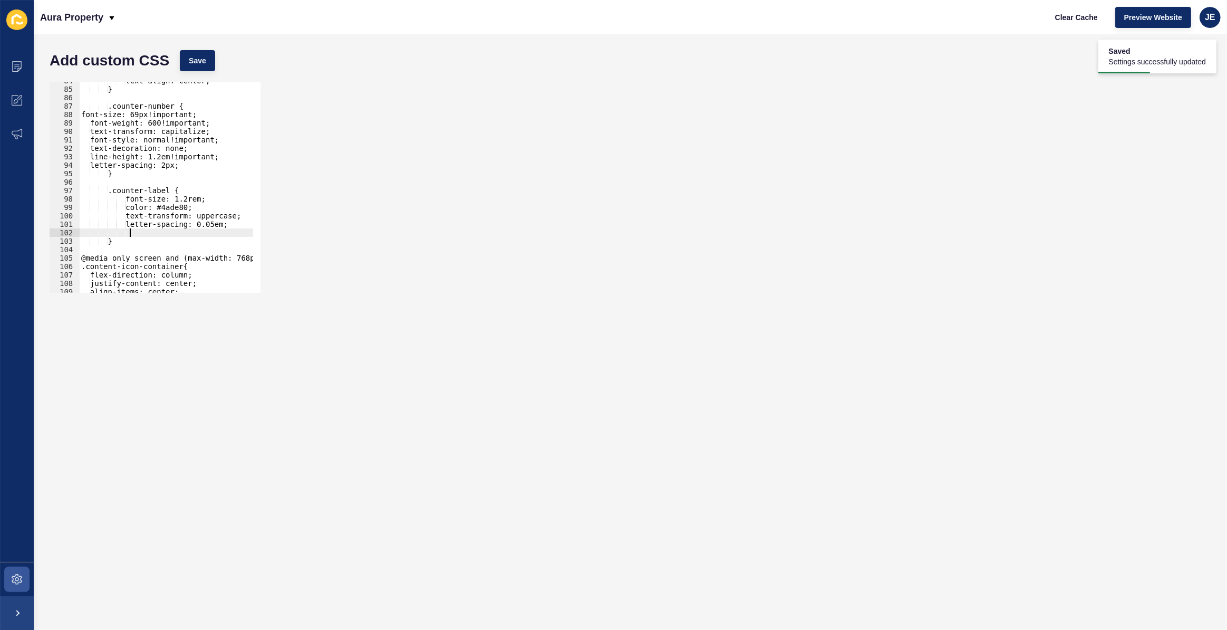
scroll to position [0, 3]
paste textarea "line-height: 2.5;"
drag, startPoint x: 224, startPoint y: 225, endPoint x: 118, endPoint y: 218, distance: 105.7
click at [118, 218] on div "text-align: center; } .counter-number { font-size: 69px!important; font-weight:…" at bounding box center [192, 186] width 227 height 220
type textarea "text-transform: uppercase; letter-spacing: 0.05em;"
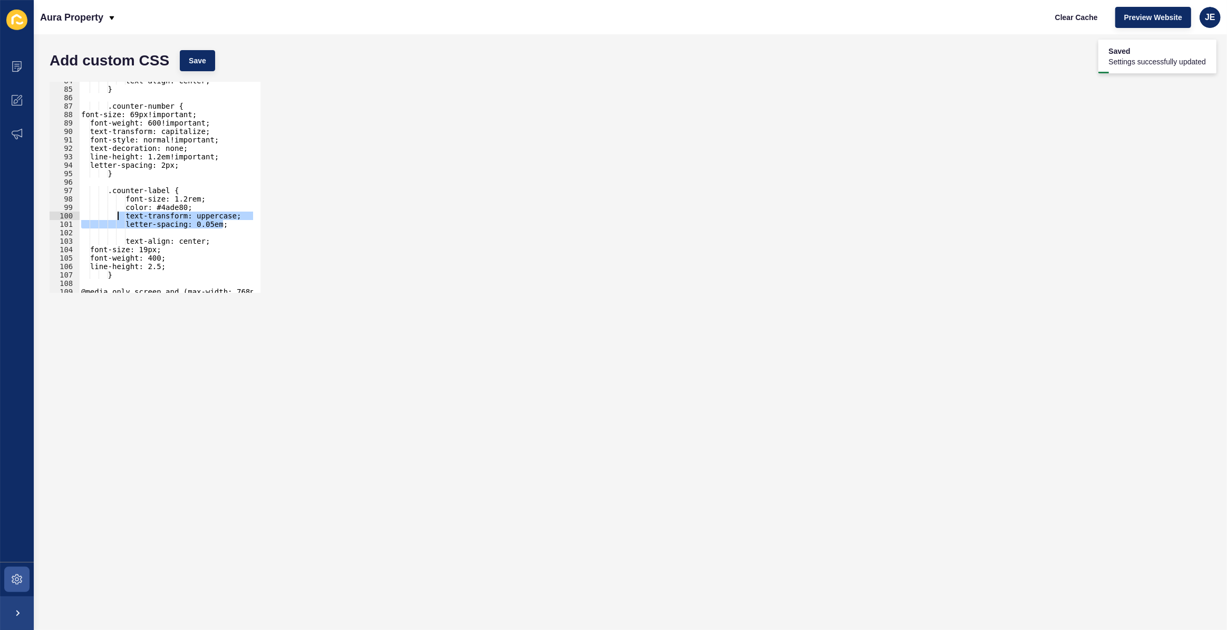
scroll to position [0, 2]
click at [165, 207] on div "text-align: center; } .counter-number { font-size: 69px!important; font-weight:…" at bounding box center [192, 186] width 227 height 220
paste textarea "#36B89A"
click at [164, 209] on div "text-align: center; } .counter-number { font-size: 69px!important; font-weight:…" at bounding box center [192, 186] width 227 height 220
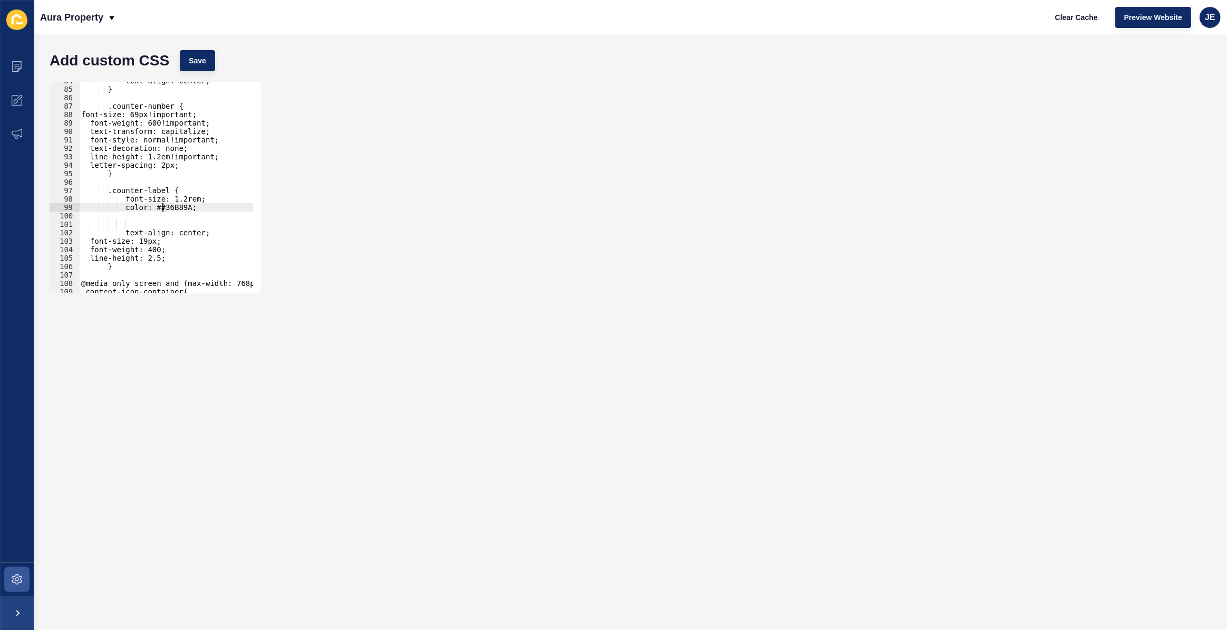
type textarea "color: #36B89A;"
click at [209, 63] on button "Save" at bounding box center [197, 60] width 35 height 21
click at [182, 220] on div "text-align: center; } .counter-number { font-size: 69px!important; font-weight:…" at bounding box center [192, 186] width 227 height 220
click at [186, 216] on div "text-align: center; } .counter-number { font-size: 69px!important; font-weight:…" at bounding box center [192, 186] width 227 height 220
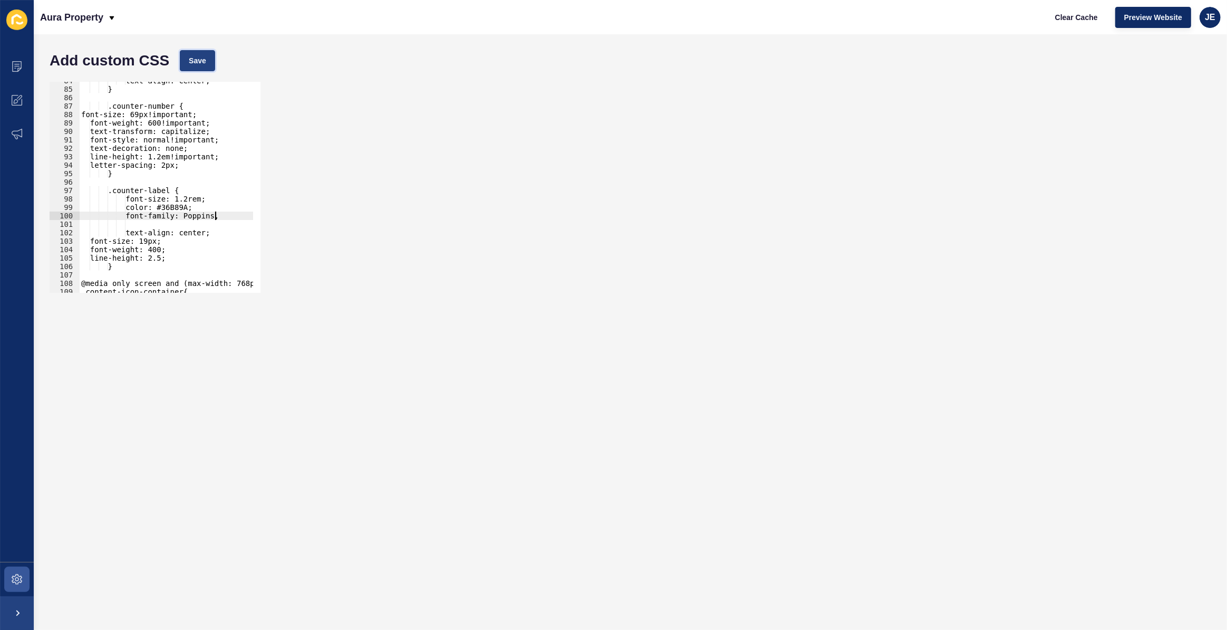
click at [192, 66] on button "Save" at bounding box center [197, 60] width 35 height 21
type textarea "line-height: 2.5;"
click at [172, 257] on div "text-align: center; } .counter-number { font-size: 69px!important; font-weight:…" at bounding box center [192, 186] width 227 height 220
drag, startPoint x: 179, startPoint y: 165, endPoint x: 77, endPoint y: 164, distance: 102.3
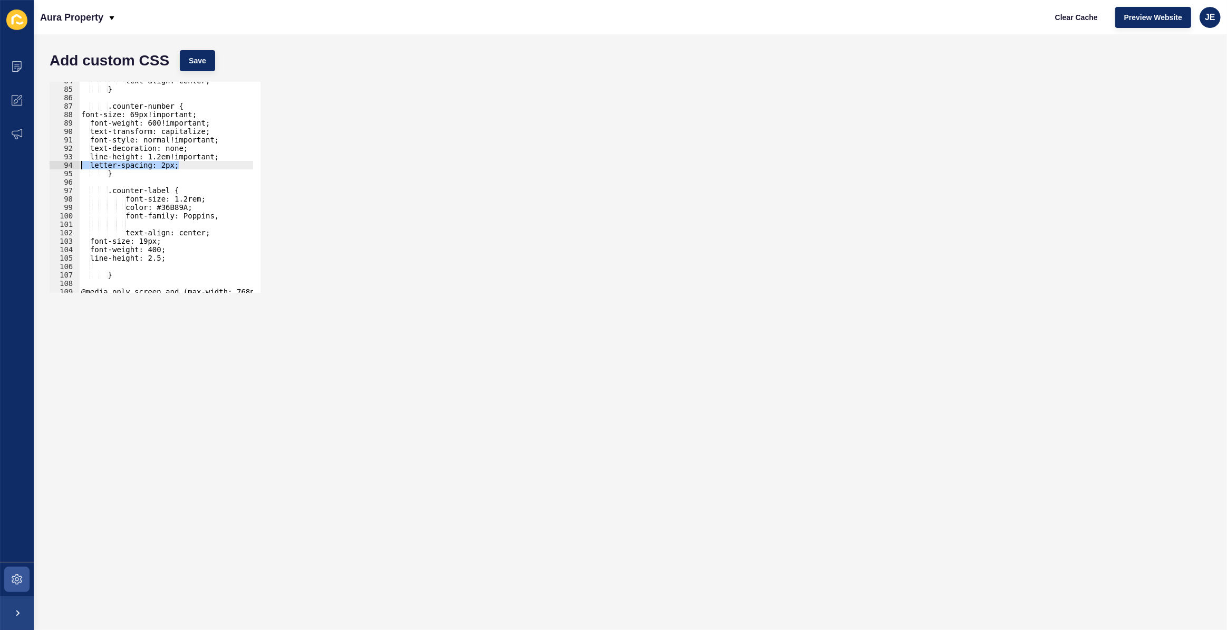
click at [77, 164] on div "84 85 86 87 88 89 90 91 92 93 94 95 96 97 98 99 100 101 102 103 104 105 106 107…" at bounding box center [155, 187] width 211 height 211
type textarea "letter-spacing: 2px;"
click at [162, 224] on div "text-align: center; } .counter-number { font-size: 69px!important; font-weight:…" at bounding box center [192, 186] width 227 height 220
paste textarea "letter-spacing: 2px;"
click at [214, 226] on div "text-align: center; } .counter-number { font-size: 69px!important; font-weight:…" at bounding box center [192, 186] width 227 height 220
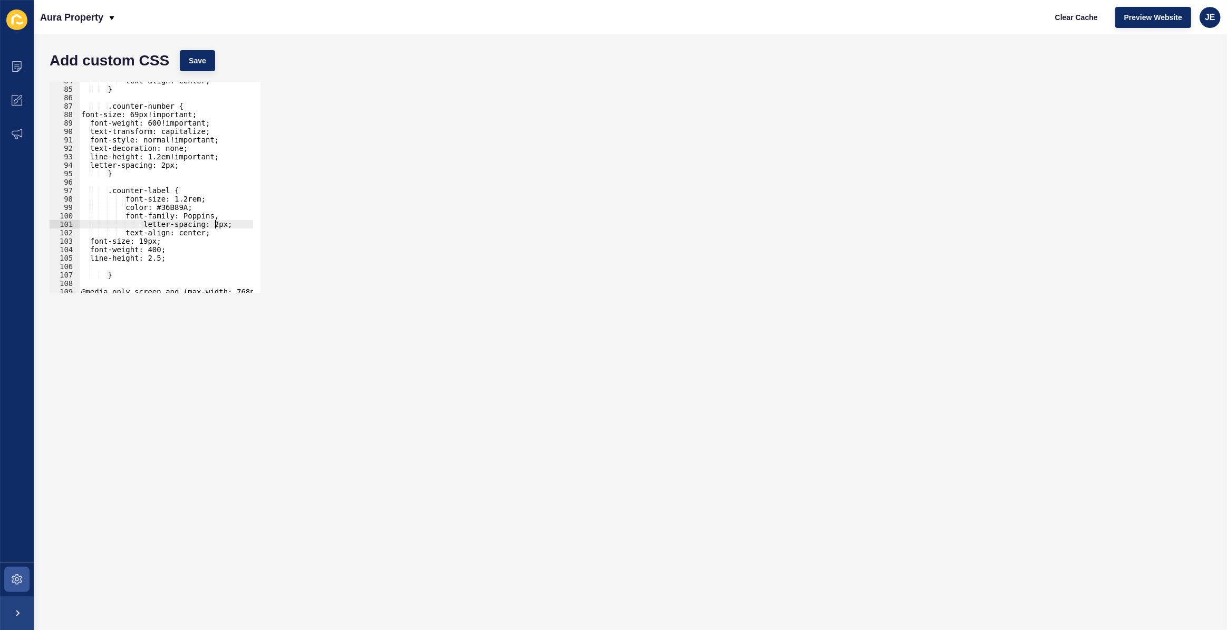
click at [214, 226] on div "text-align: center; } .counter-number { font-size: 69px!important; font-weight:…" at bounding box center [192, 186] width 227 height 220
click at [86, 114] on div "text-align: center; } .counter-number { font-size: 69px!important; font-weight:…" at bounding box center [192, 186] width 227 height 220
click at [200, 69] on button "Save" at bounding box center [197, 60] width 35 height 21
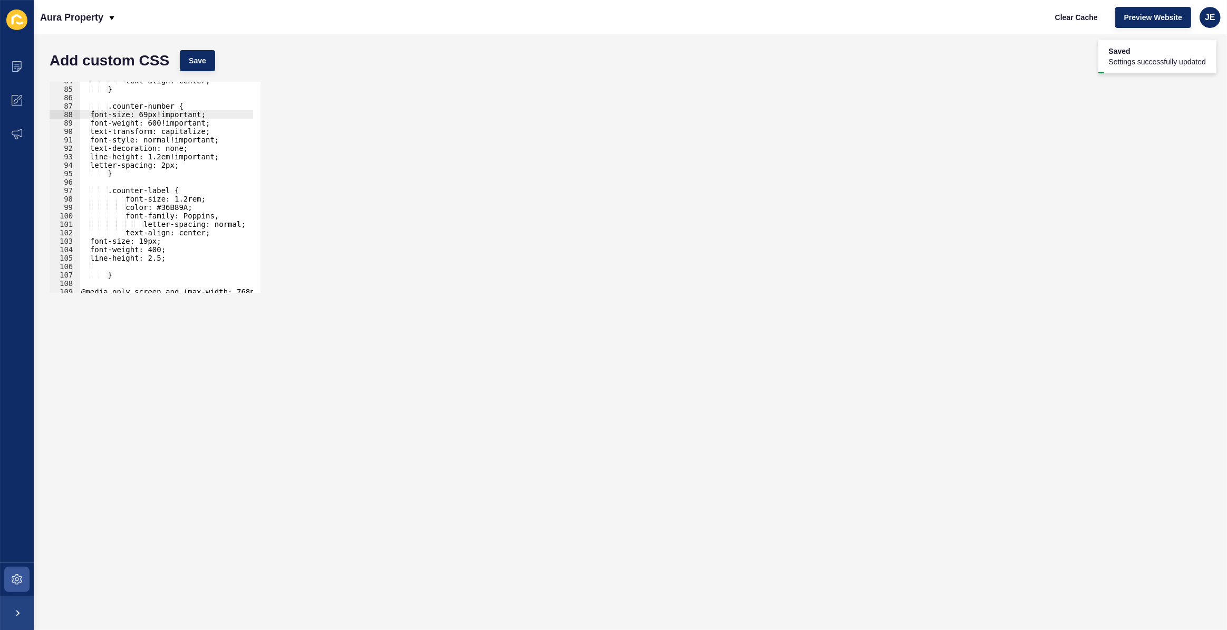
click at [147, 222] on div "text-align: center; } .counter-number { font-size: 69px!important; font-weight:…" at bounding box center [192, 186] width 227 height 220
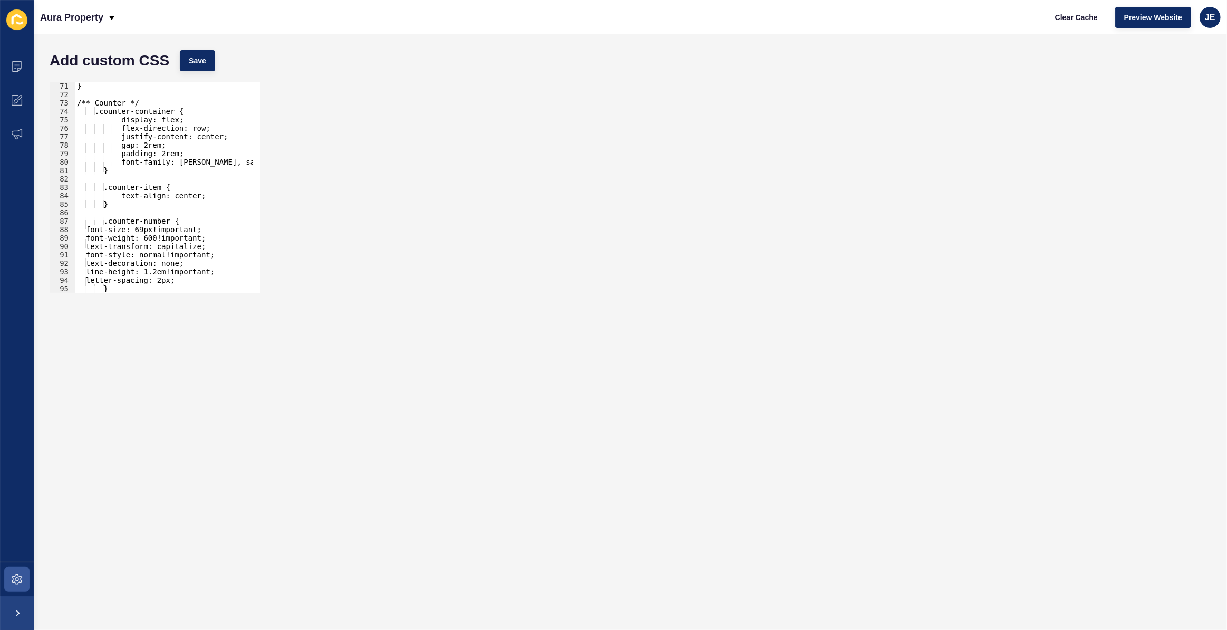
scroll to position [706, 0]
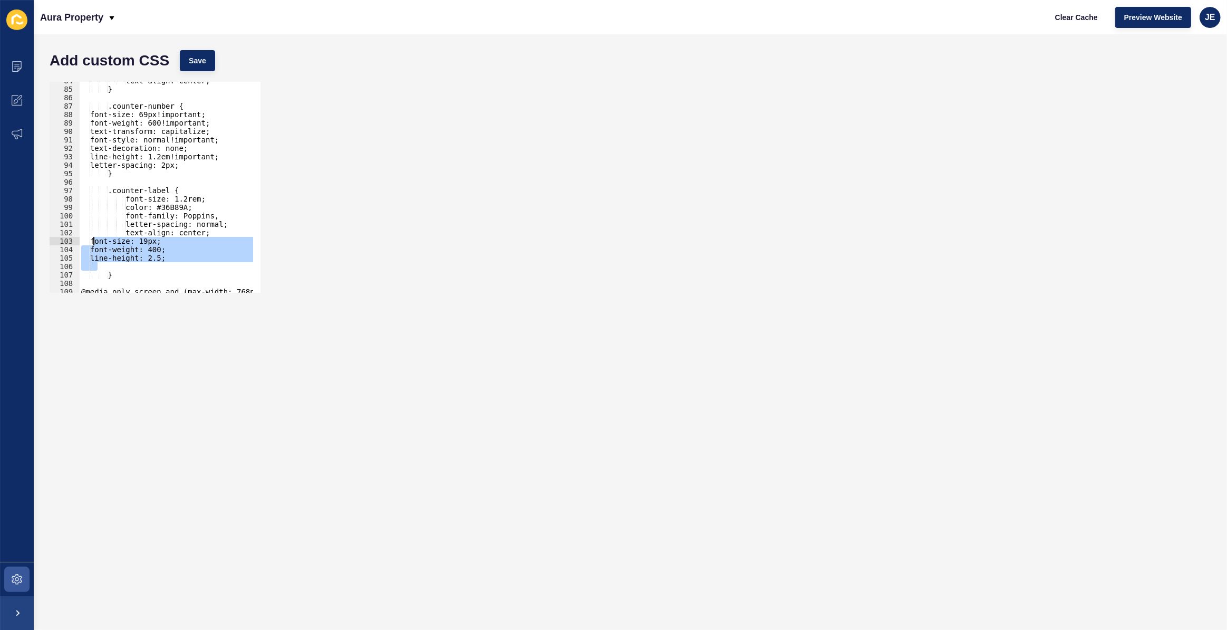
drag, startPoint x: 185, startPoint y: 262, endPoint x: 93, endPoint y: 241, distance: 94.0
click at [93, 241] on div "text-align: center; } .counter-number { font-size: 69px!important; font-weight:…" at bounding box center [192, 186] width 227 height 220
click at [219, 226] on div "text-align: center; } .counter-number { font-size: 69px!important; font-weight:…" at bounding box center [192, 186] width 227 height 220
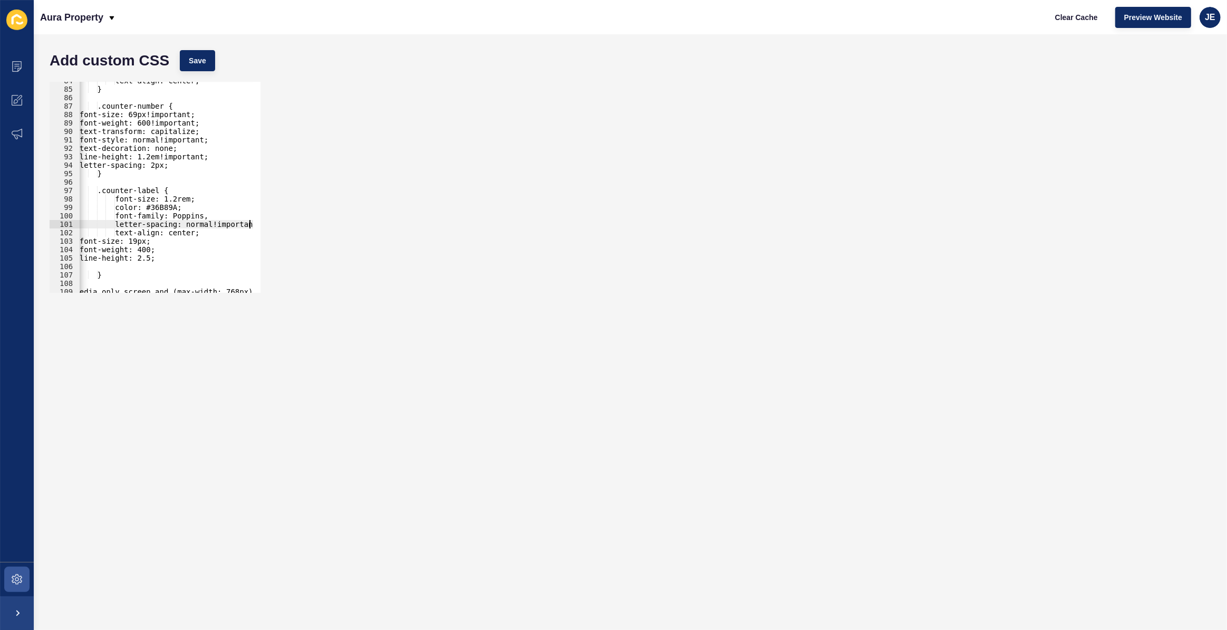
scroll to position [0, 11]
click at [205, 57] on span "Save" at bounding box center [197, 60] width 17 height 11
click at [199, 217] on div "text-align: center; } .counter-number { font-size: 69px!important; font-weight:…" at bounding box center [182, 186] width 227 height 220
click at [190, 56] on span "Save" at bounding box center [197, 60] width 17 height 11
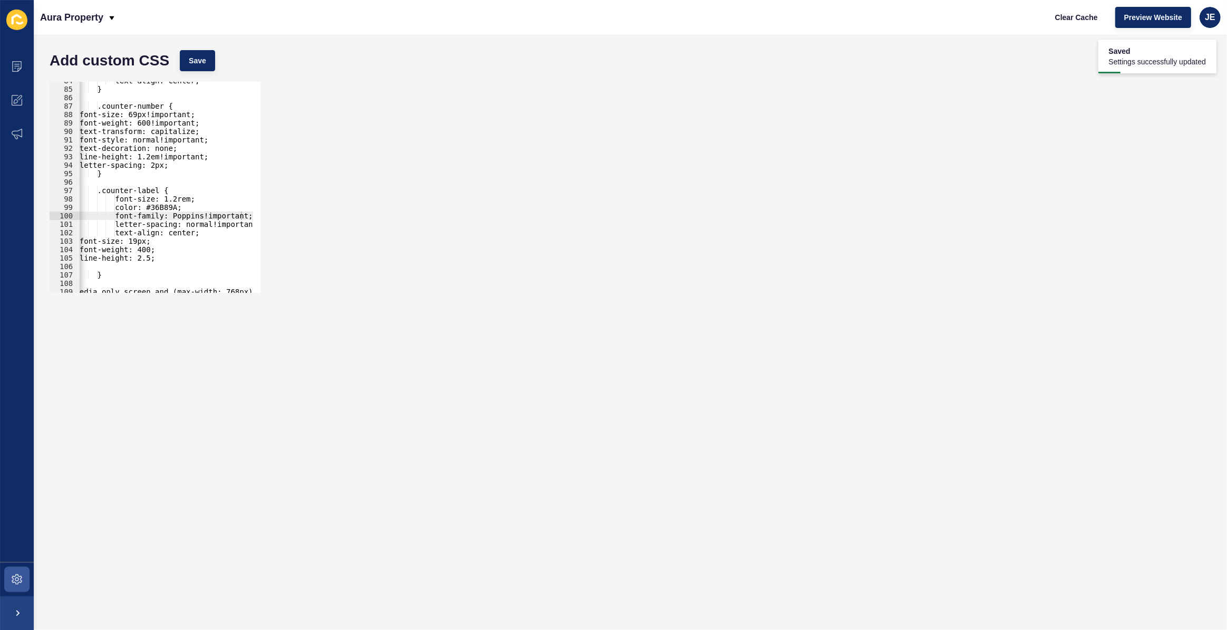
scroll to position [0, 5]
drag, startPoint x: 163, startPoint y: 253, endPoint x: 152, endPoint y: 256, distance: 11.0
click at [151, 256] on div "text-align: center; } .counter-number { font-size: 69px!important; font-weight:…" at bounding box center [182, 186] width 227 height 220
click at [169, 255] on div "text-align: center; } .counter-number { font-size: 69px!important; font-weight:…" at bounding box center [182, 186] width 227 height 220
type textarea "line-height: 2.5;"
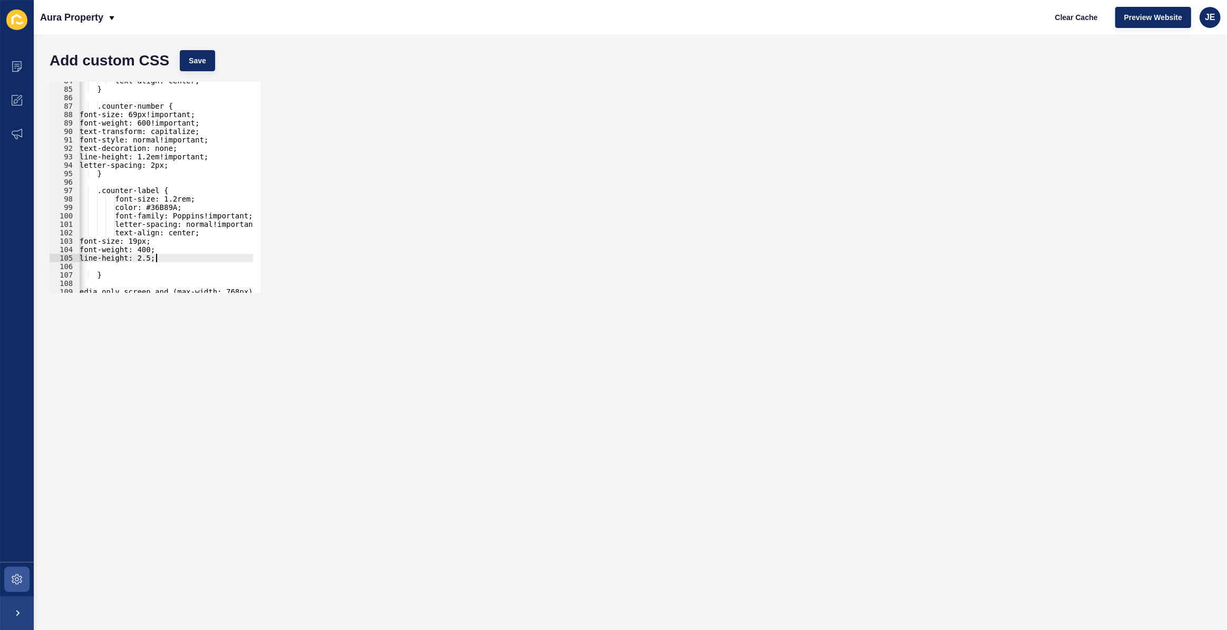
click at [107, 267] on div "text-align: center; } .counter-number { font-size: 69px!important; font-weight:…" at bounding box center [182, 186] width 227 height 220
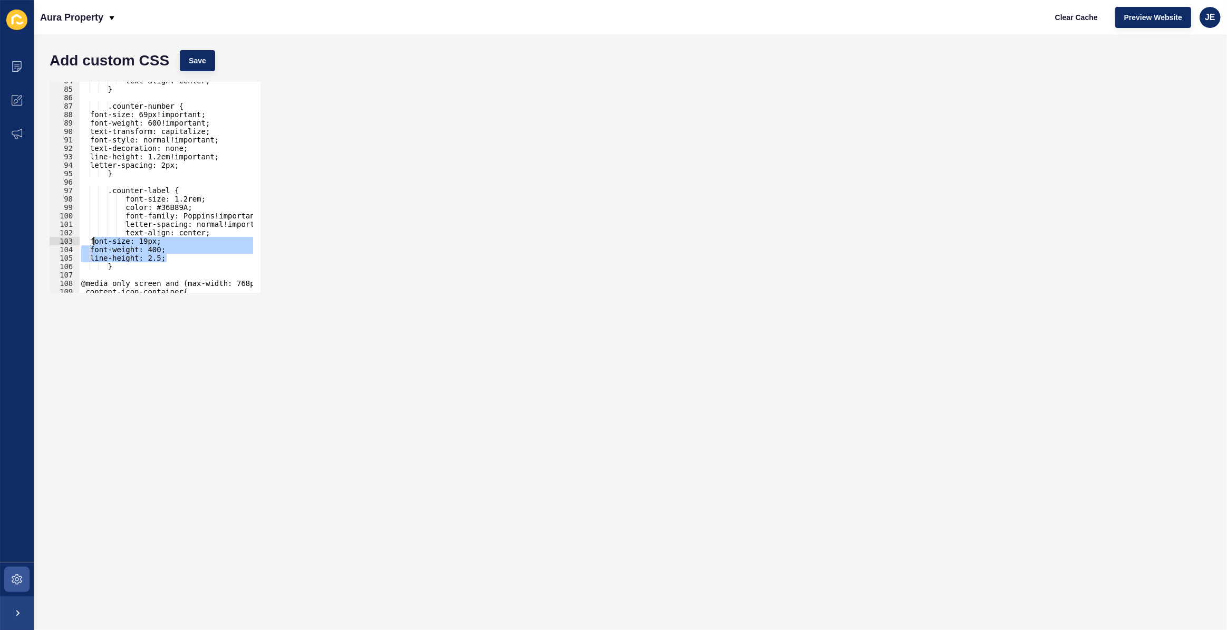
drag, startPoint x: 171, startPoint y: 256, endPoint x: 95, endPoint y: 237, distance: 78.8
click at [95, 237] on div "text-align: center; } .counter-number { font-size: 69px!important; font-weight:…" at bounding box center [192, 186] width 227 height 220
click at [113, 192] on div "text-align: center; } .counter-number { font-size: 69px!important; font-weight:…" at bounding box center [192, 186] width 227 height 220
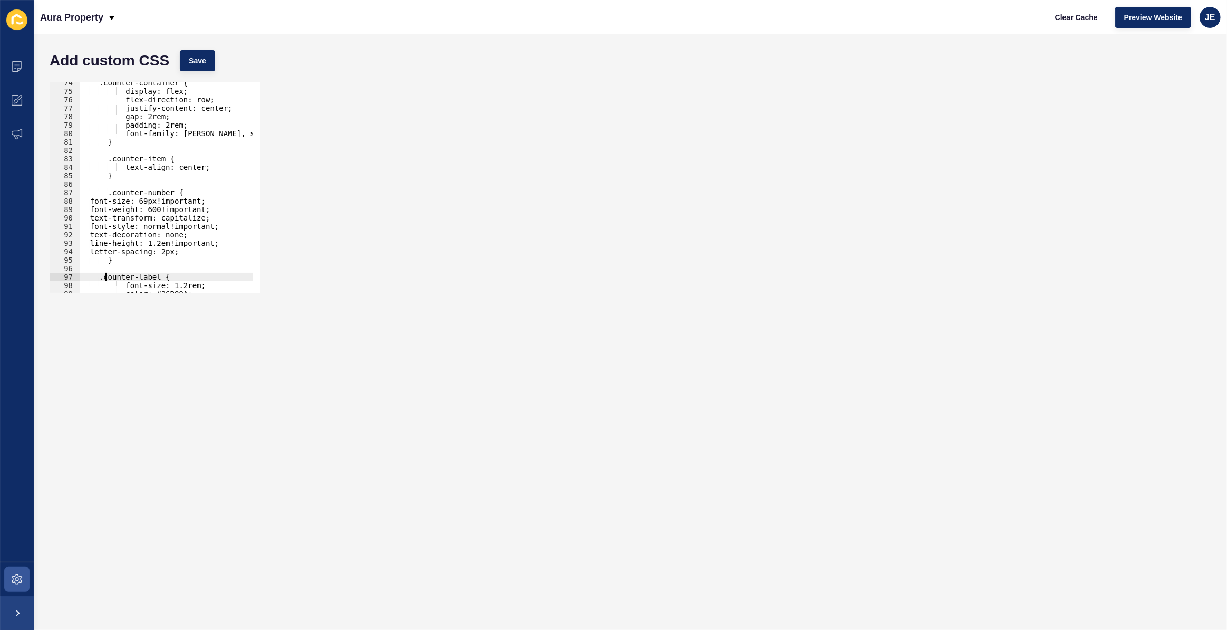
scroll to position [591, 0]
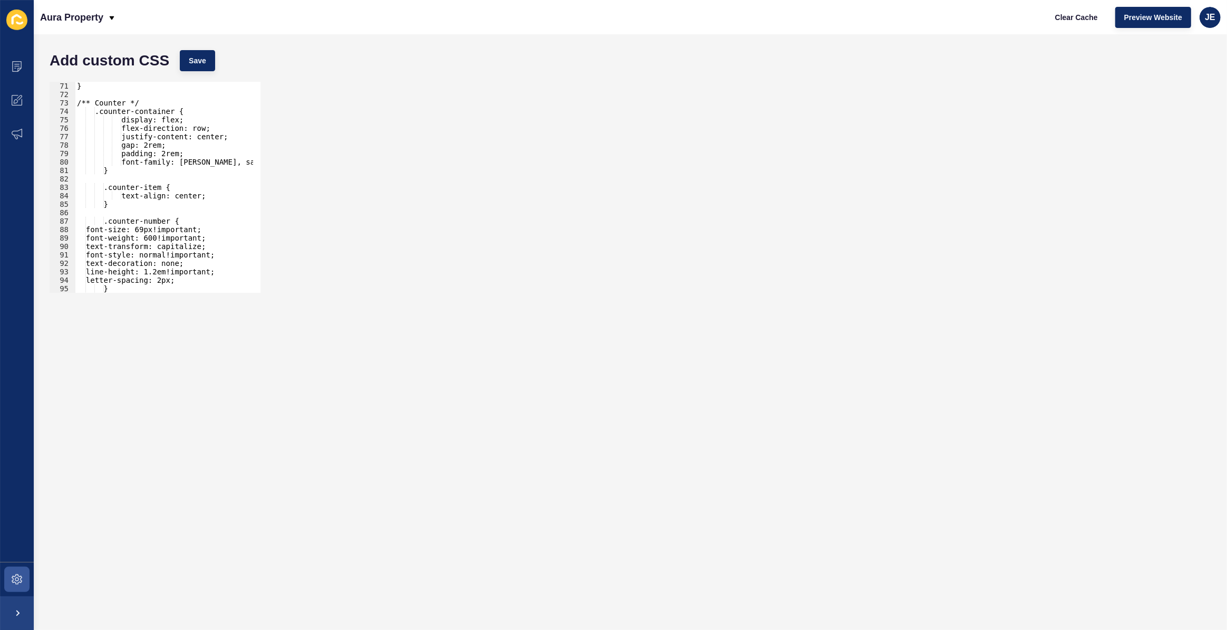
click at [226, 139] on div "} /** Counter */ .counter-container { display: flex; flex-direction: row; justi…" at bounding box center [188, 192] width 227 height 220
click at [209, 134] on div "} /** Counter */ .counter-container { display: flex; flex-direction: row; justi…" at bounding box center [188, 192] width 227 height 220
click at [213, 63] on button "Save" at bounding box center [197, 60] width 35 height 21
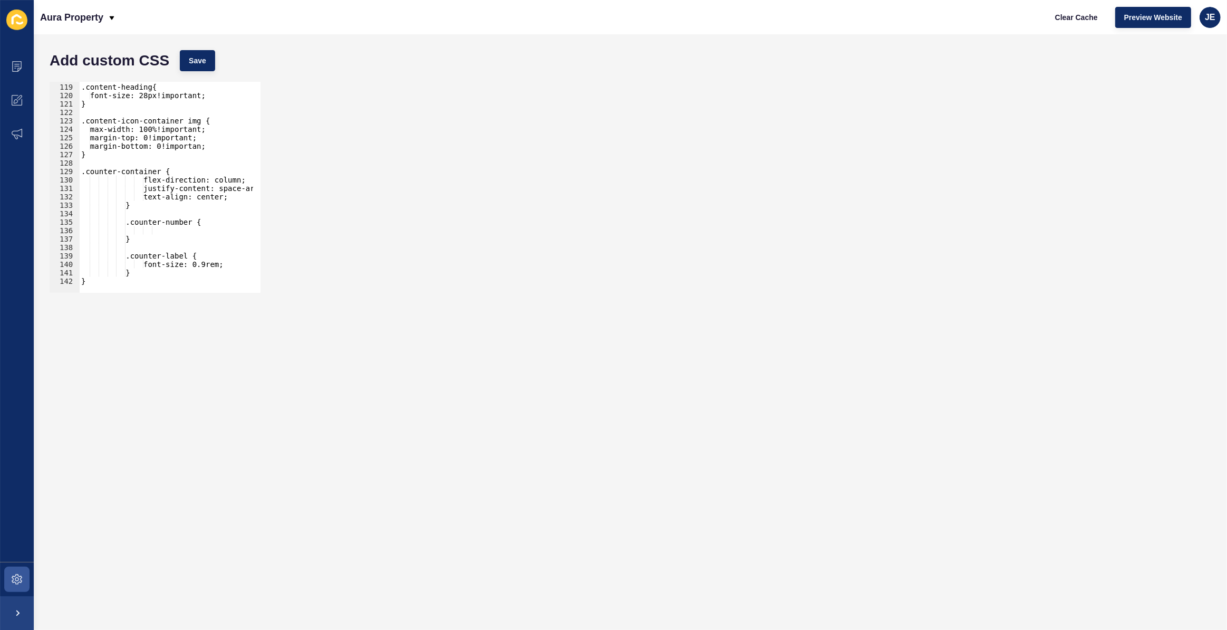
scroll to position [0, 3]
drag, startPoint x: 165, startPoint y: 239, endPoint x: 66, endPoint y: 217, distance: 100.9
click at [66, 217] on div "} 118 119 120 121 122 123 124 125 126 127 128 129 130 131 132 133 134 135 136 1…" at bounding box center [155, 187] width 211 height 211
type textarea ".counter-number {"
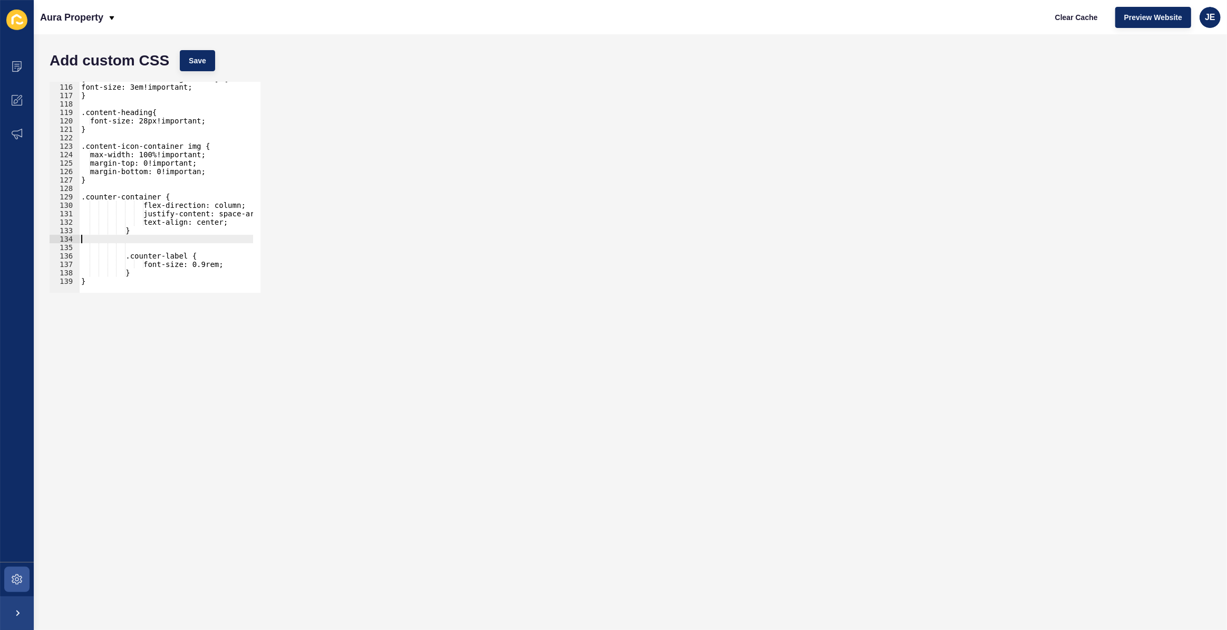
scroll to position [969, 0]
drag, startPoint x: 141, startPoint y: 267, endPoint x: 134, endPoint y: 272, distance: 7.6
click at [123, 258] on div "[role="text-alt-heading-title"] { font-size: 3em!important; } .content-heading{…" at bounding box center [192, 184] width 227 height 220
type textarea ".counter-label { font-size: 0.9rem;"
drag, startPoint x: 136, startPoint y: 273, endPoint x: 122, endPoint y: 254, distance: 23.0
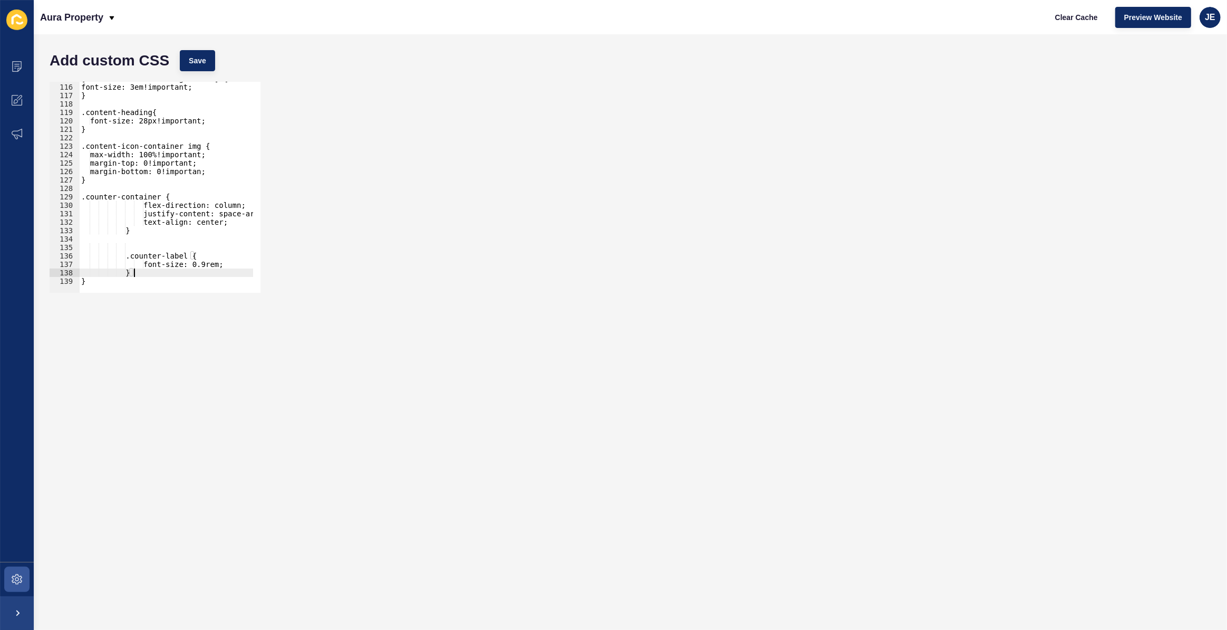
click at [122, 254] on div "[role="text-alt-heading-title"] { font-size: 3em!important; } .content-heading{…" at bounding box center [192, 184] width 227 height 220
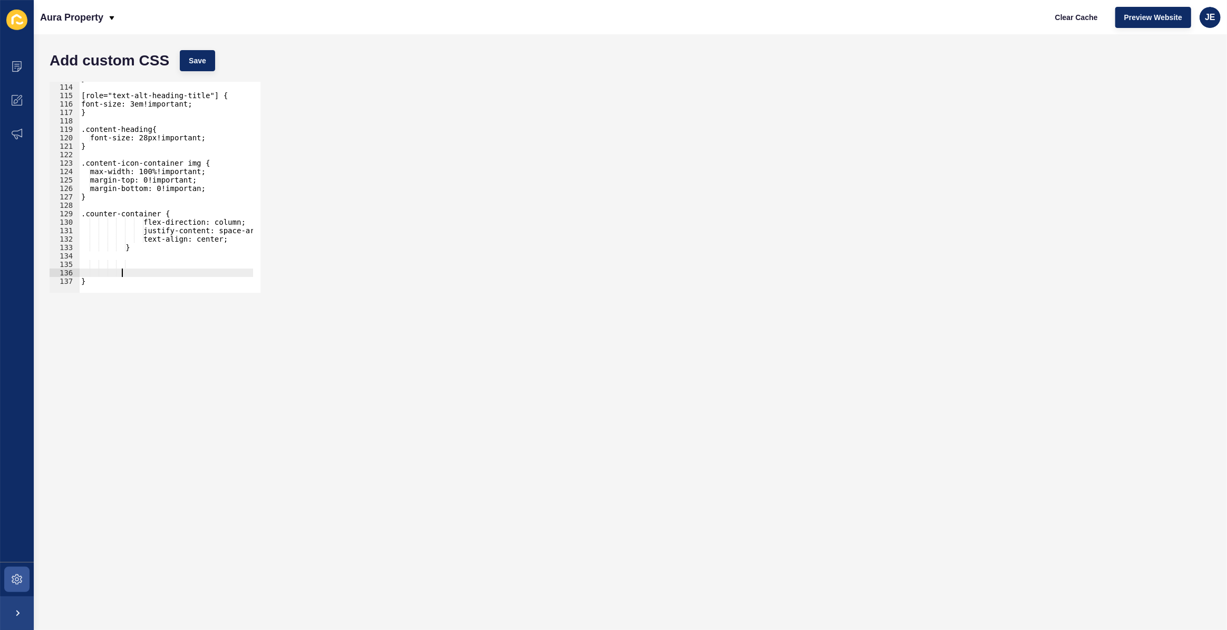
scroll to position [952, 0]
click at [198, 57] on span "Save" at bounding box center [197, 60] width 17 height 11
click at [169, 166] on div "} [role="text-alt-heading-title"] { font-size: 3em!important; } .content-headin…" at bounding box center [192, 184] width 227 height 220
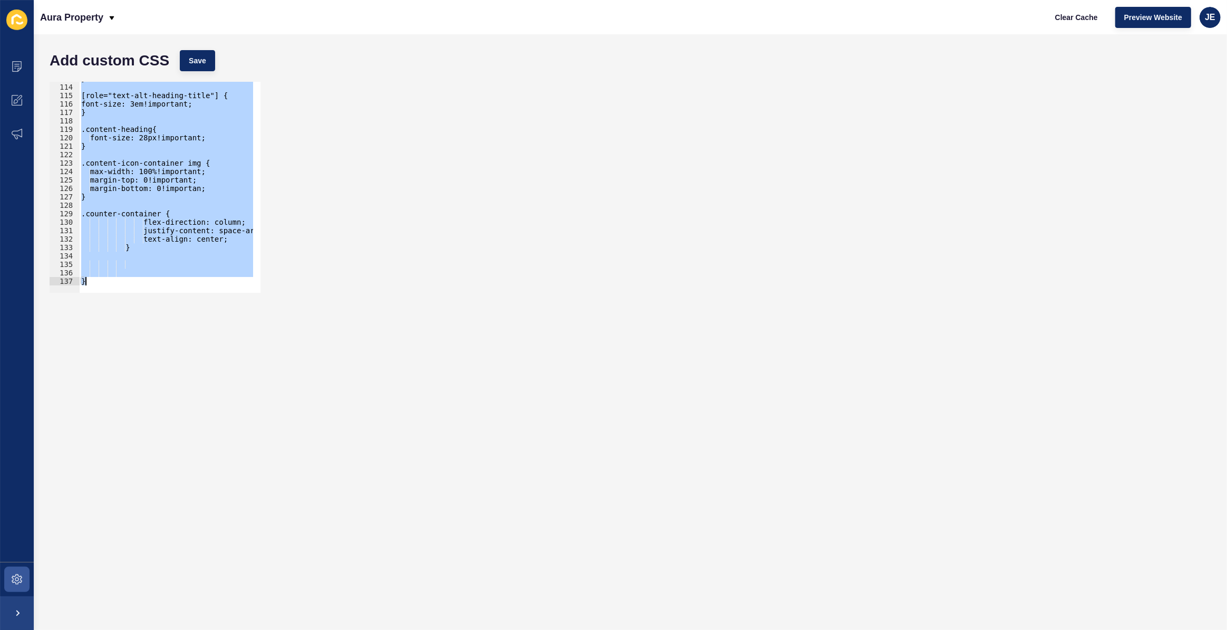
click at [173, 161] on div "} [role="text-alt-heading-title"] { font-size: 3em!important; } .content-headin…" at bounding box center [166, 187] width 174 height 211
paste textarea
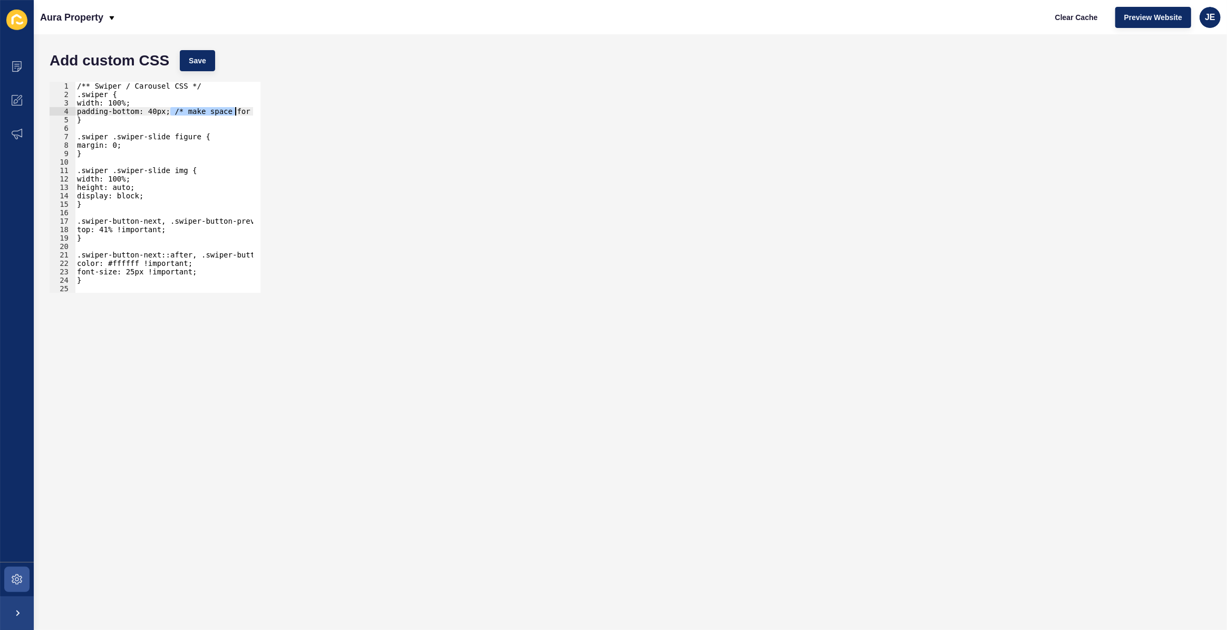
scroll to position [0, 26]
drag, startPoint x: 172, startPoint y: 112, endPoint x: 268, endPoint y: 111, distance: 96.5
click at [268, 111] on div "} 1 2 3 4 5 6 7 8 9 10 11 12 13 14 15 16 17 18 19 20 21 22 23 24 25 26 27 /** S…" at bounding box center [630, 186] width 1172 height 221
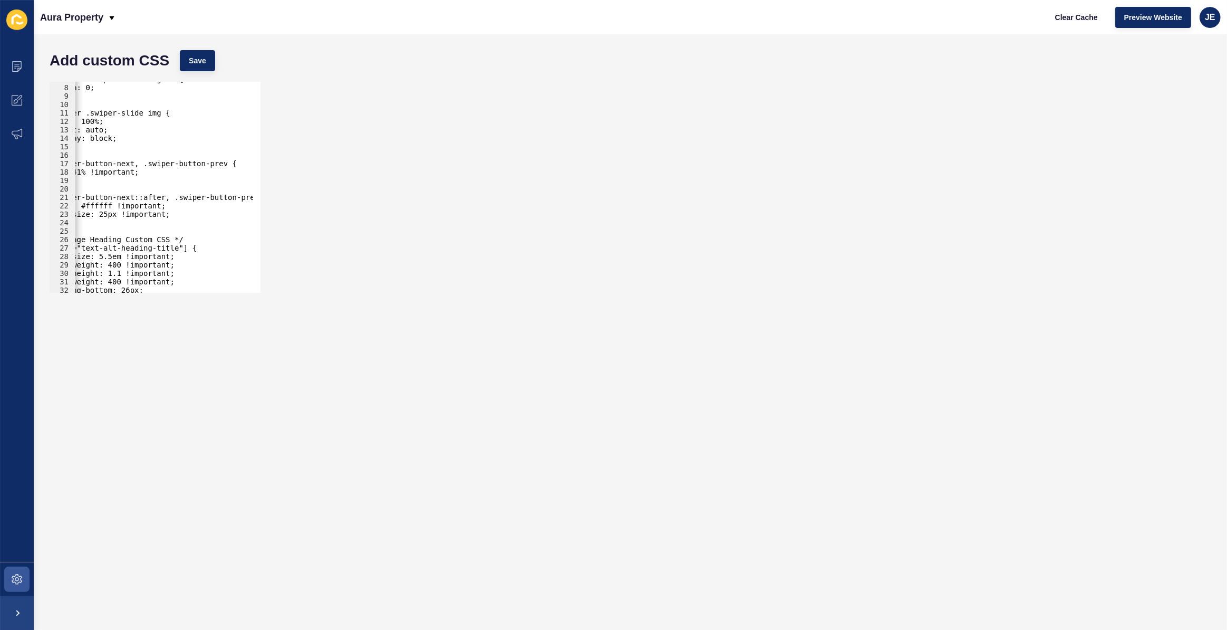
scroll to position [0, 0]
drag, startPoint x: 169, startPoint y: 225, endPoint x: 100, endPoint y: 220, distance: 69.2
click at [100, 220] on div ".swiper .swiper-slide figure { margin: 0; } .swiper .swiper-slide img { width: …" at bounding box center [190, 185] width 231 height 220
type textarea "}"
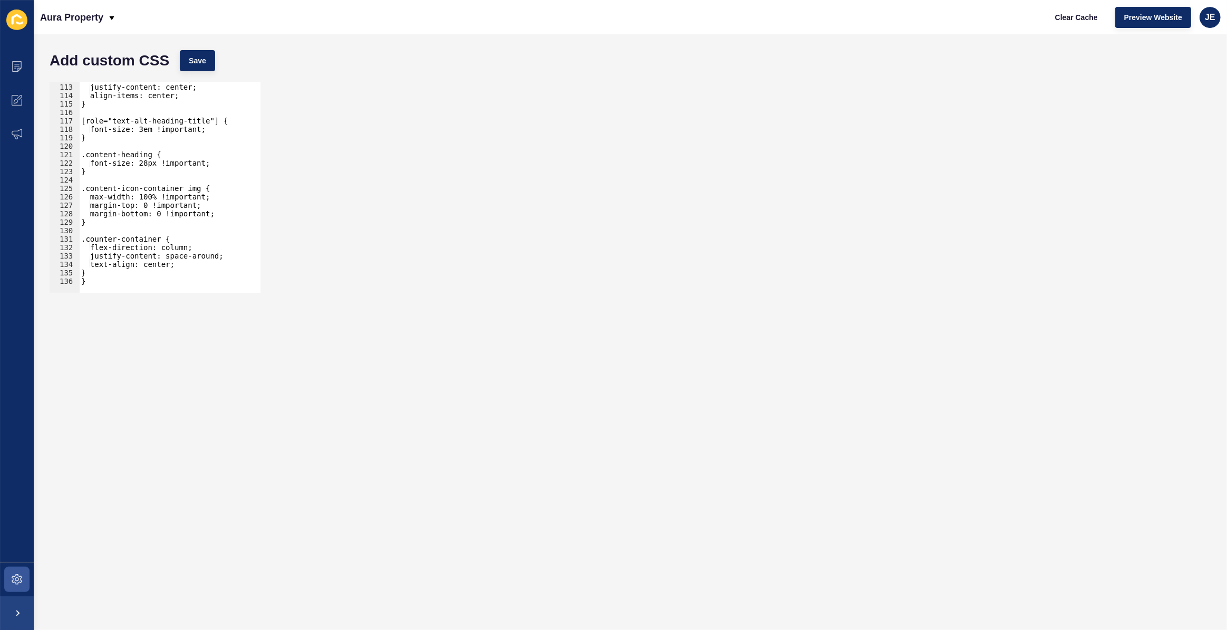
scroll to position [944, 0]
click at [202, 57] on span "Save" at bounding box center [197, 60] width 17 height 11
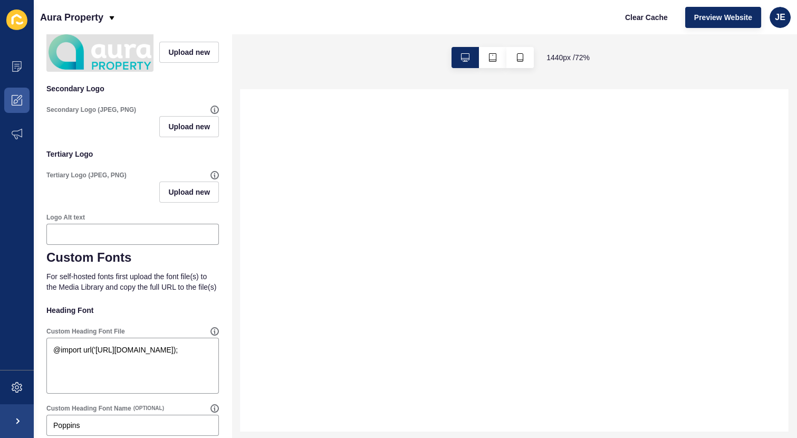
scroll to position [462, 0]
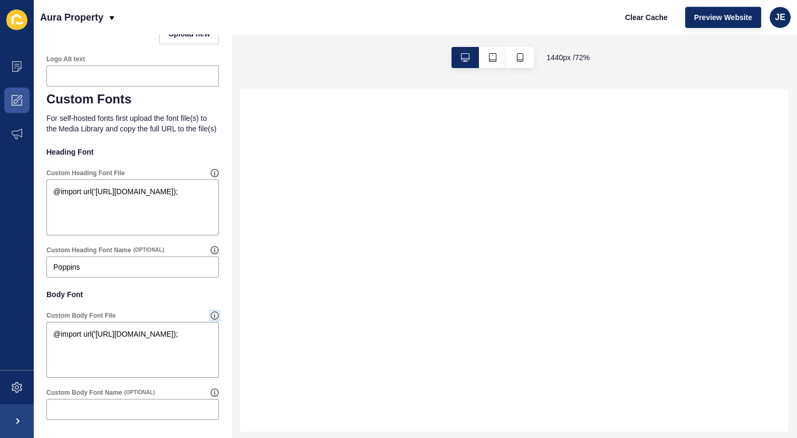
click at [214, 317] on icon at bounding box center [214, 316] width 1 height 4
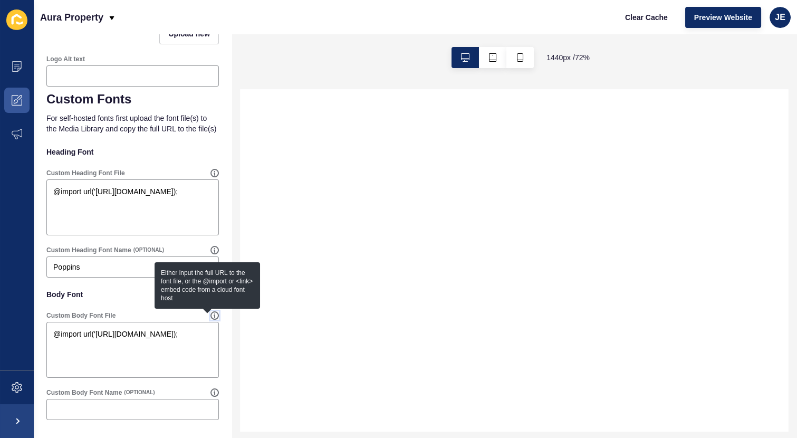
click at [214, 317] on icon at bounding box center [214, 316] width 1 height 4
click at [176, 364] on textarea "@import url('https://fonts.googleapis.com/css2?family=Poppins:wght@100;200;300;…" at bounding box center [132, 349] width 169 height 53
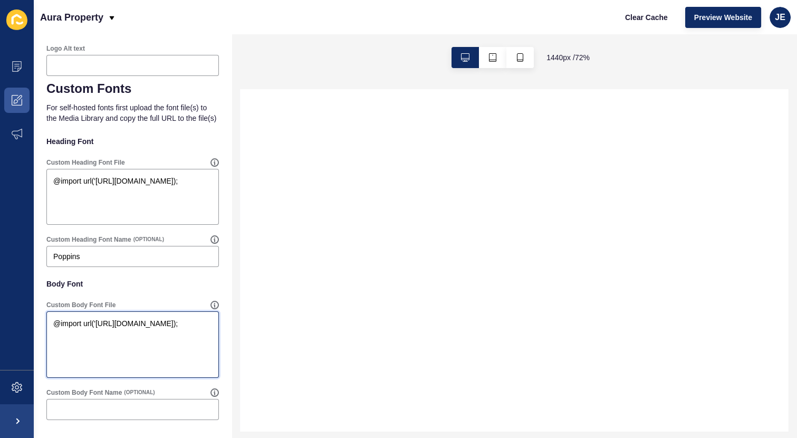
paste textarea "@import url('https://fonts.googleapis.com/css2?family=Prata&display=swap');"
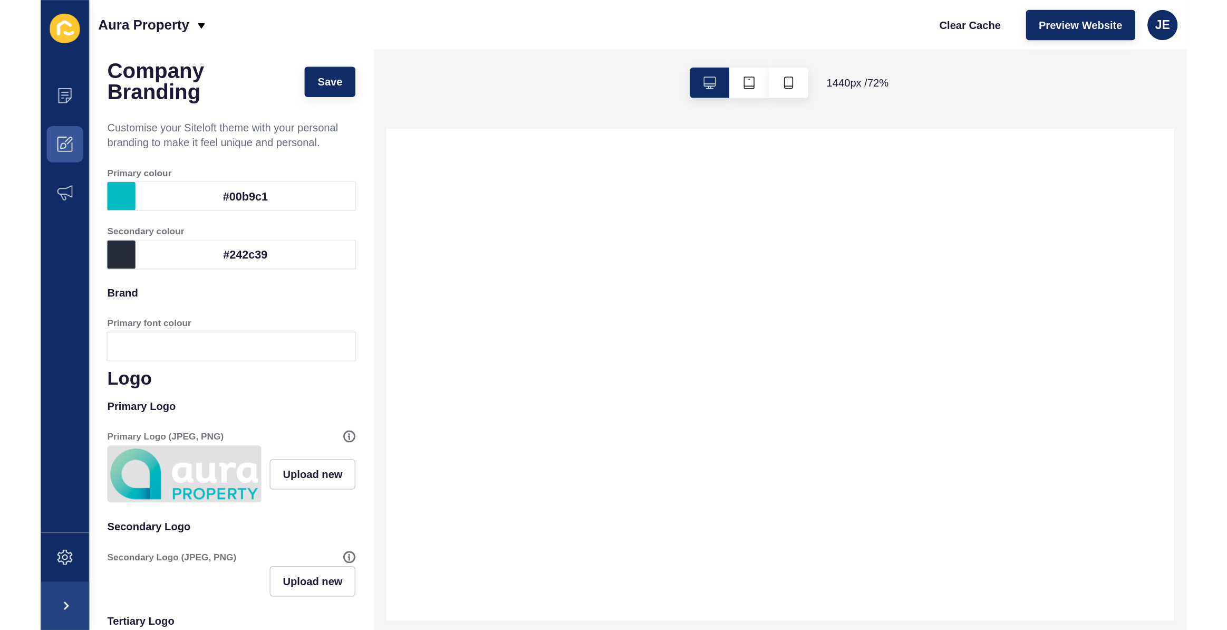
scroll to position [0, 0]
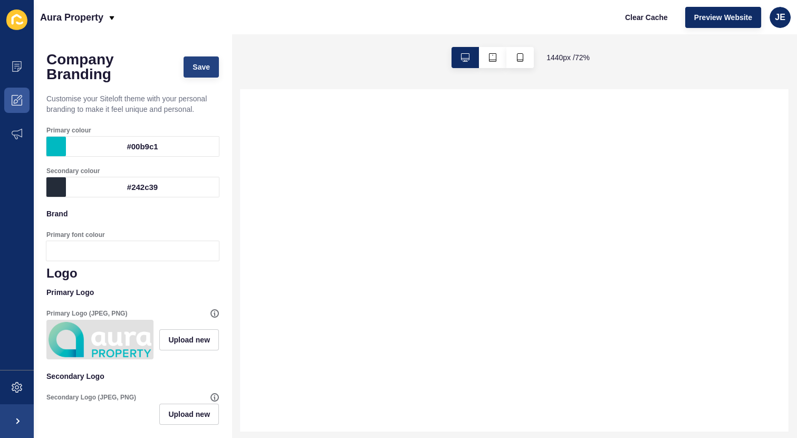
type textarea "@import url('https://fonts.googleapis.com/css2?family=Poppins:wght@100;200;300;…"
click at [195, 71] on span "Save" at bounding box center [200, 67] width 17 height 11
click at [17, 70] on icon at bounding box center [17, 66] width 11 height 11
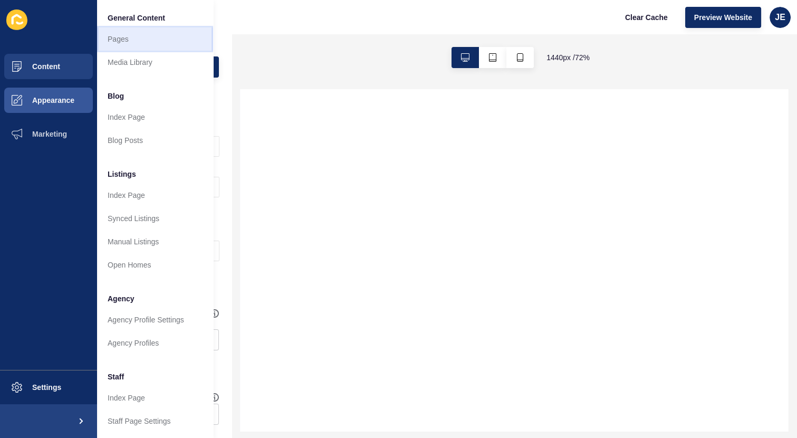
click at [134, 30] on link "Pages" at bounding box center [155, 38] width 116 height 23
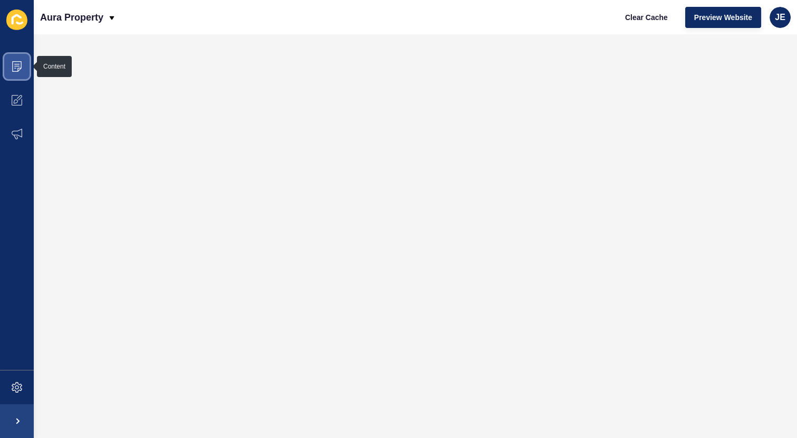
click at [18, 63] on icon at bounding box center [17, 66] width 11 height 11
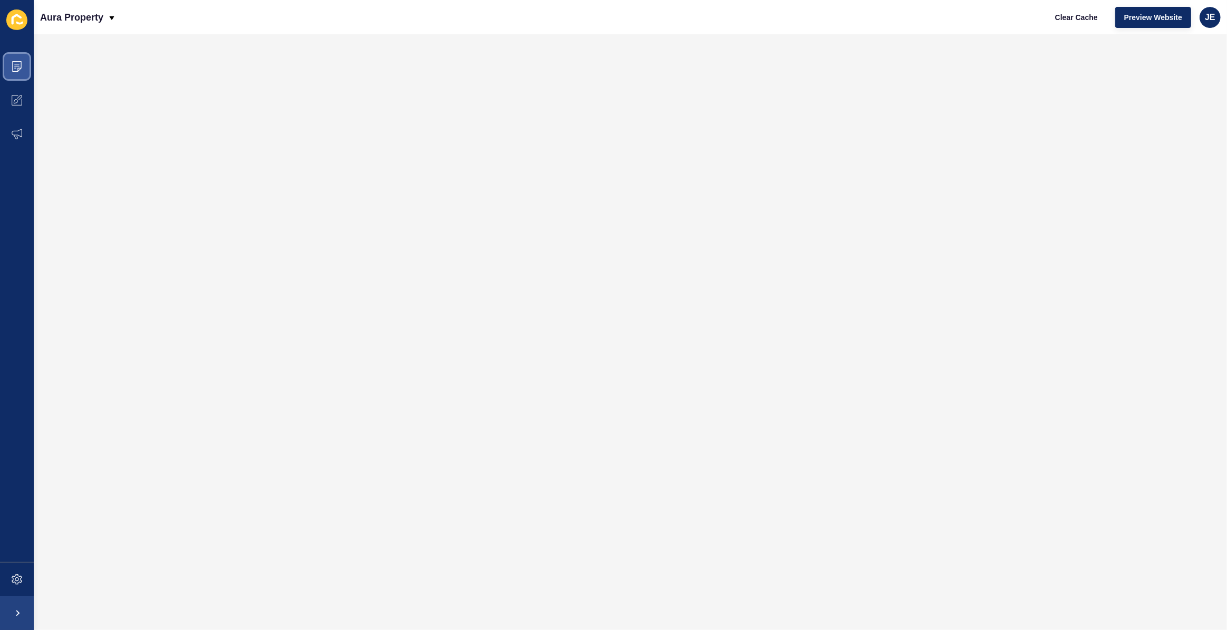
click at [12, 72] on span at bounding box center [17, 67] width 34 height 34
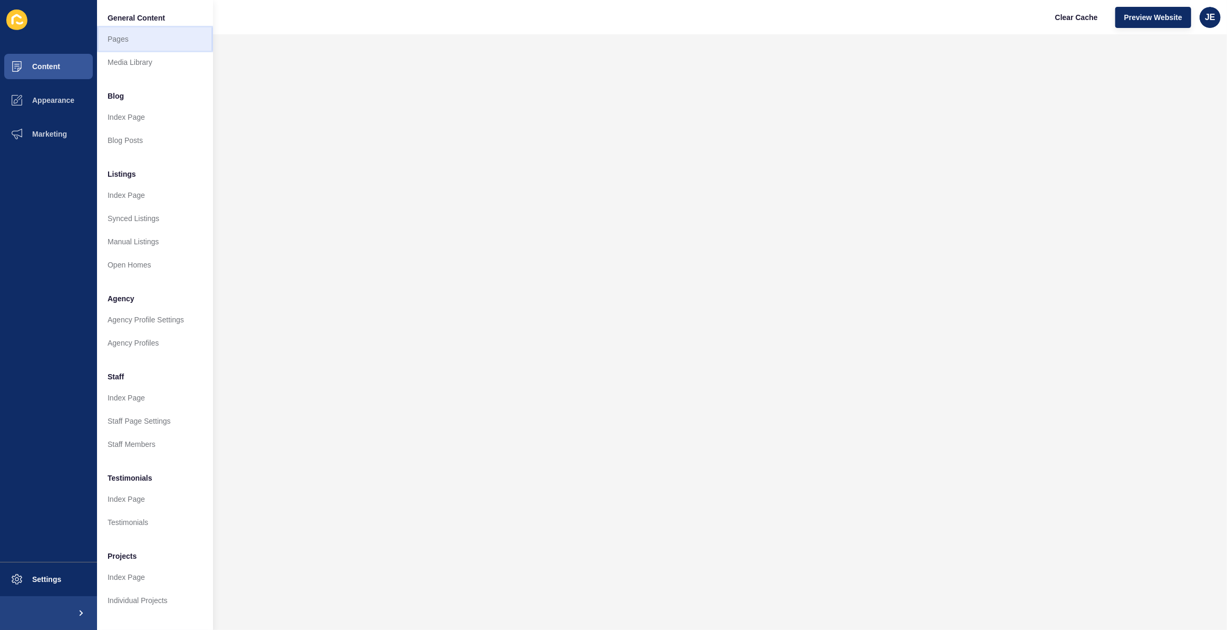
click at [132, 35] on link "Pages" at bounding box center [155, 38] width 116 height 23
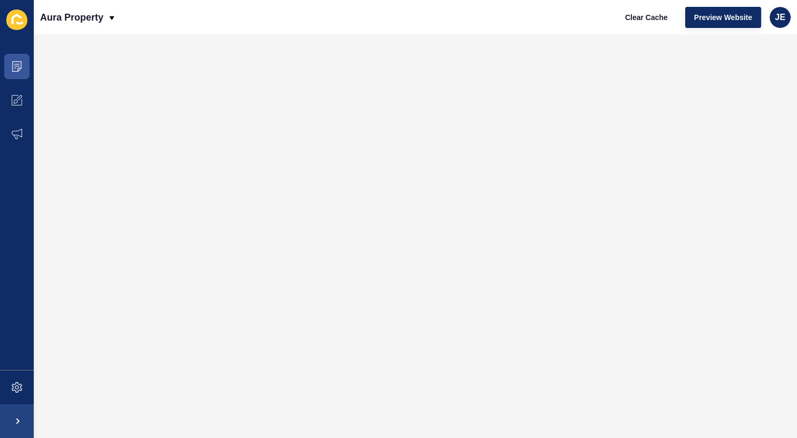
click at [23, 323] on ul "Content Appearance Marketing" at bounding box center [17, 210] width 34 height 320
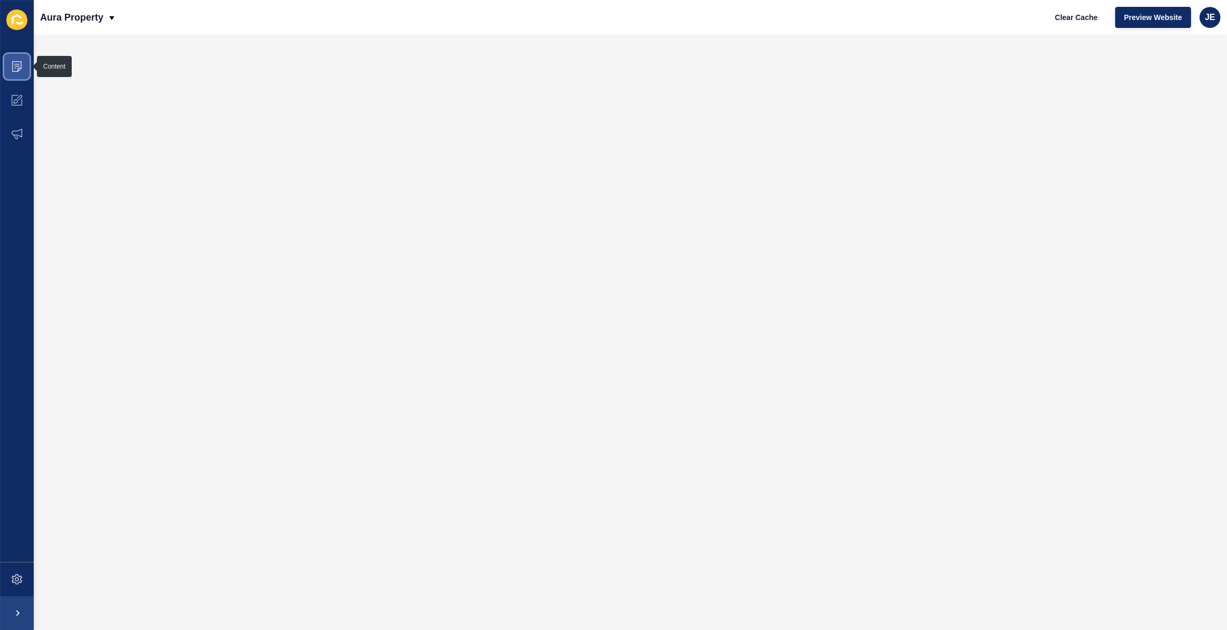
click at [19, 61] on icon at bounding box center [16, 66] width 9 height 11
click at [23, 577] on span at bounding box center [17, 579] width 34 height 34
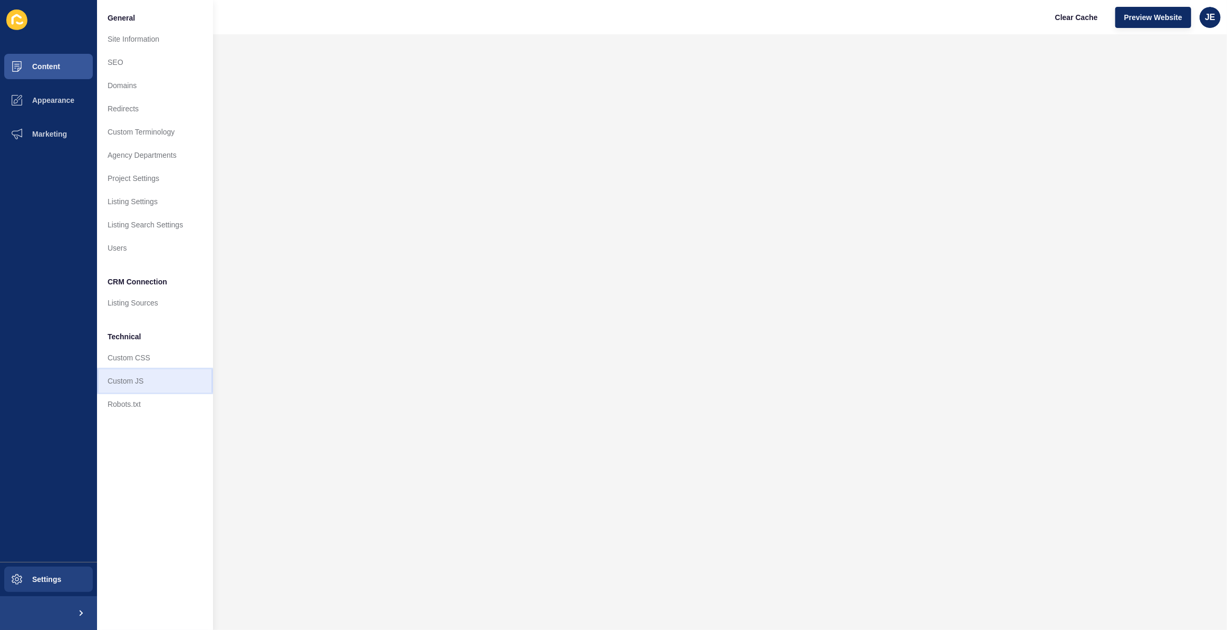
click at [127, 375] on link "Custom JS" at bounding box center [155, 380] width 116 height 23
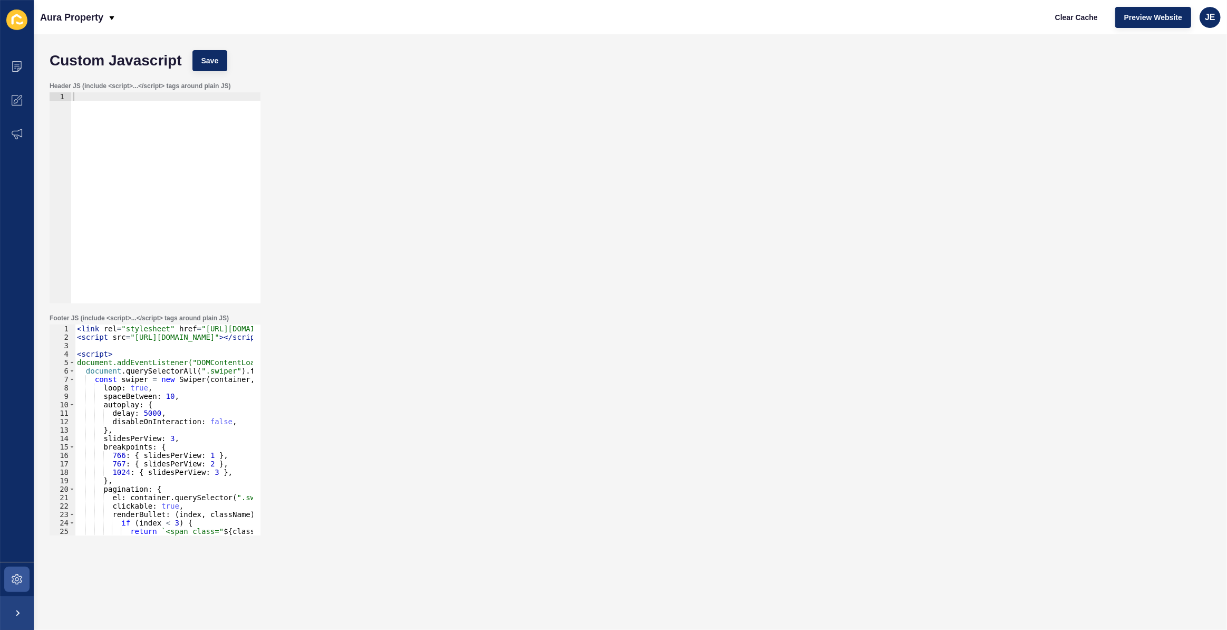
click at [194, 454] on div "< link rel = "stylesheet" href = "https://cdn.jsdelivr.net/npm/swiper@11/swiper…" at bounding box center [288, 434] width 426 height 220
drag, startPoint x: 218, startPoint y: 453, endPoint x: 74, endPoint y: 455, distance: 144.5
click at [74, 455] on div "766: { slidesPerView: 1 }, 1 2 3 4 5 6 7 8 9 10 11 12 13 14 15 16 17 18 19 20 2…" at bounding box center [155, 429] width 211 height 211
click at [200, 443] on div "< link rel = "stylesheet" href = "https://cdn.jsdelivr.net/npm/swiper@11/swiper…" at bounding box center [288, 434] width 426 height 220
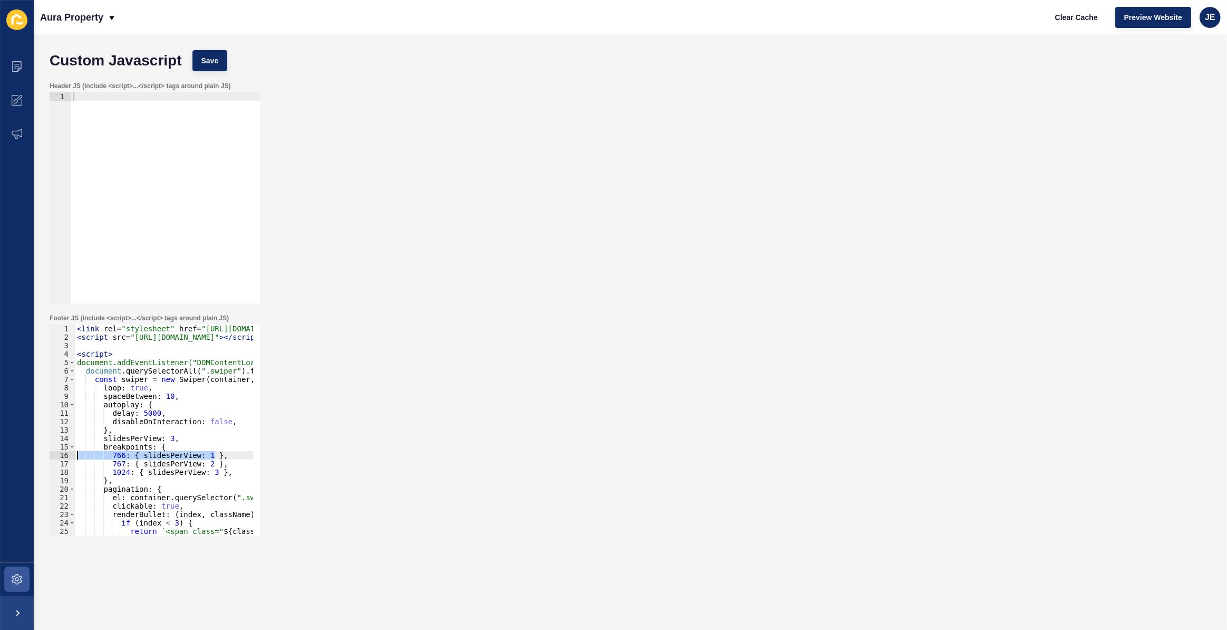
type textarea "breakpoints: {"
paste textarea "766: { slidesPerView: 1 },"
click at [131, 453] on div "< link rel = "stylesheet" href = "https://cdn.jsdelivr.net/npm/swiper@11/swiper…" at bounding box center [288, 434] width 426 height 220
click at [135, 453] on div "< link rel = "stylesheet" href = "https://cdn.jsdelivr.net/npm/swiper@11/swiper…" at bounding box center [288, 434] width 426 height 220
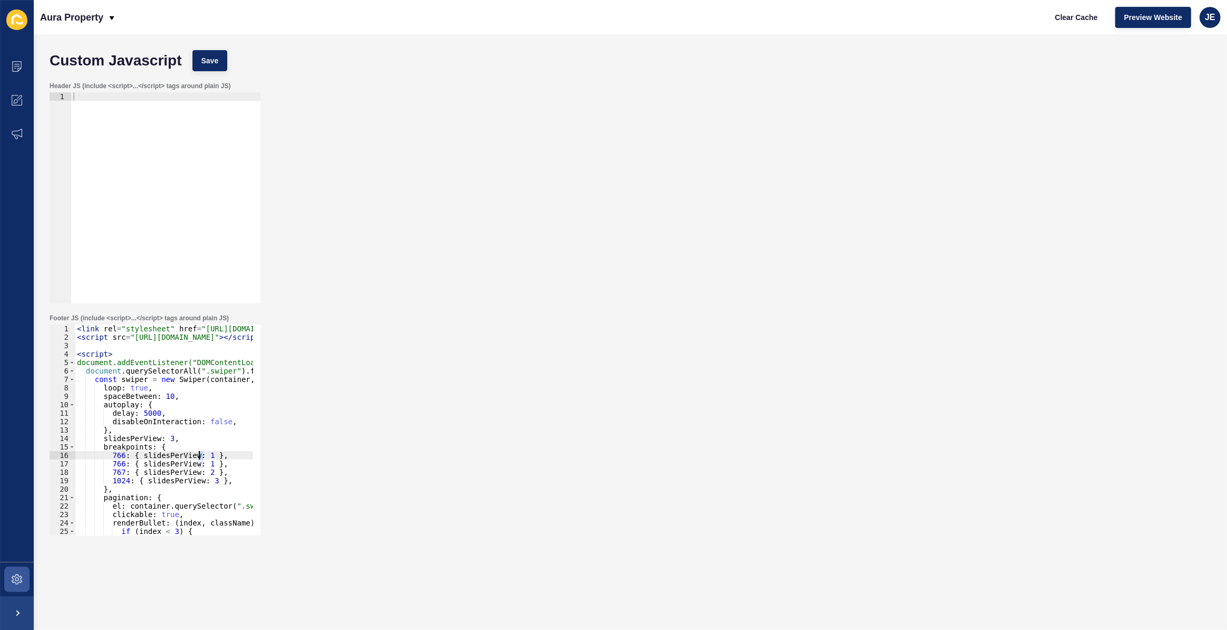
click at [199, 456] on div "< link rel = "stylesheet" href = "https://cdn.jsdelivr.net/npm/swiper@11/swiper…" at bounding box center [288, 434] width 426 height 220
click at [114, 453] on div "< link rel = "stylesheet" href = "https://cdn.jsdelivr.net/npm/swiper@11/swiper…" at bounding box center [288, 434] width 426 height 220
click at [228, 67] on div "Custom Javascript Save" at bounding box center [630, 61] width 1172 height 32
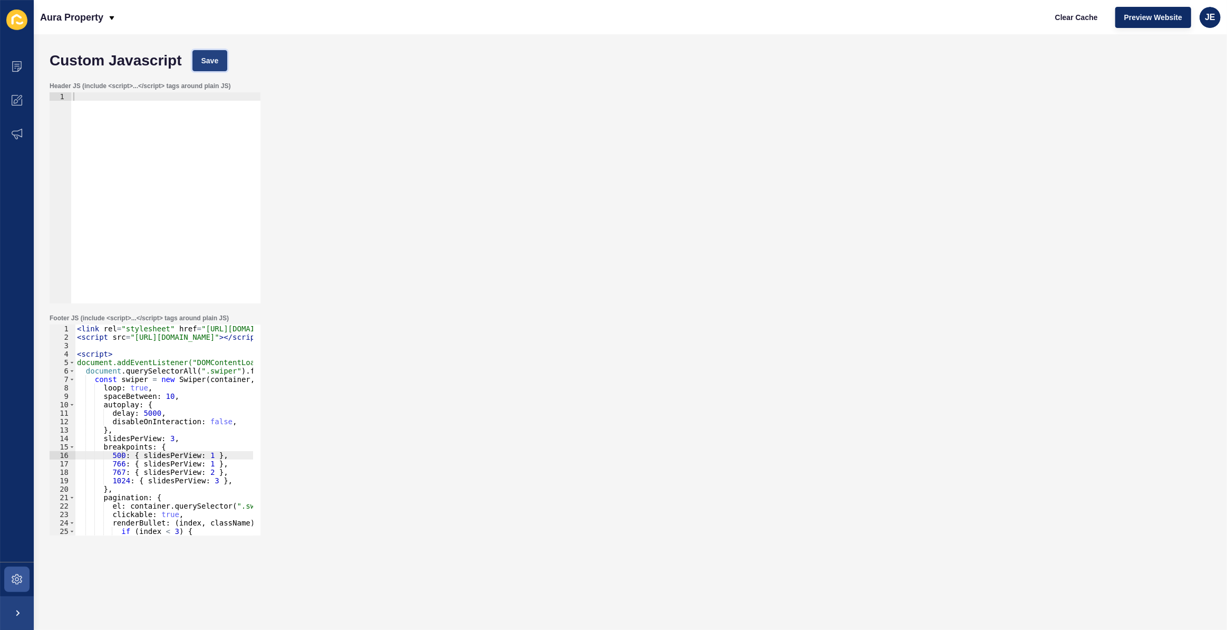
click at [223, 63] on button "Save" at bounding box center [209, 60] width 35 height 21
click at [163, 432] on div "< link rel = "stylesheet" href = "https://cdn.jsdelivr.net/npm/swiper@11/swiper…" at bounding box center [288, 434] width 426 height 220
click at [162, 438] on div "< link rel = "stylesheet" href = "https://cdn.jsdelivr.net/npm/swiper@11/swiper…" at bounding box center [288, 434] width 426 height 220
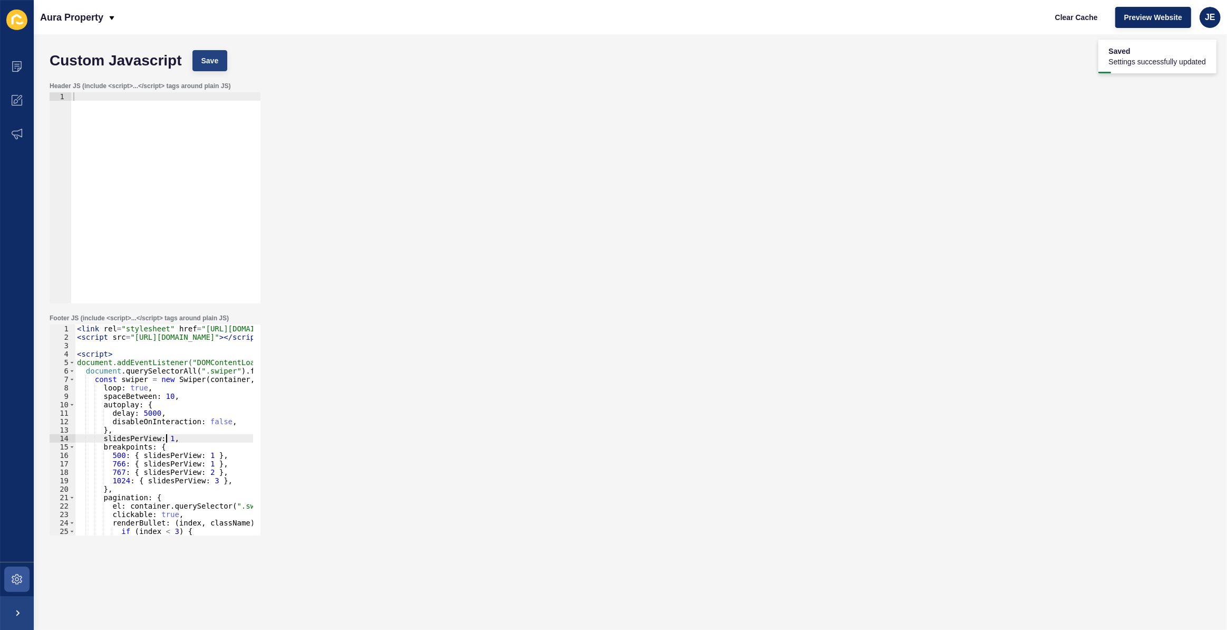
type textarea "slidesPerView: 1,"
click at [222, 53] on button "Save" at bounding box center [209, 60] width 35 height 21
click at [1073, 16] on span "Clear Cache" at bounding box center [1076, 17] width 43 height 11
click at [202, 437] on div "< link rel = "stylesheet" href = "https://cdn.jsdelivr.net/npm/swiper@11/swiper…" at bounding box center [288, 434] width 426 height 220
click at [214, 62] on span "Save" at bounding box center [209, 60] width 17 height 11
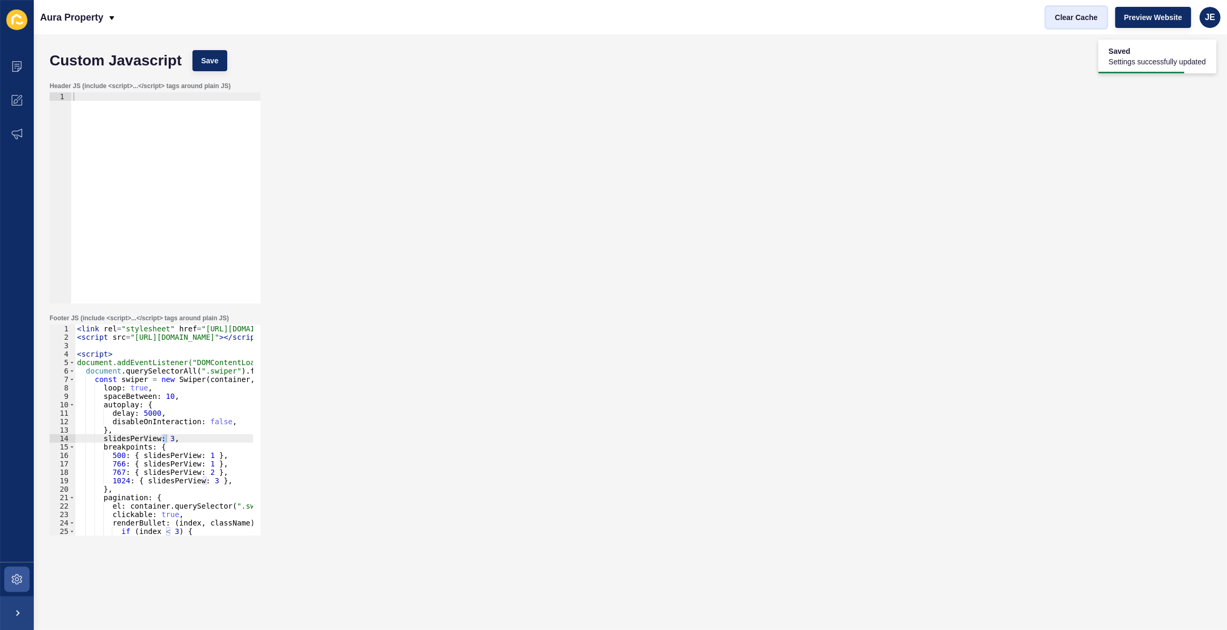
click at [1066, 16] on span "Clear Cache" at bounding box center [1076, 17] width 43 height 11
click at [179, 445] on div "< link rel = "stylesheet" href = "https://cdn.jsdelivr.net/npm/swiper@11/swiper…" at bounding box center [288, 434] width 426 height 220
click at [112, 457] on div "< link rel = "stylesheet" href = "https://cdn.jsdelivr.net/npm/swiper@11/swiper…" at bounding box center [288, 434] width 426 height 220
click at [201, 59] on span "Save" at bounding box center [209, 60] width 17 height 11
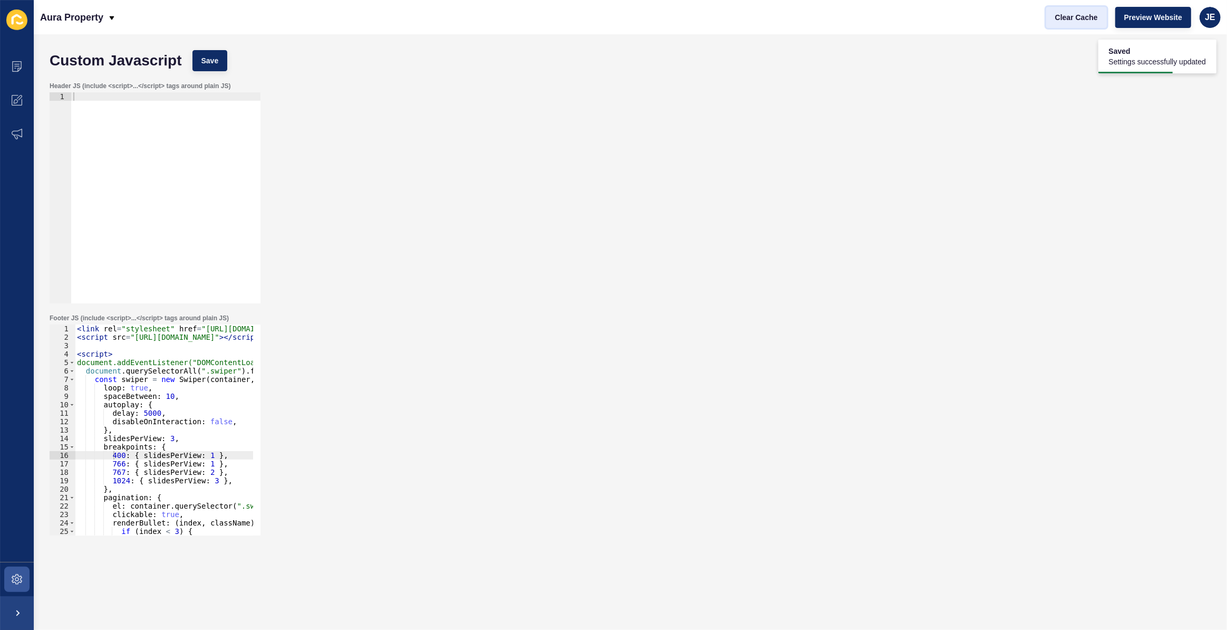
click at [1061, 13] on span "Clear Cache" at bounding box center [1076, 17] width 43 height 11
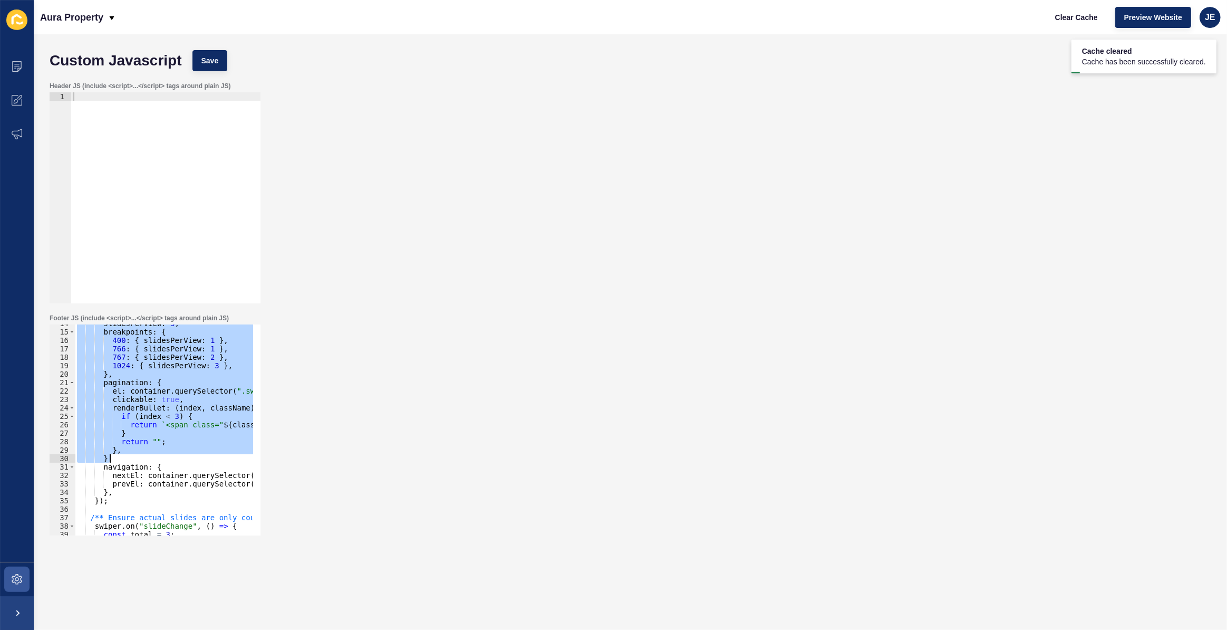
scroll to position [192, 0]
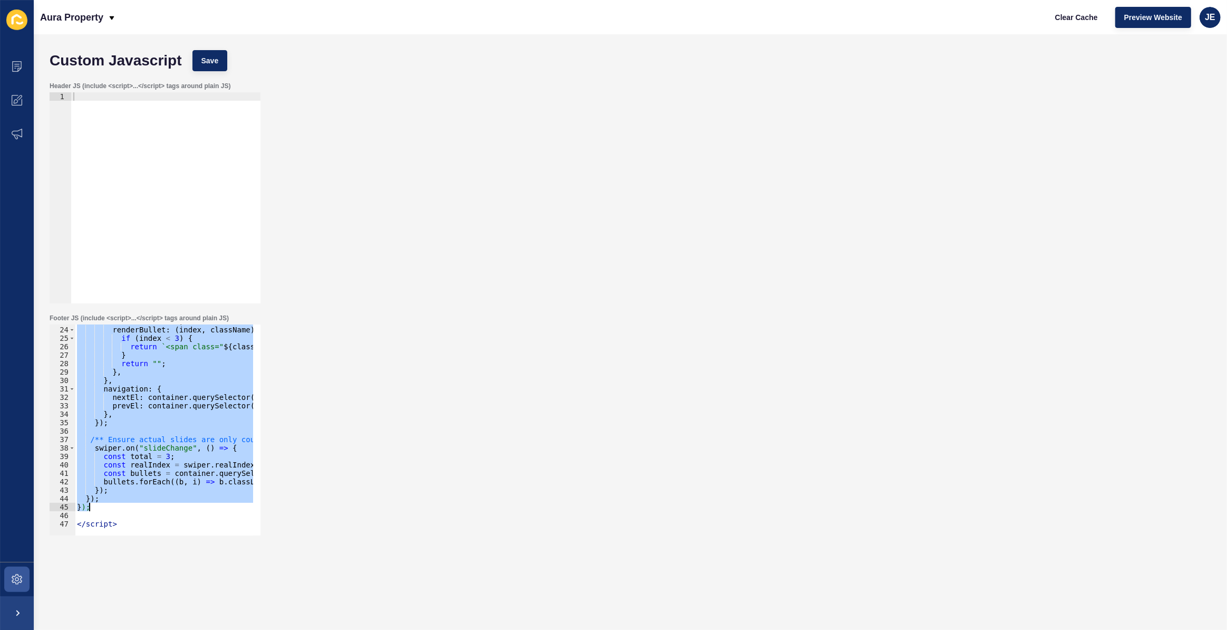
drag, startPoint x: 78, startPoint y: 364, endPoint x: 131, endPoint y: 507, distance: 153.0
click at [130, 508] on div "clickable : true , renderBullet : ( index , className ) => { if ( index < 3 ) {…" at bounding box center [288, 427] width 426 height 220
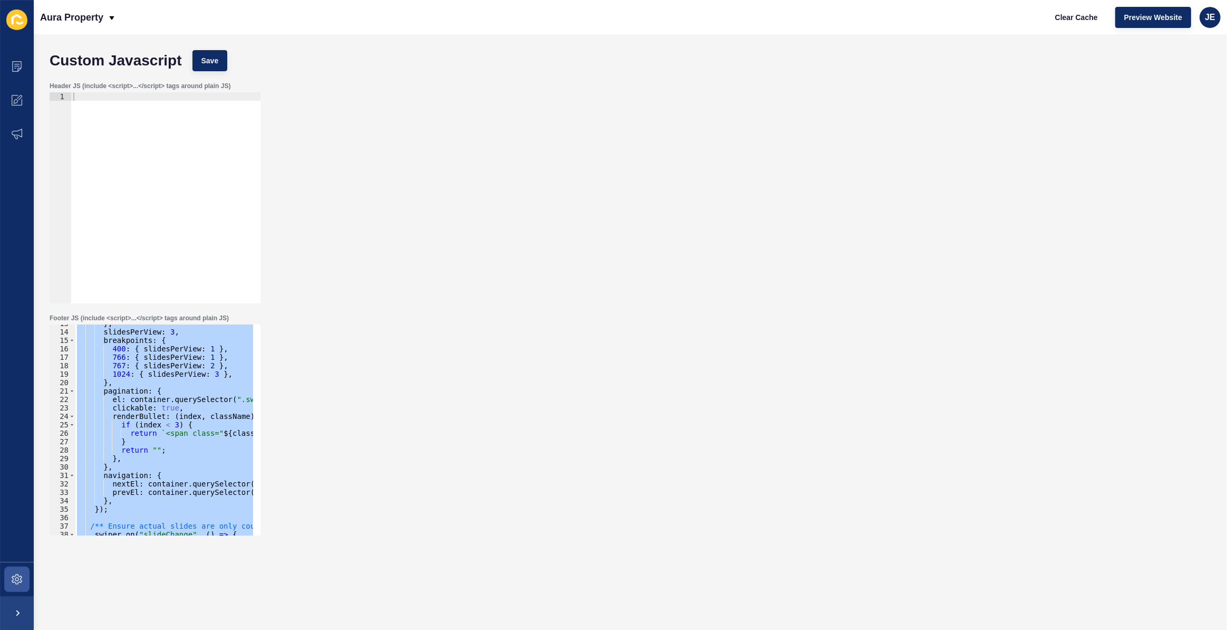
click at [153, 370] on div "} , slidesPerView : 3 , breakpoints : { 400 : { slidesPerView : 1 } , 766 : { s…" at bounding box center [164, 429] width 178 height 211
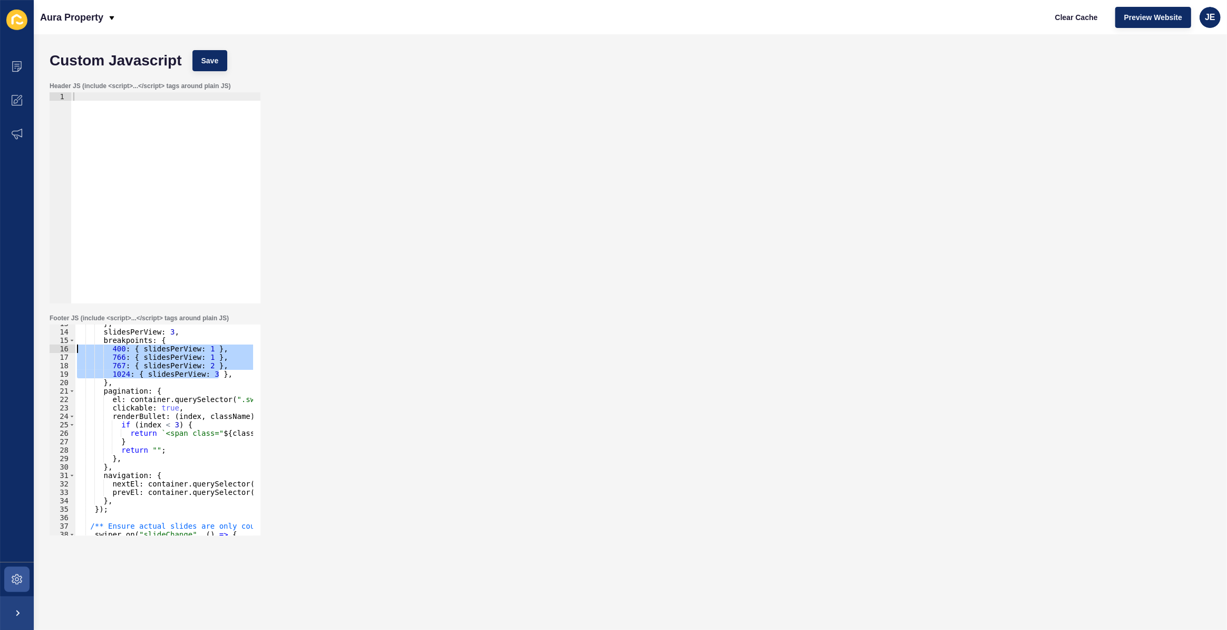
drag, startPoint x: 221, startPoint y: 375, endPoint x: 65, endPoint y: 347, distance: 158.6
click at [65, 347] on div "1024: { slidesPerView: 3 }, 13 14 15 16 17 18 19 20 21 22 23 24 25 26 27 28 29 …" at bounding box center [155, 429] width 211 height 211
paste textarea "1024:{ slidesPerView: 3 }, // desktop"
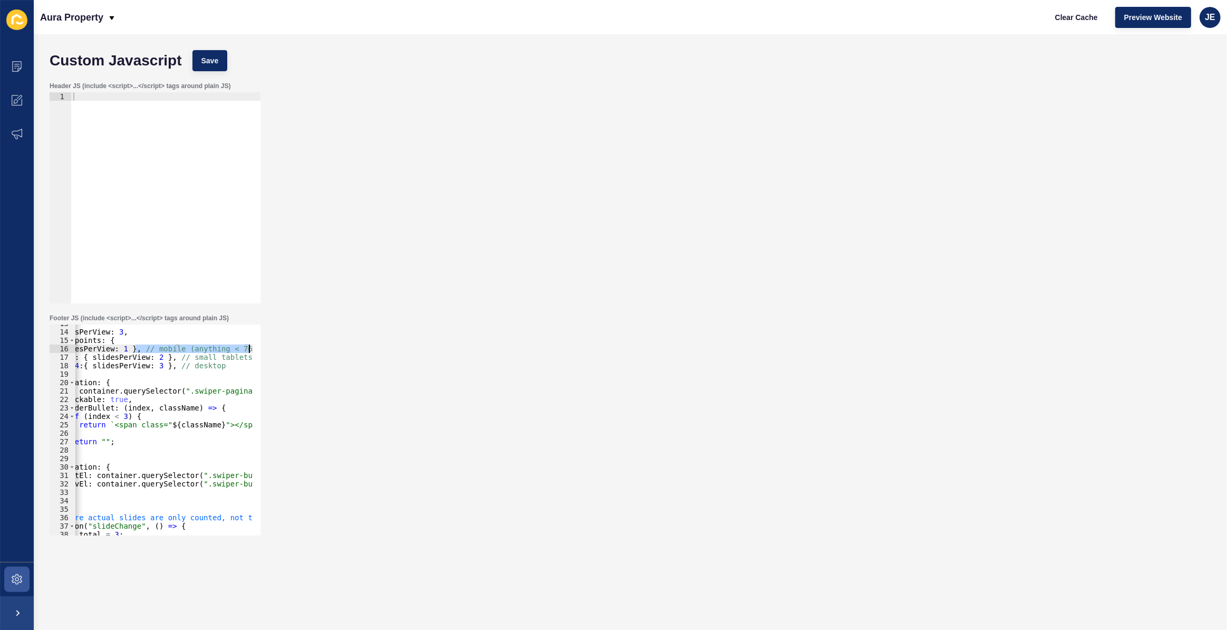
scroll to position [0, 51]
drag, startPoint x: 175, startPoint y: 349, endPoint x: 255, endPoint y: 351, distance: 79.7
click at [255, 351] on div "1024:{ slidesPerView: 3 }, // desktop 13 14 15 16 17 18 19 20 21 22 23 24 25 26…" at bounding box center [155, 429] width 211 height 211
type textarea "0: { slidesPerView: 1 },"
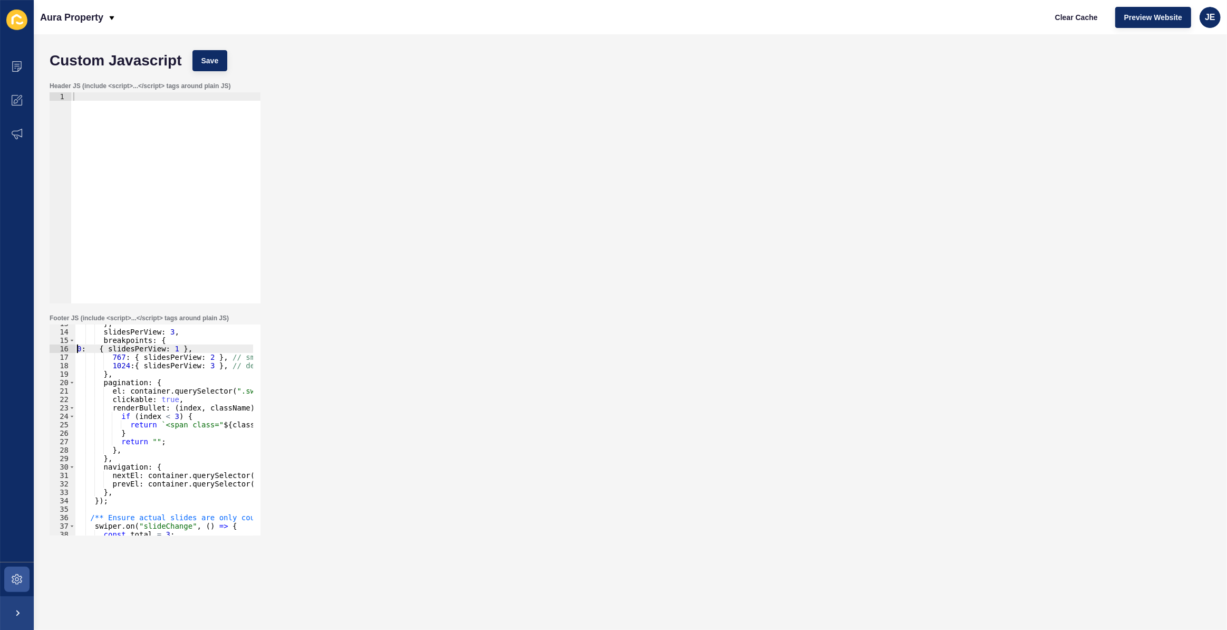
click at [79, 349] on div "} , slidesPerView : 3 , breakpoints : { 0 : { slidesPerView : 1 } , 767 : { sli…" at bounding box center [288, 429] width 426 height 220
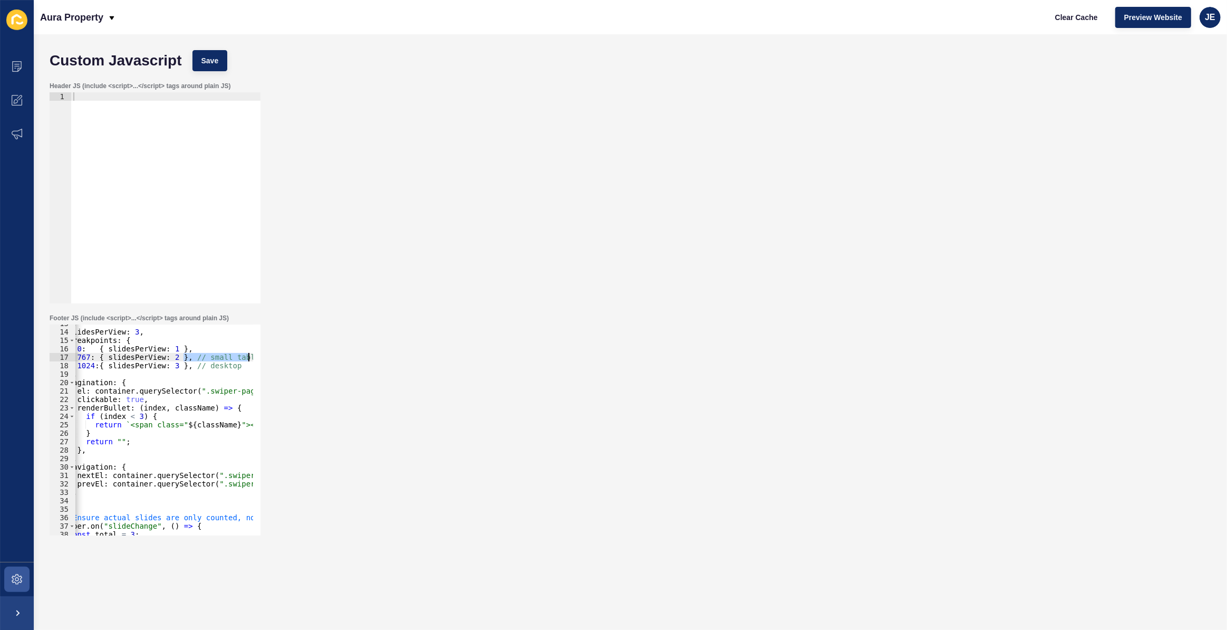
drag, startPoint x: 230, startPoint y: 355, endPoint x: 256, endPoint y: 358, distance: 26.0
click at [257, 358] on div "0: { slidesPerView: 1 }, 13 14 15 16 17 18 19 20 21 22 23 24 25 26 27 28 29 30 …" at bounding box center [155, 429] width 211 height 211
drag, startPoint x: 185, startPoint y: 361, endPoint x: 235, endPoint y: 368, distance: 50.6
click at [235, 368] on div "} , slidesPerView : 3 , breakpoints : { 0 : { slidesPerView : 1 } , 767 : { sli…" at bounding box center [253, 429] width 426 height 220
click at [211, 54] on button "Save" at bounding box center [209, 60] width 35 height 21
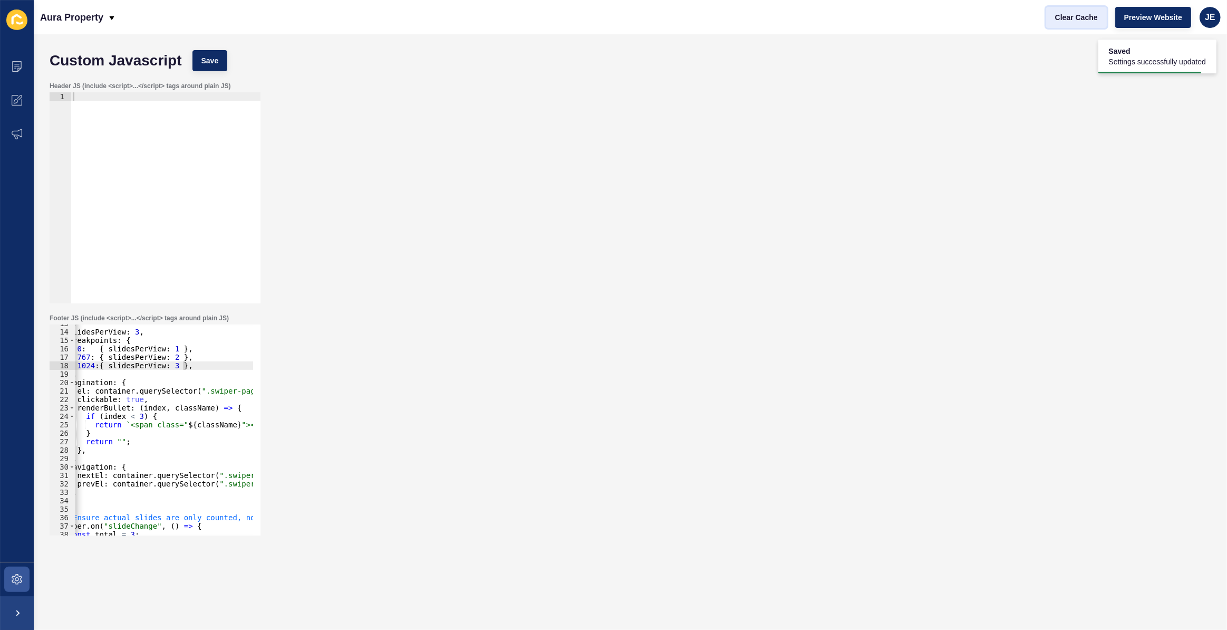
click at [1080, 17] on span "Clear Cache" at bounding box center [1076, 17] width 43 height 11
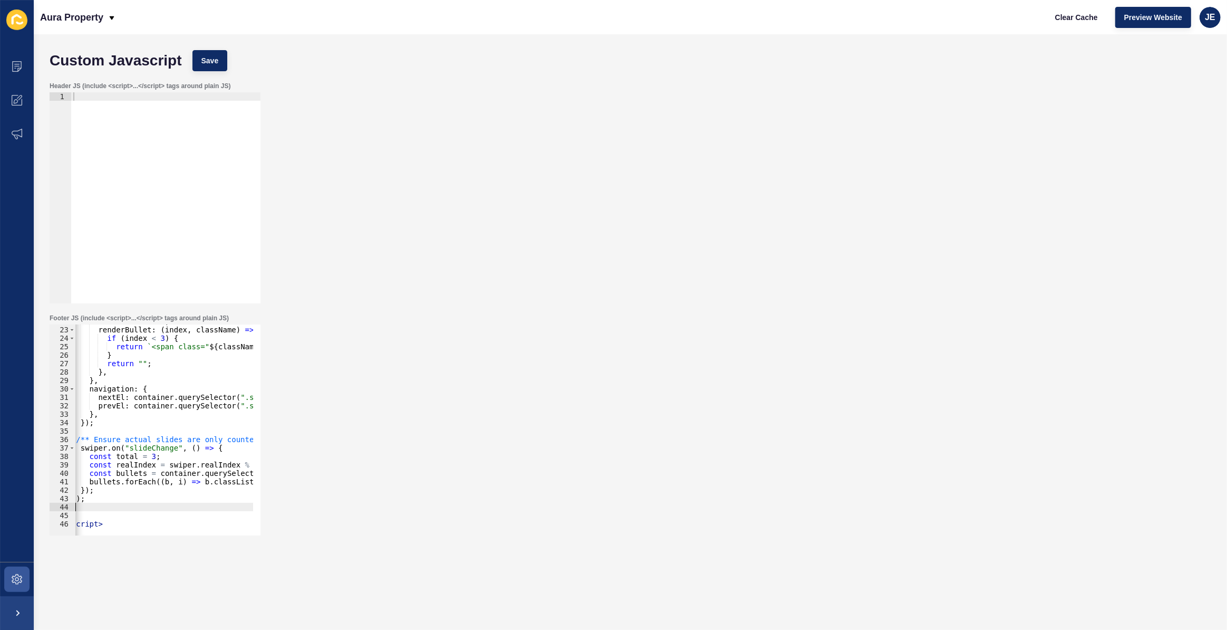
scroll to position [0, 0]
drag, startPoint x: 125, startPoint y: 508, endPoint x: 105, endPoint y: 507, distance: 20.1
click at [86, 513] on div "clickable : true , renderBullet : ( index , className ) => { if ( index < 3 ) {…" at bounding box center [288, 427] width 426 height 220
type textarea "});"
click at [120, 519] on div "clickable : true , renderBullet : ( index , className ) => { if ( index < 3 ) {…" at bounding box center [164, 429] width 178 height 211
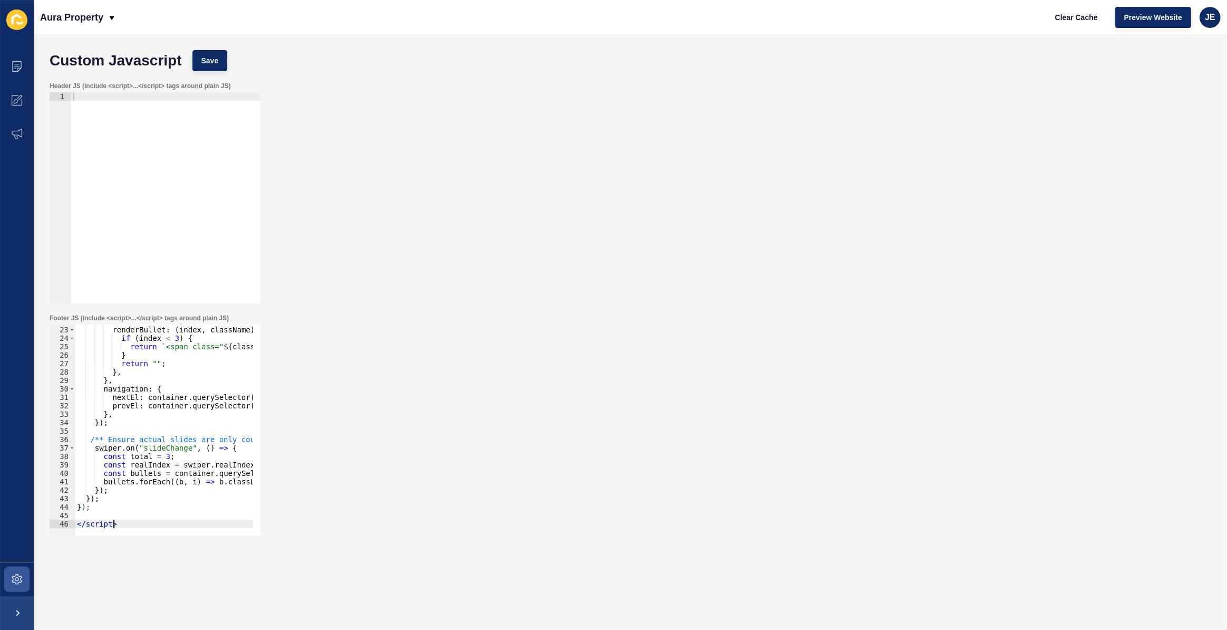
click at [122, 521] on div "clickable : true , renderBullet : ( index , className ) => { if ( index < 3 ) {…" at bounding box center [288, 427] width 426 height 220
type textarea "</script>"
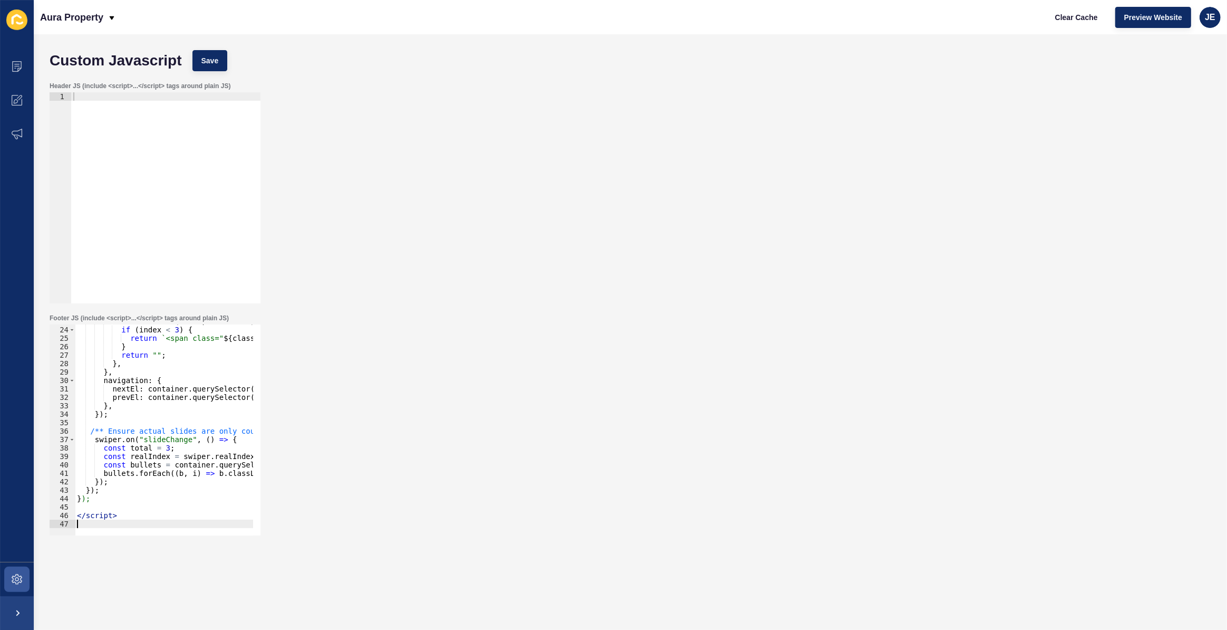
paste textarea "</script>"
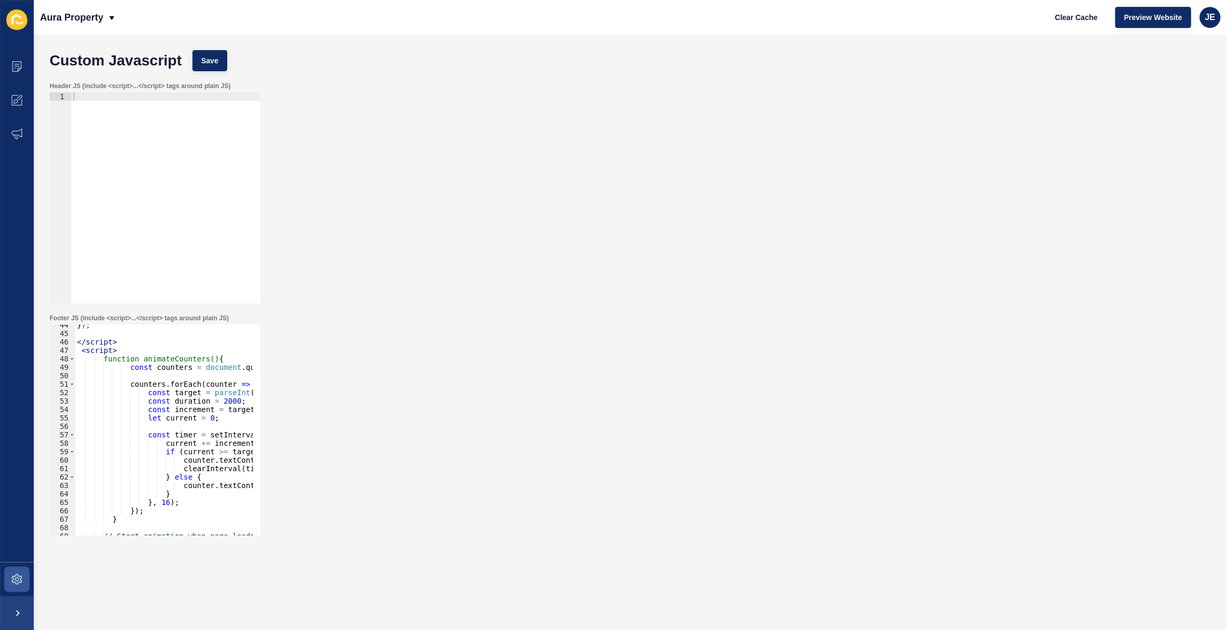
scroll to position [309, 0]
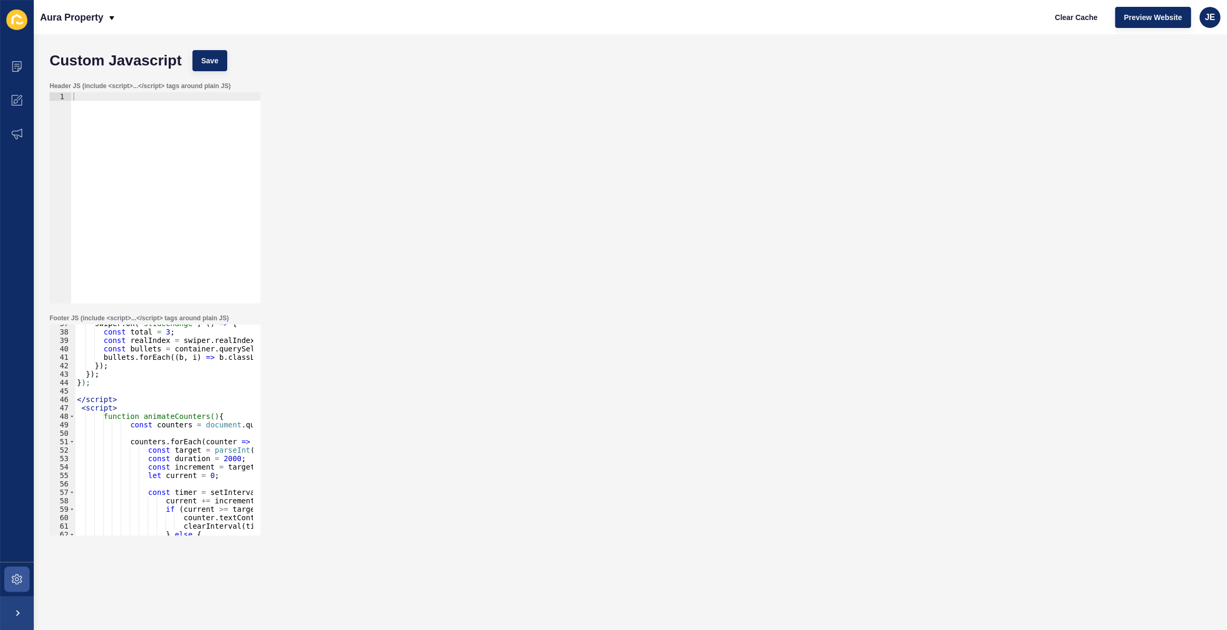
type textarea "</script>"
click at [208, 45] on div "Custom Javascript Save" at bounding box center [630, 61] width 1172 height 32
click at [207, 57] on span "Save" at bounding box center [209, 60] width 17 height 11
click at [215, 63] on span "Save" at bounding box center [209, 60] width 17 height 11
click at [1074, 18] on span "Clear Cache" at bounding box center [1076, 17] width 43 height 11
